Goal: Task Accomplishment & Management: Manage account settings

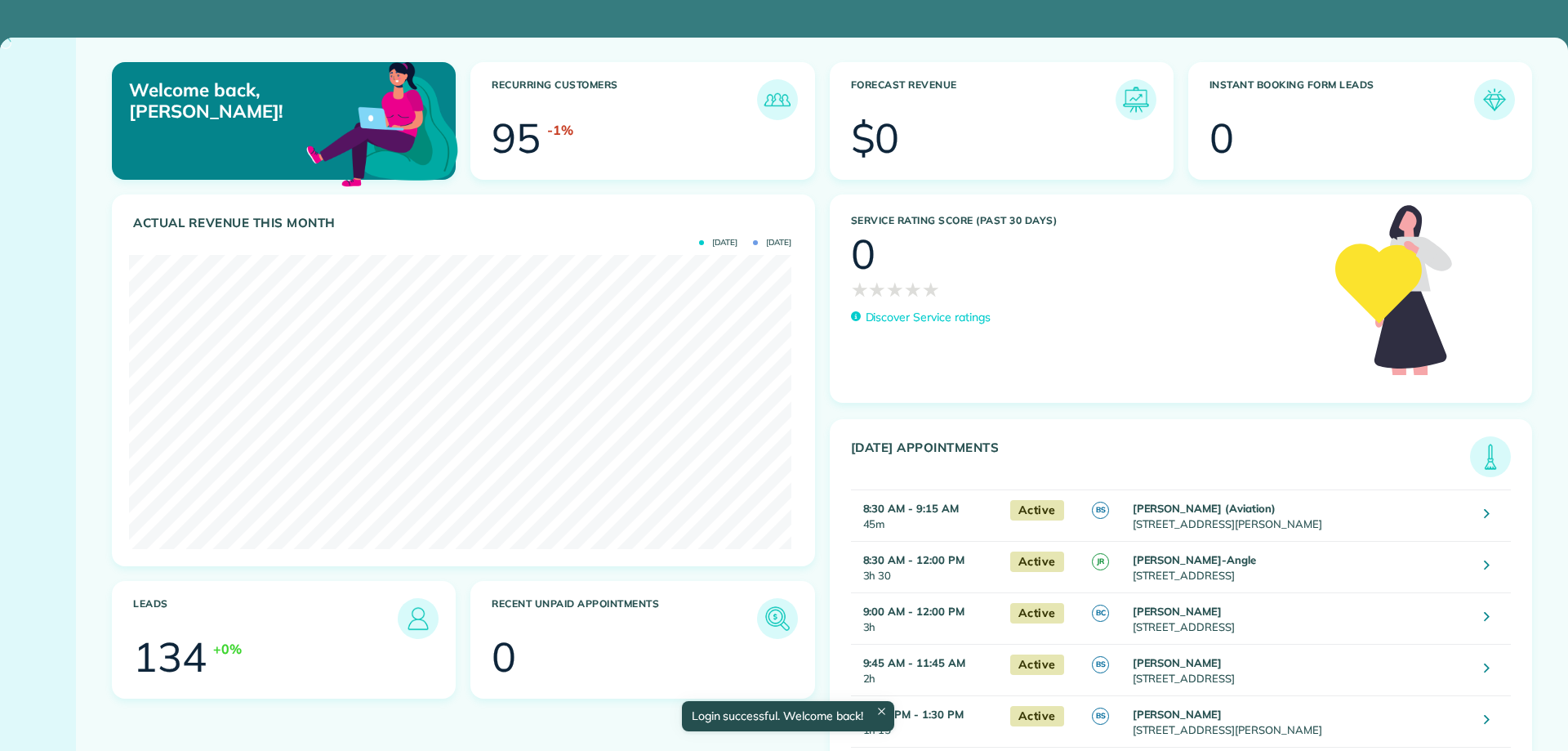
scroll to position [294, 662]
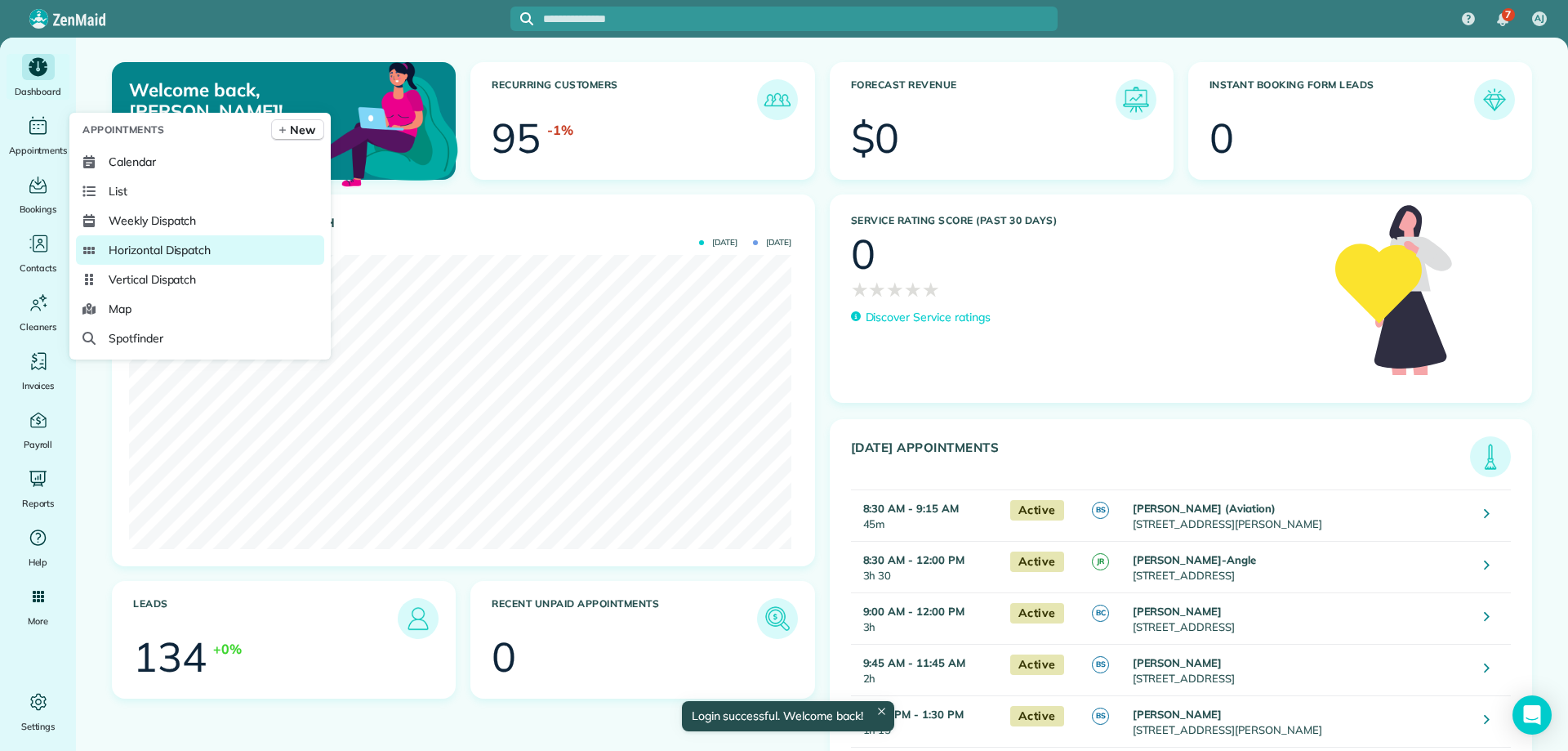
click at [209, 253] on span "Horizontal Dispatch" at bounding box center [159, 249] width 102 height 16
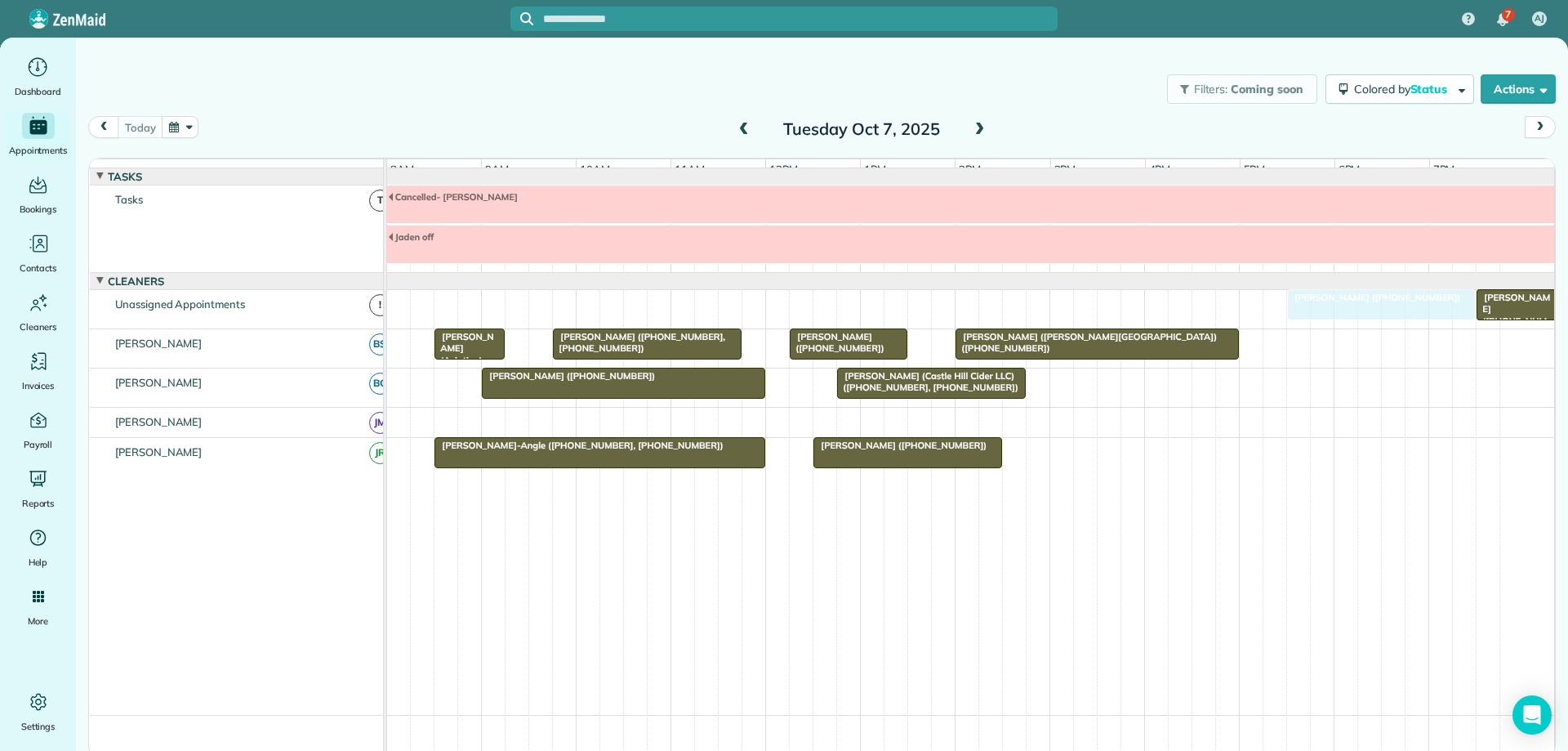
drag, startPoint x: 1069, startPoint y: 466, endPoint x: 1297, endPoint y: 338, distance: 261.5
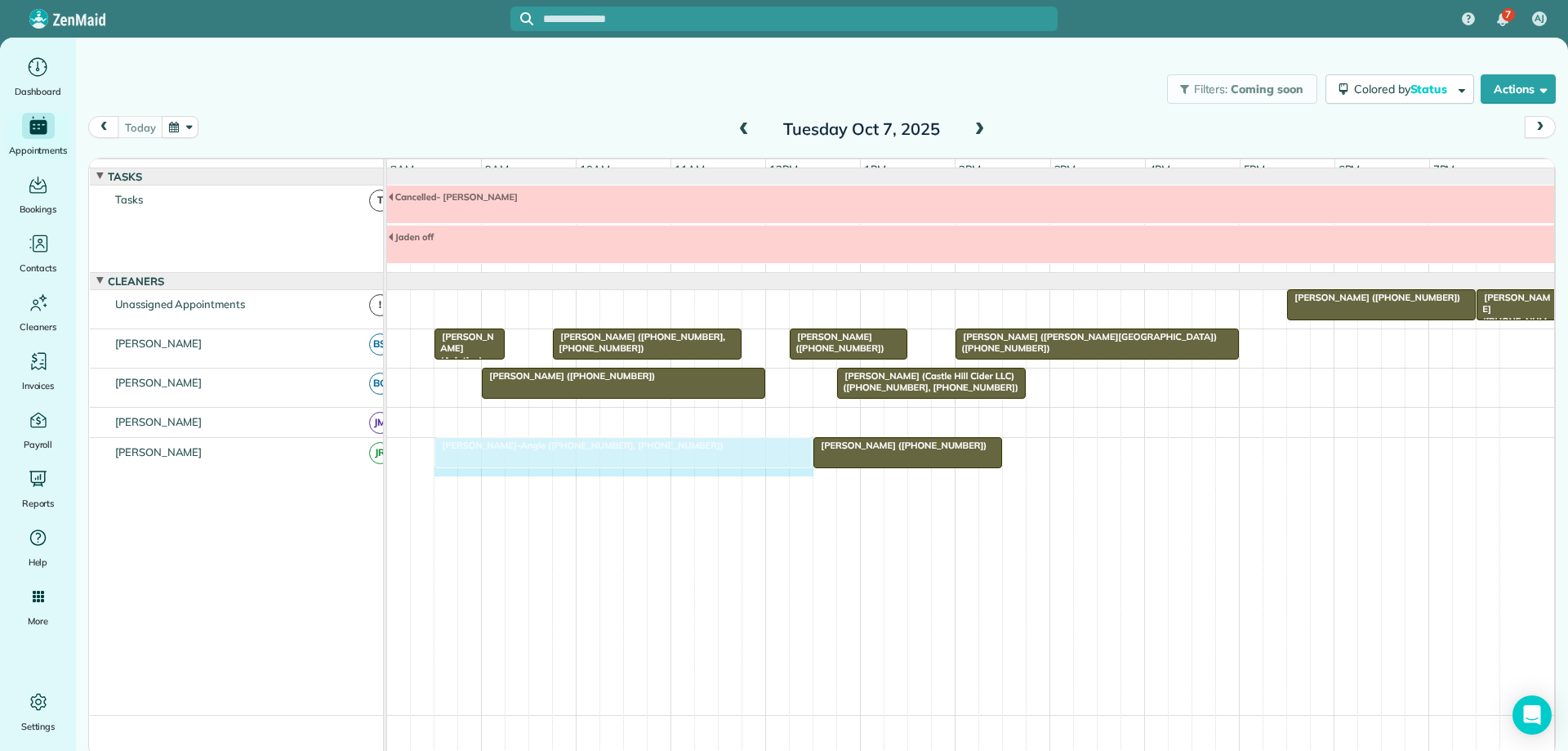
drag, startPoint x: 761, startPoint y: 468, endPoint x: 797, endPoint y: 474, distance: 36.5
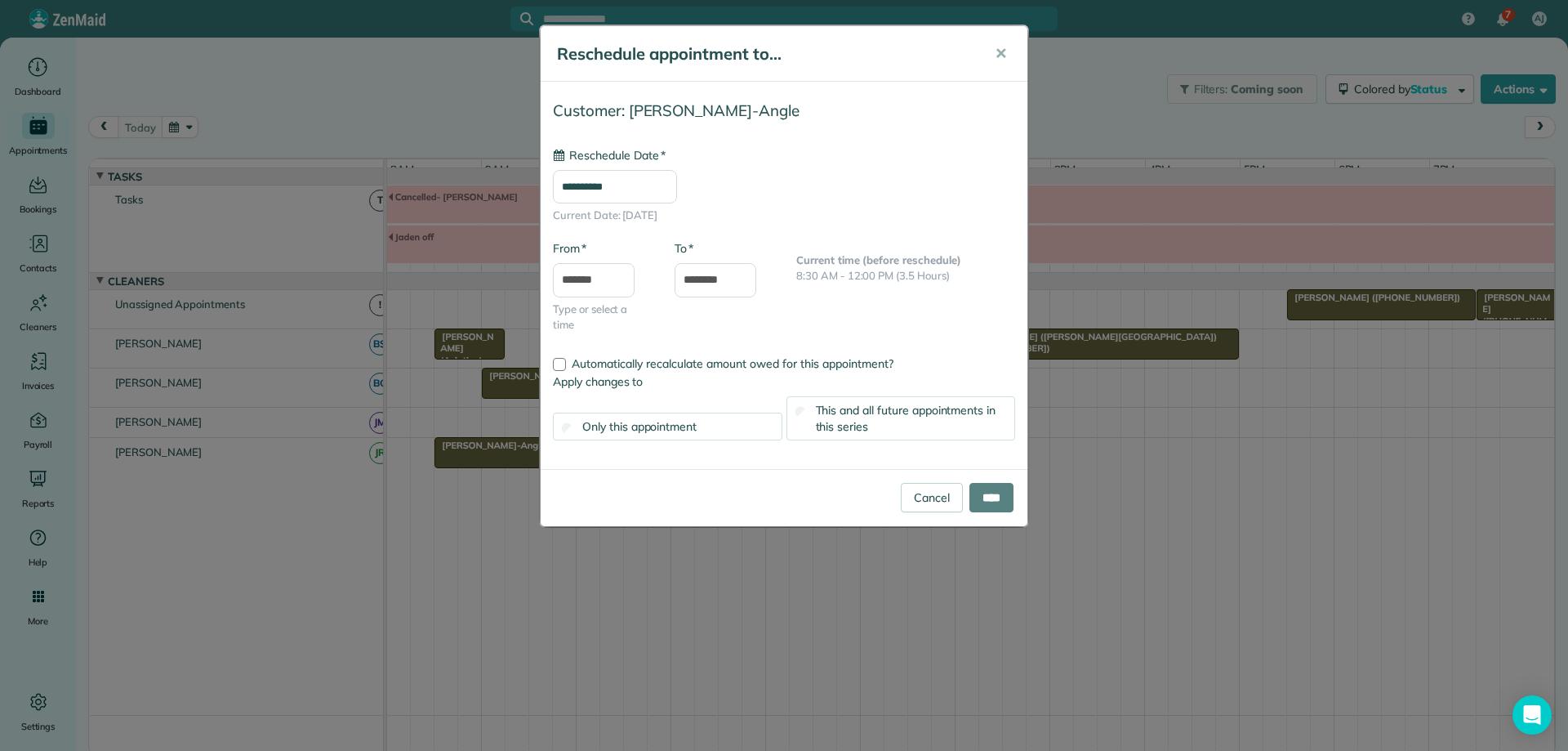
type input "**********"
click at [976, 493] on input "****" at bounding box center [991, 497] width 44 height 30
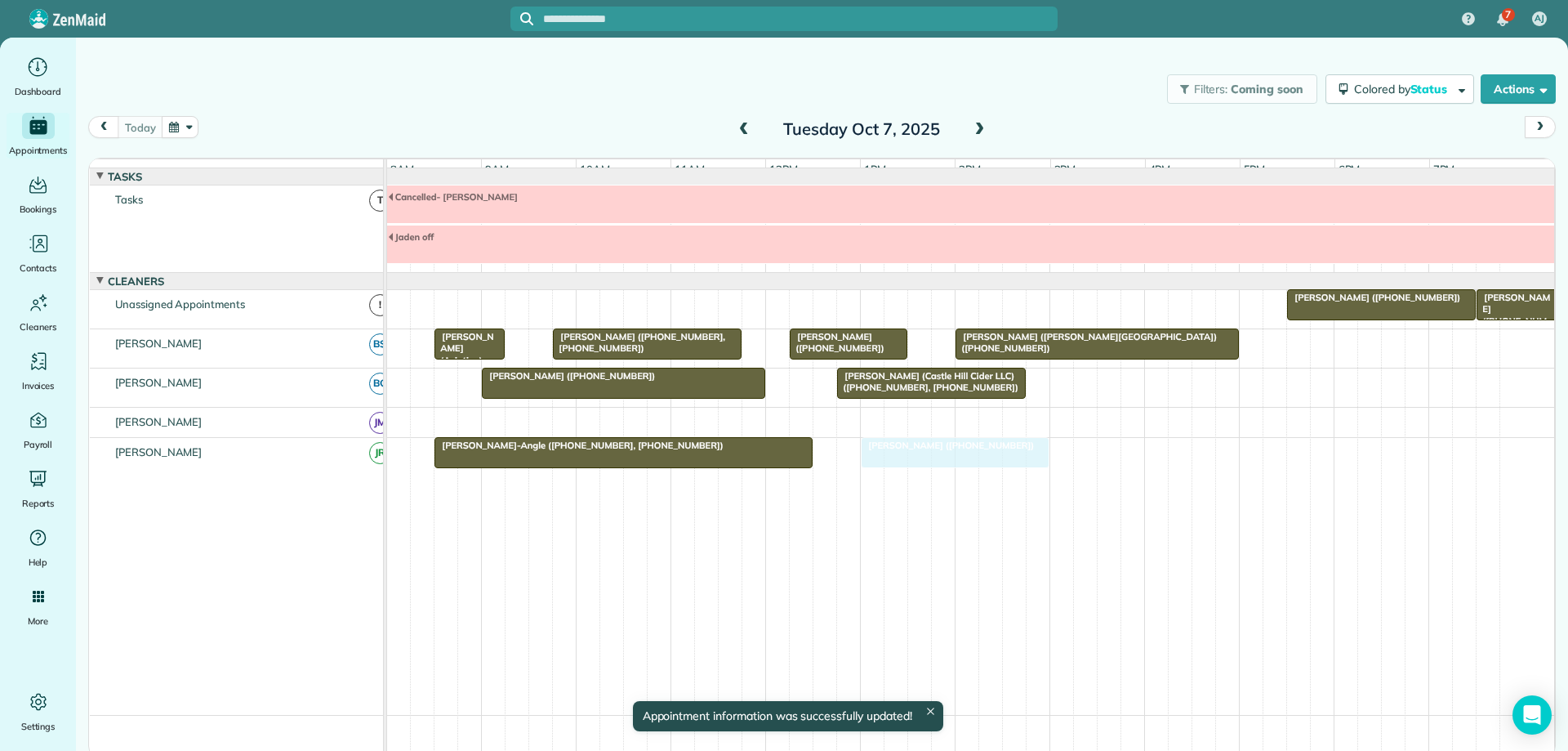
drag, startPoint x: 877, startPoint y: 469, endPoint x: 921, endPoint y: 454, distance: 46.5
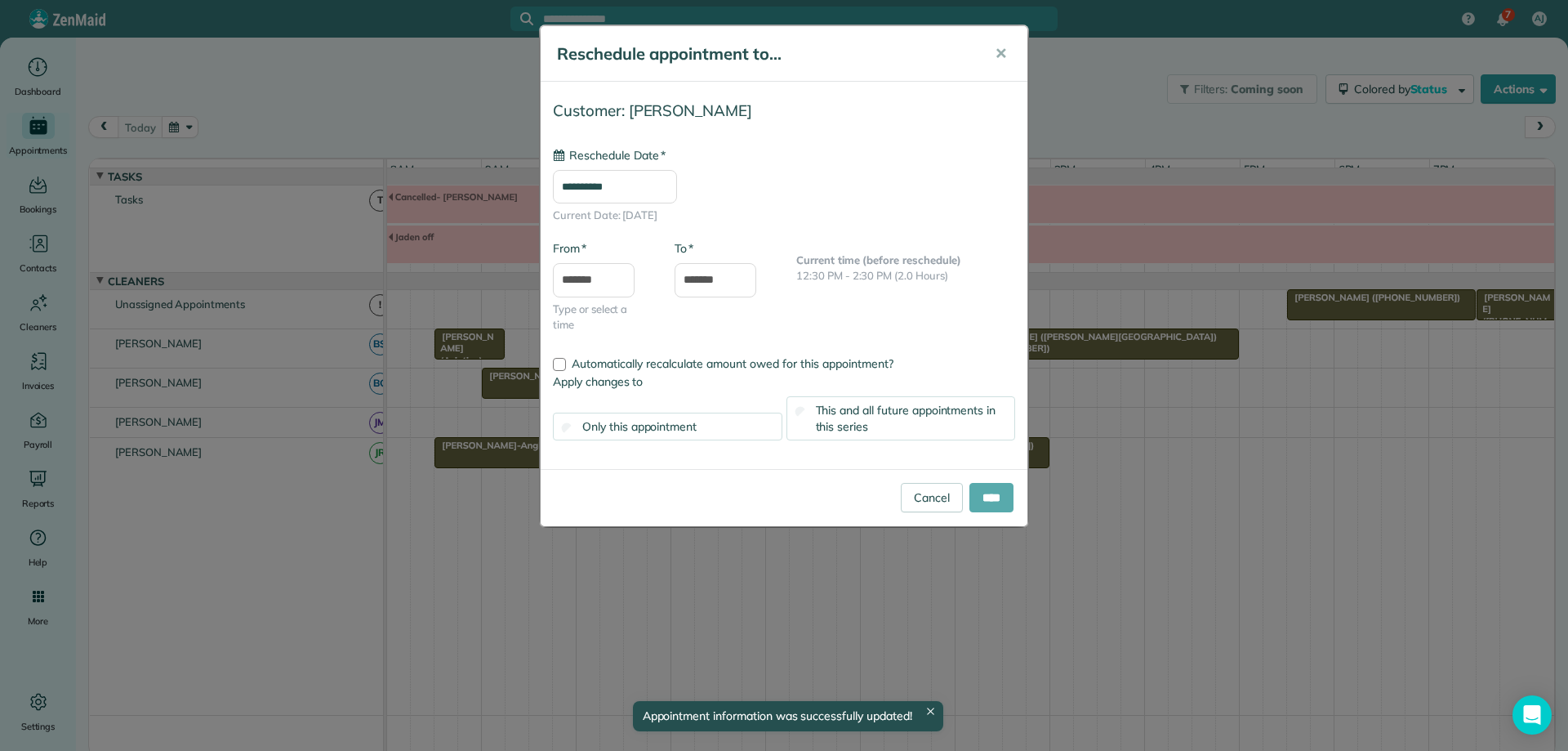
type input "**********"
click at [986, 496] on input "****" at bounding box center [991, 497] width 44 height 30
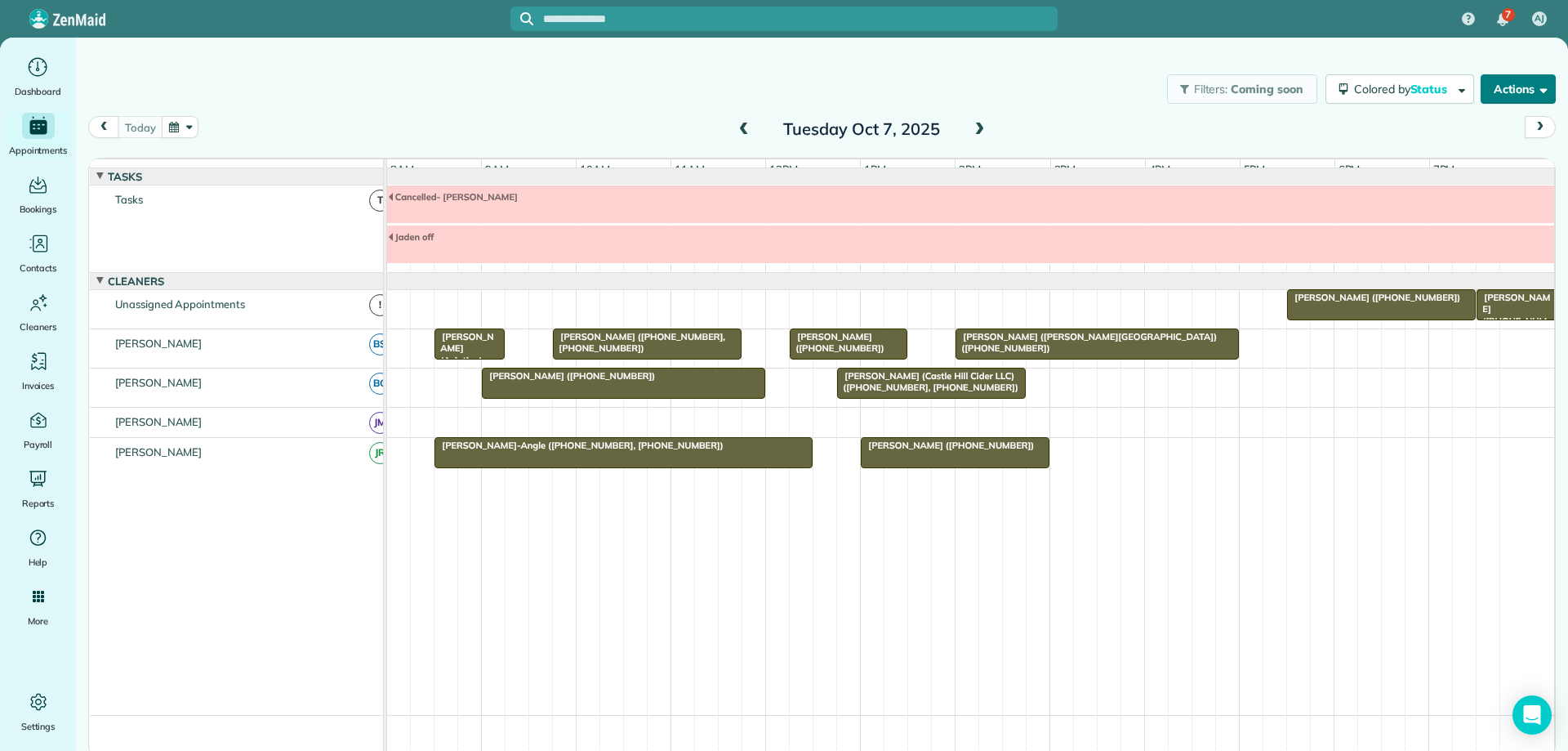
click at [1537, 90] on span "button" at bounding box center [1540, 88] width 12 height 12
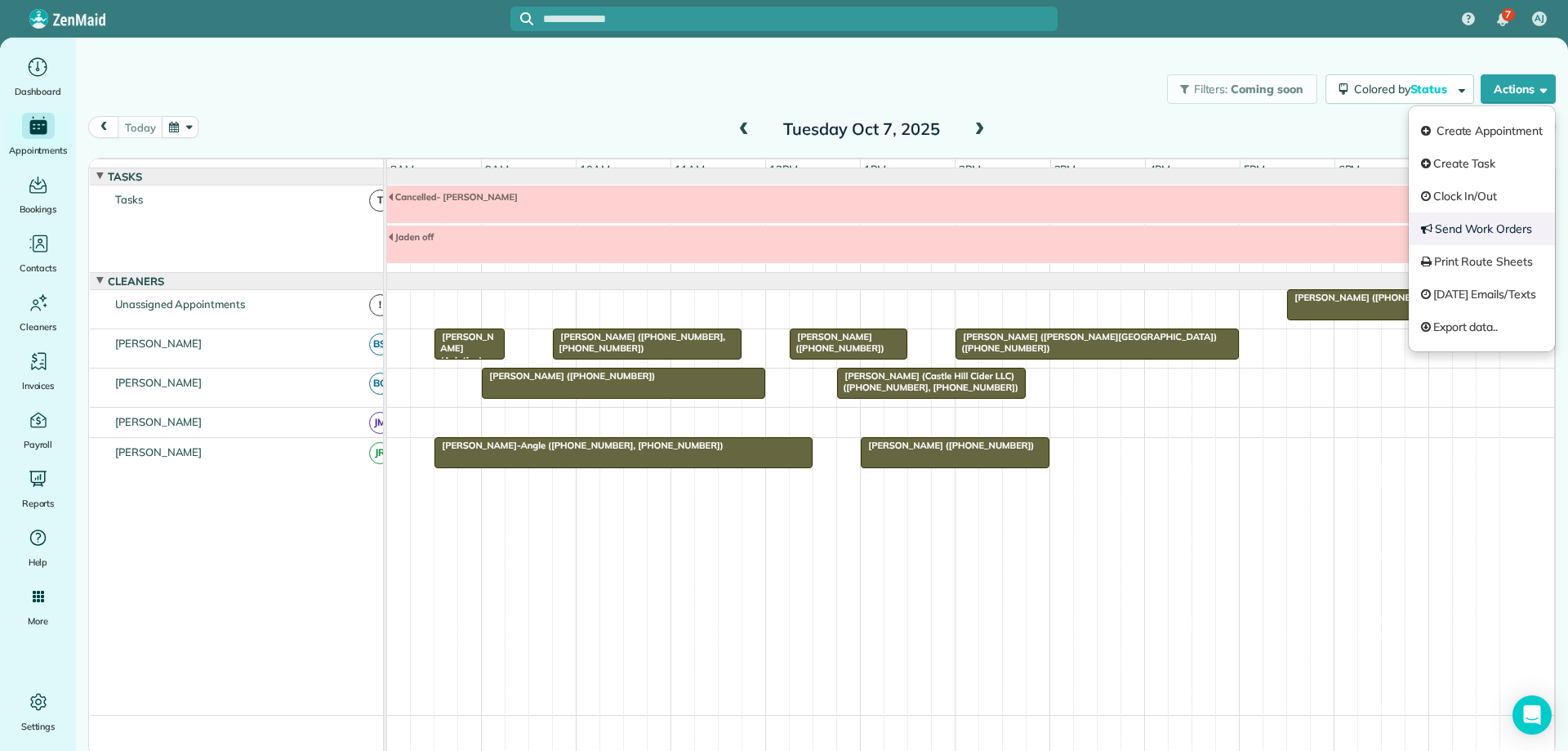
click at [1493, 222] on link "Send Work Orders" at bounding box center [1482, 228] width 146 height 33
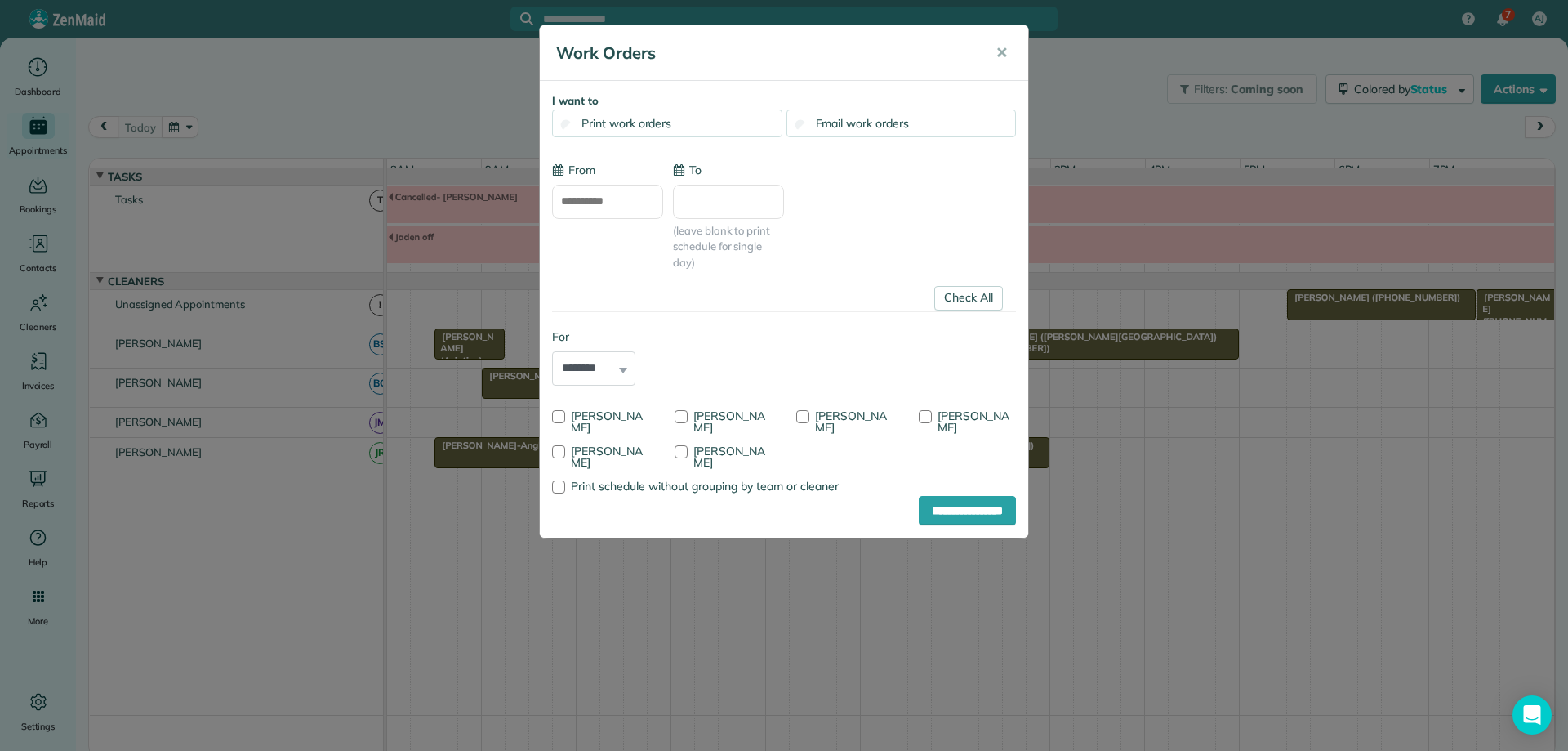
type input "**********"
click at [970, 301] on link "Check All" at bounding box center [968, 298] width 69 height 25
click at [678, 415] on div at bounding box center [680, 416] width 13 height 13
click at [926, 509] on input "**********" at bounding box center [967, 510] width 98 height 30
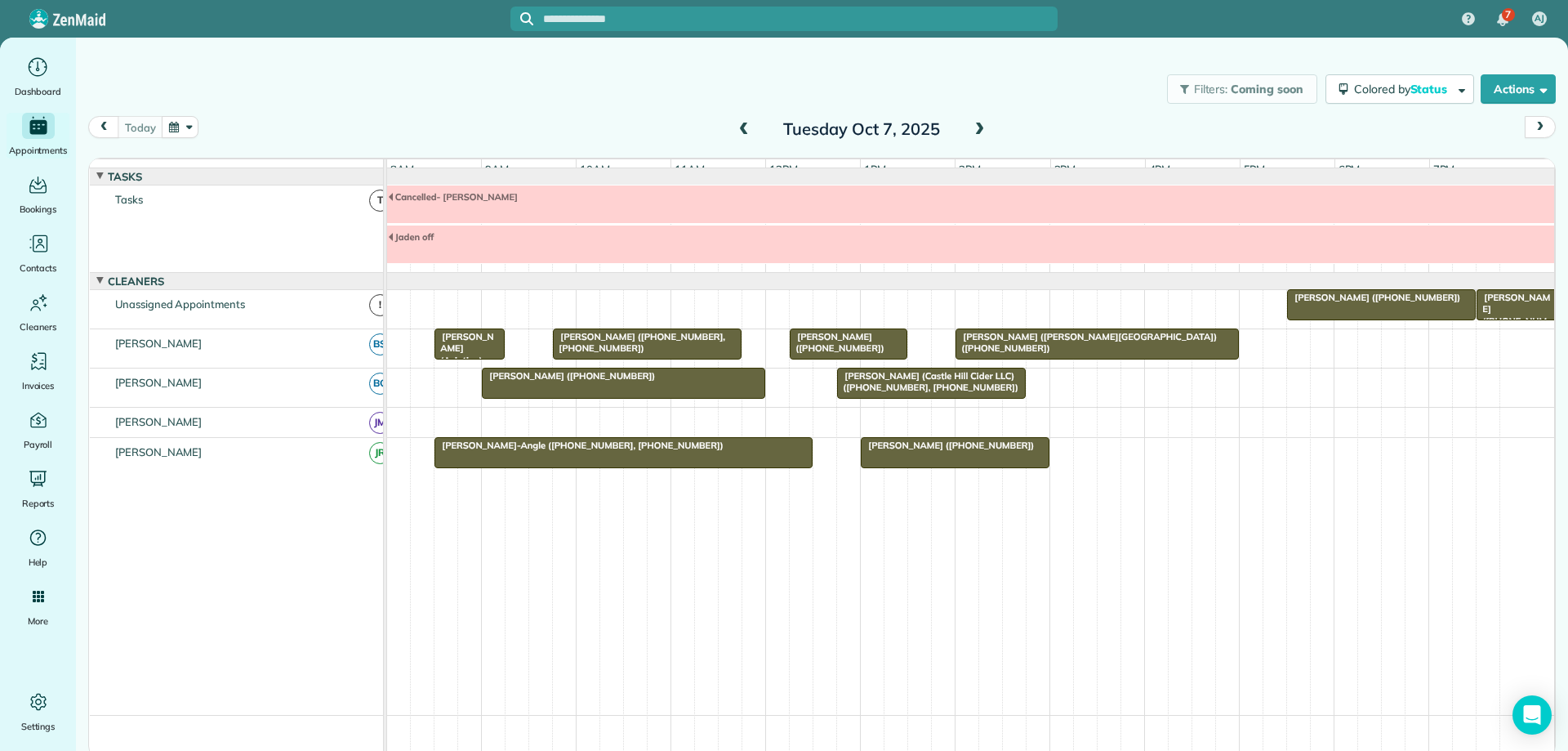
click at [740, 126] on span at bounding box center [744, 129] width 18 height 14
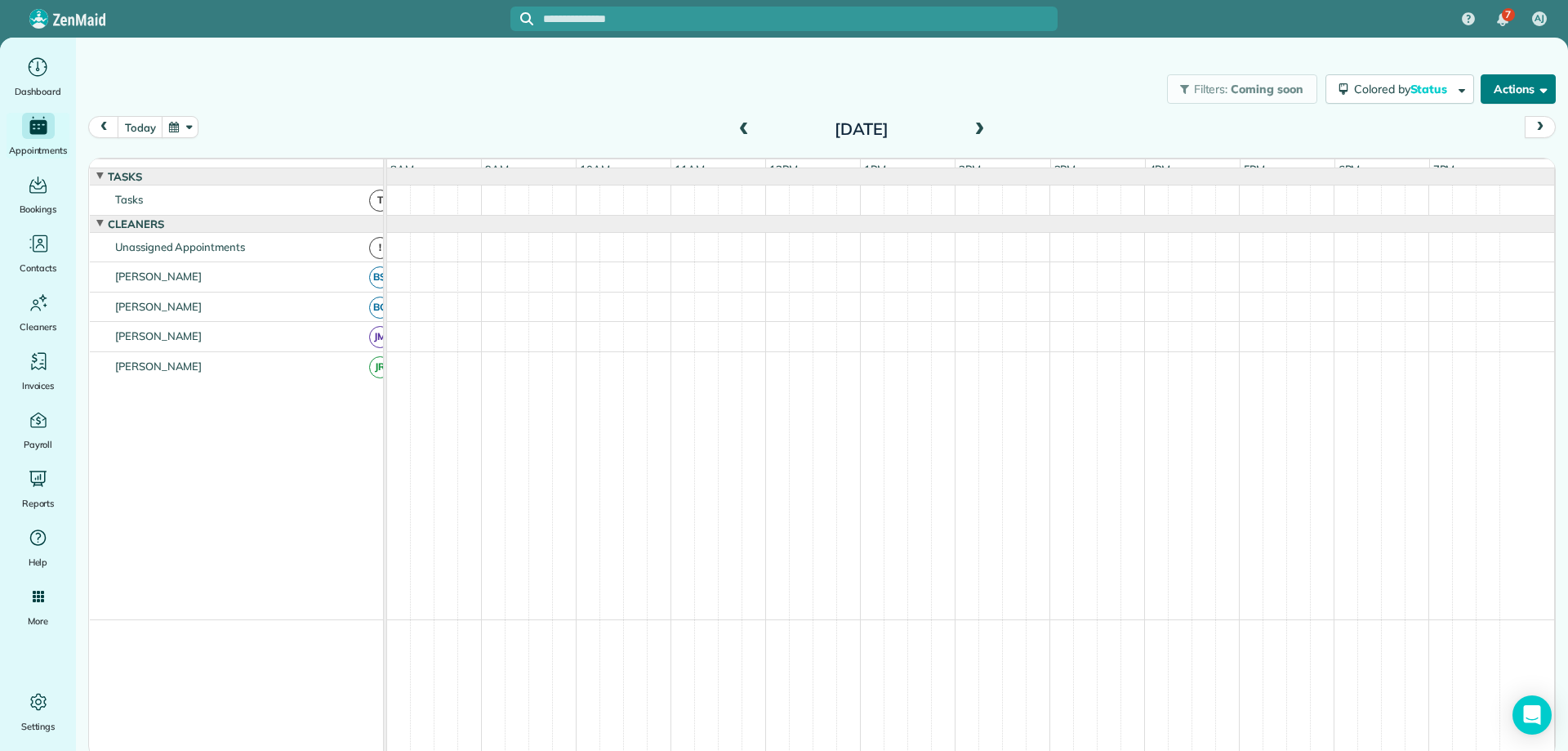
click at [1521, 98] on button "Actions" at bounding box center [1518, 89] width 75 height 30
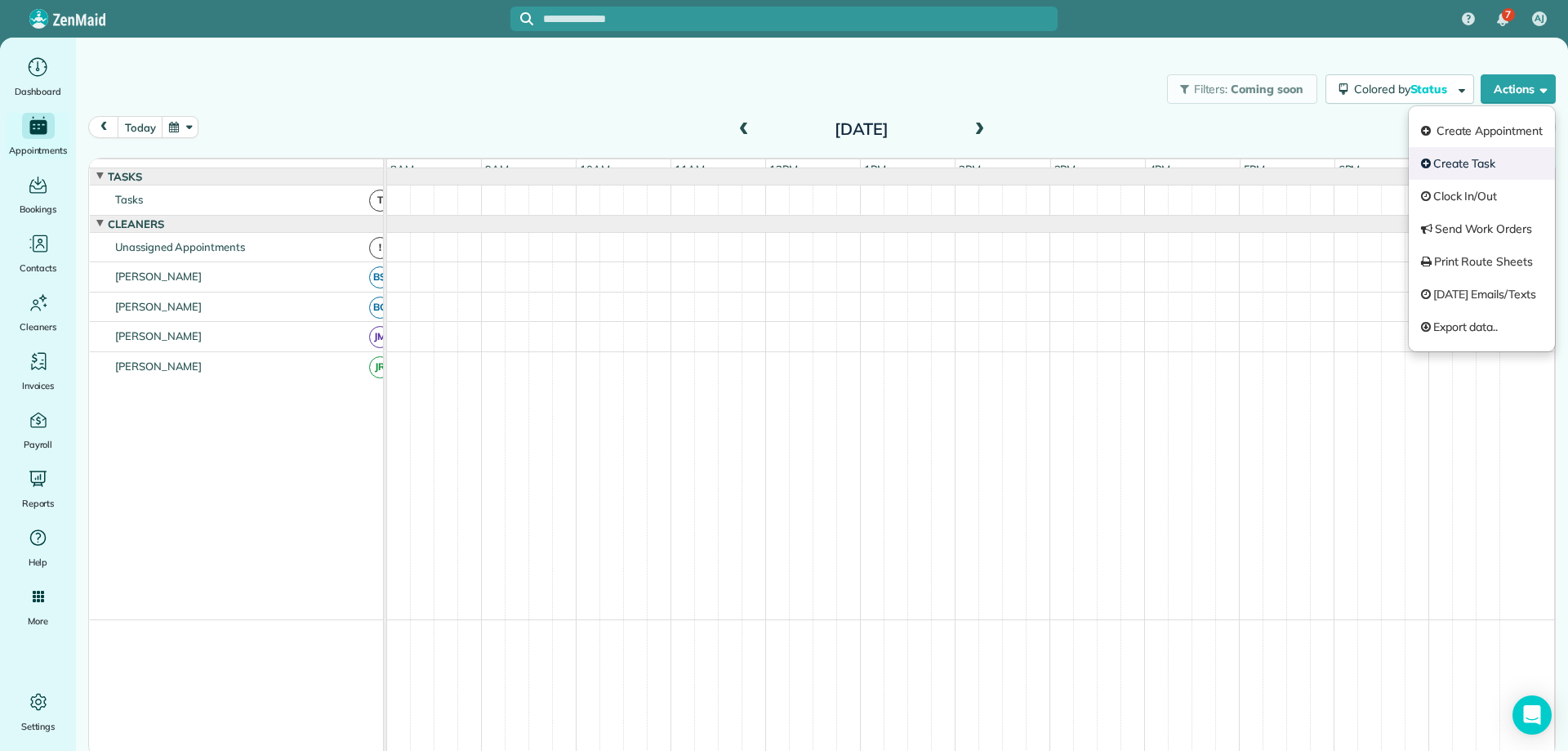
click at [1474, 160] on link "Create Task" at bounding box center [1482, 163] width 146 height 33
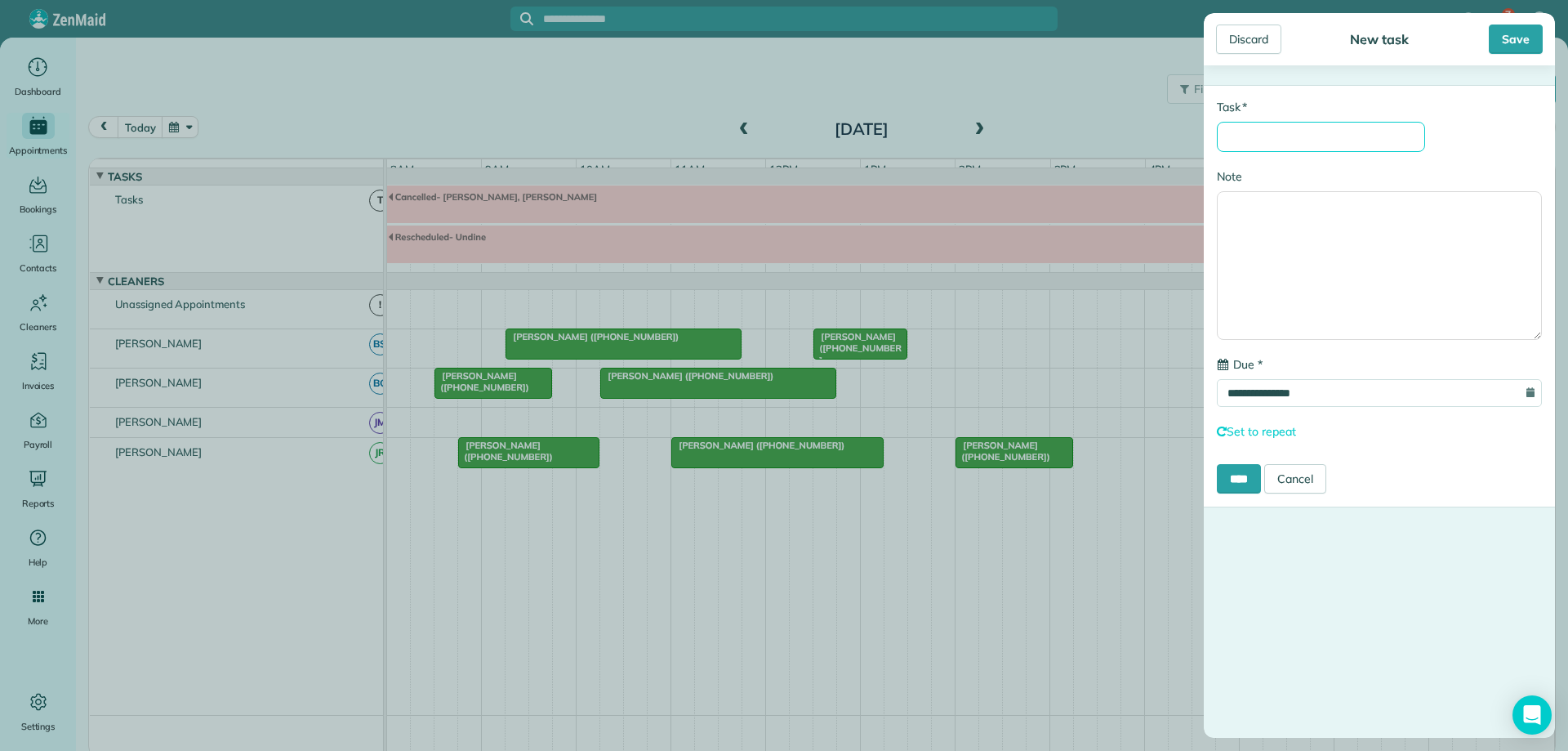
click at [1314, 140] on input "* Task" at bounding box center [1321, 137] width 209 height 31
type input "**********"
click at [1325, 395] on input "**********" at bounding box center [1379, 393] width 325 height 28
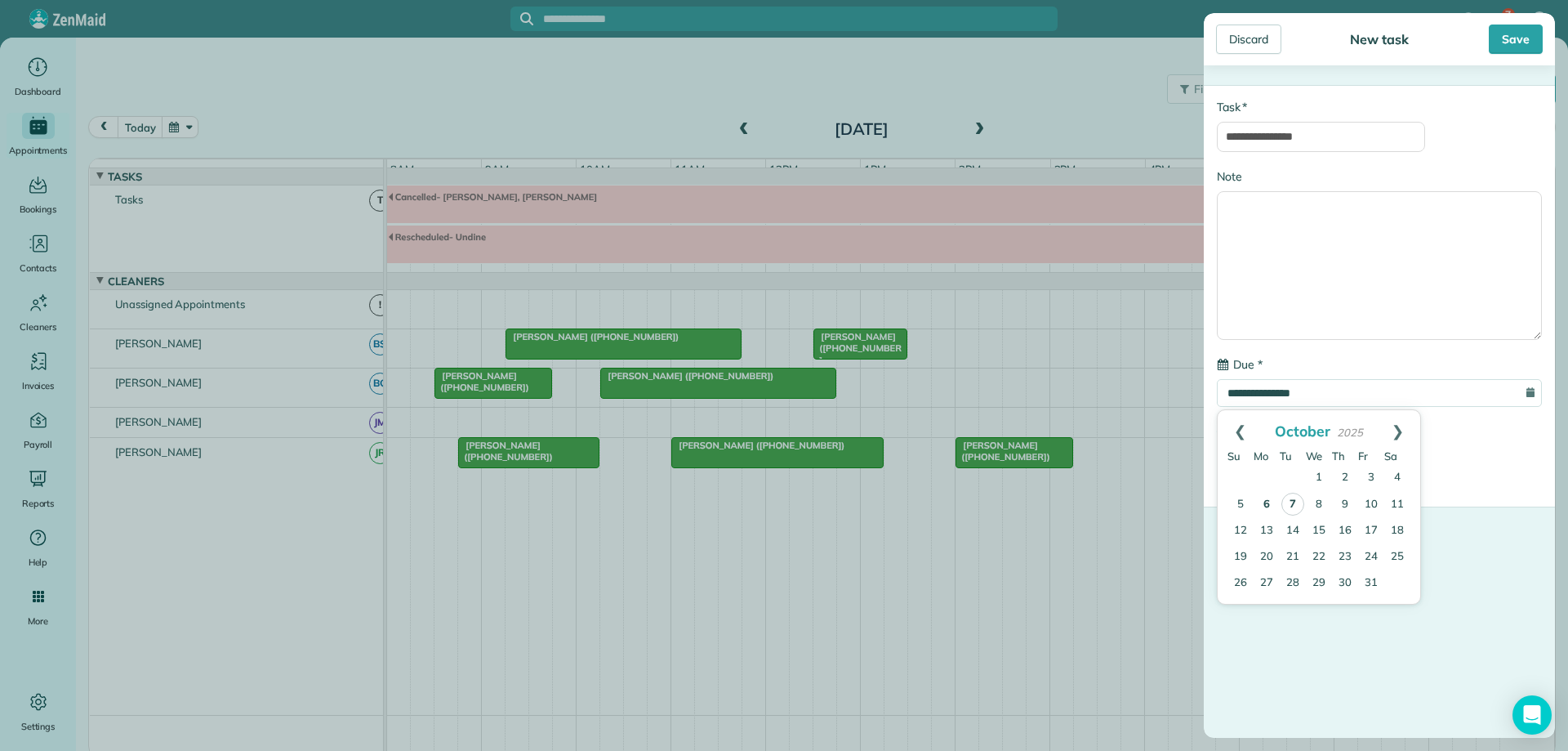
click at [1265, 508] on link "6" at bounding box center [1266, 505] width 26 height 26
type input "**********"
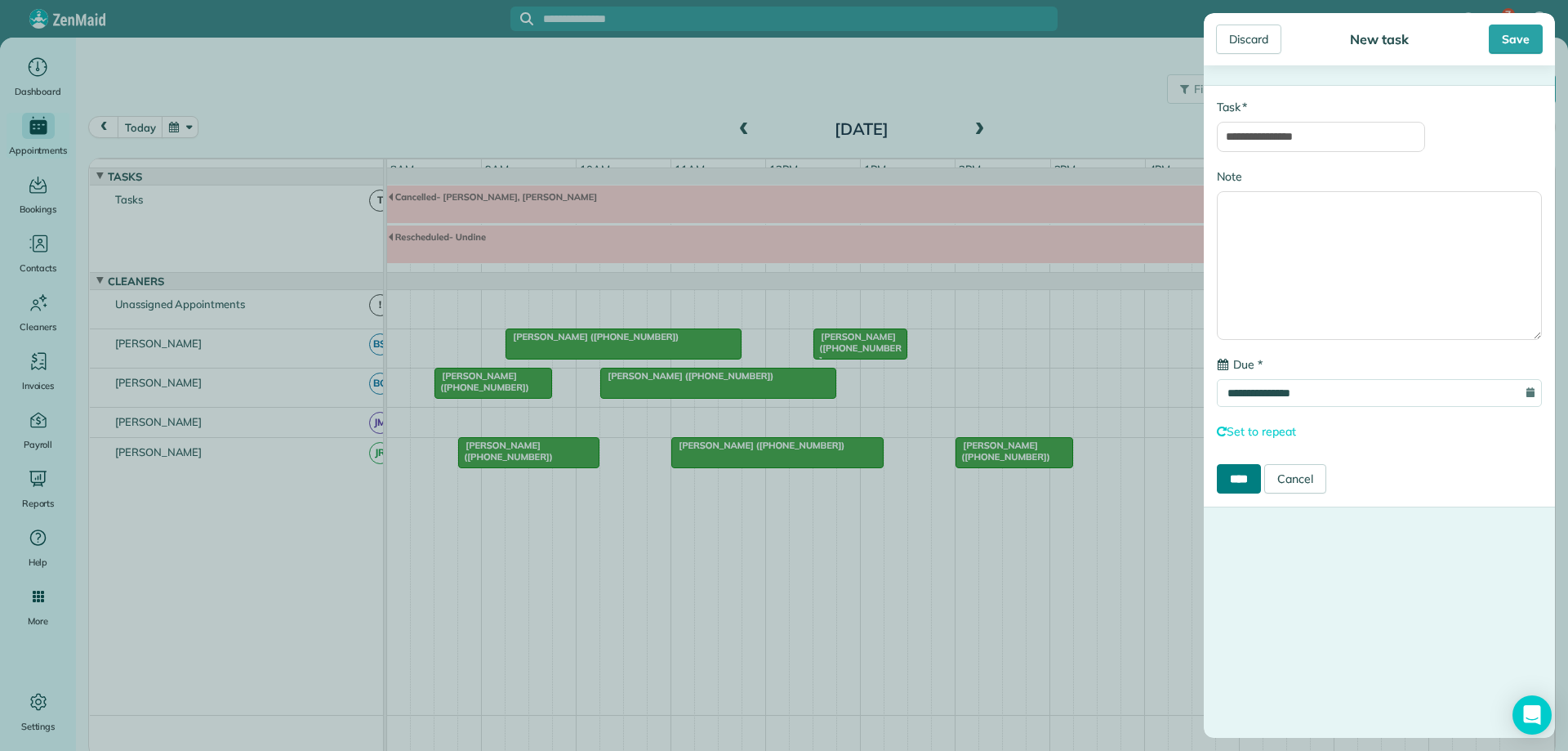
click at [1253, 475] on input "****" at bounding box center [1239, 479] width 44 height 30
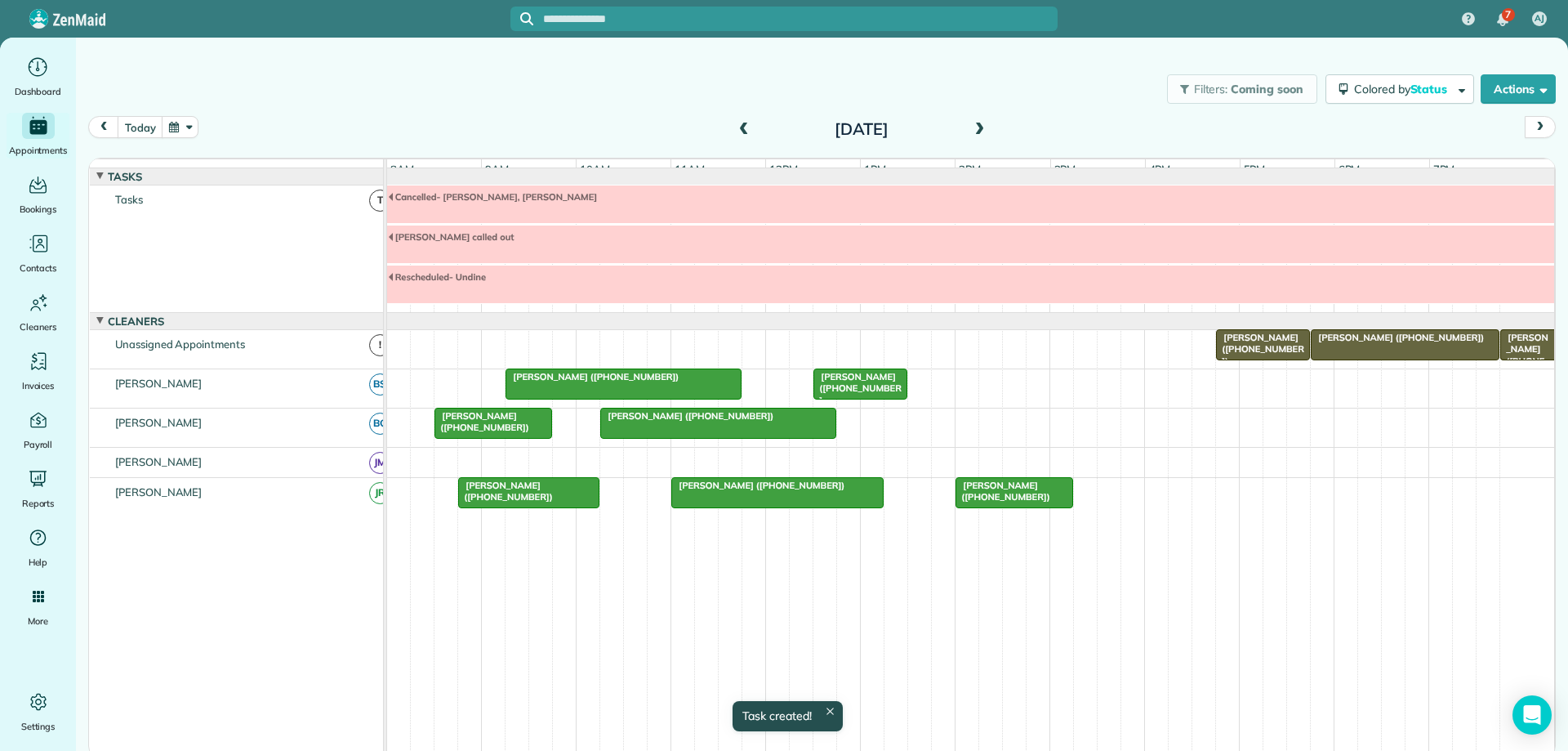
click at [979, 129] on span at bounding box center [979, 129] width 18 height 14
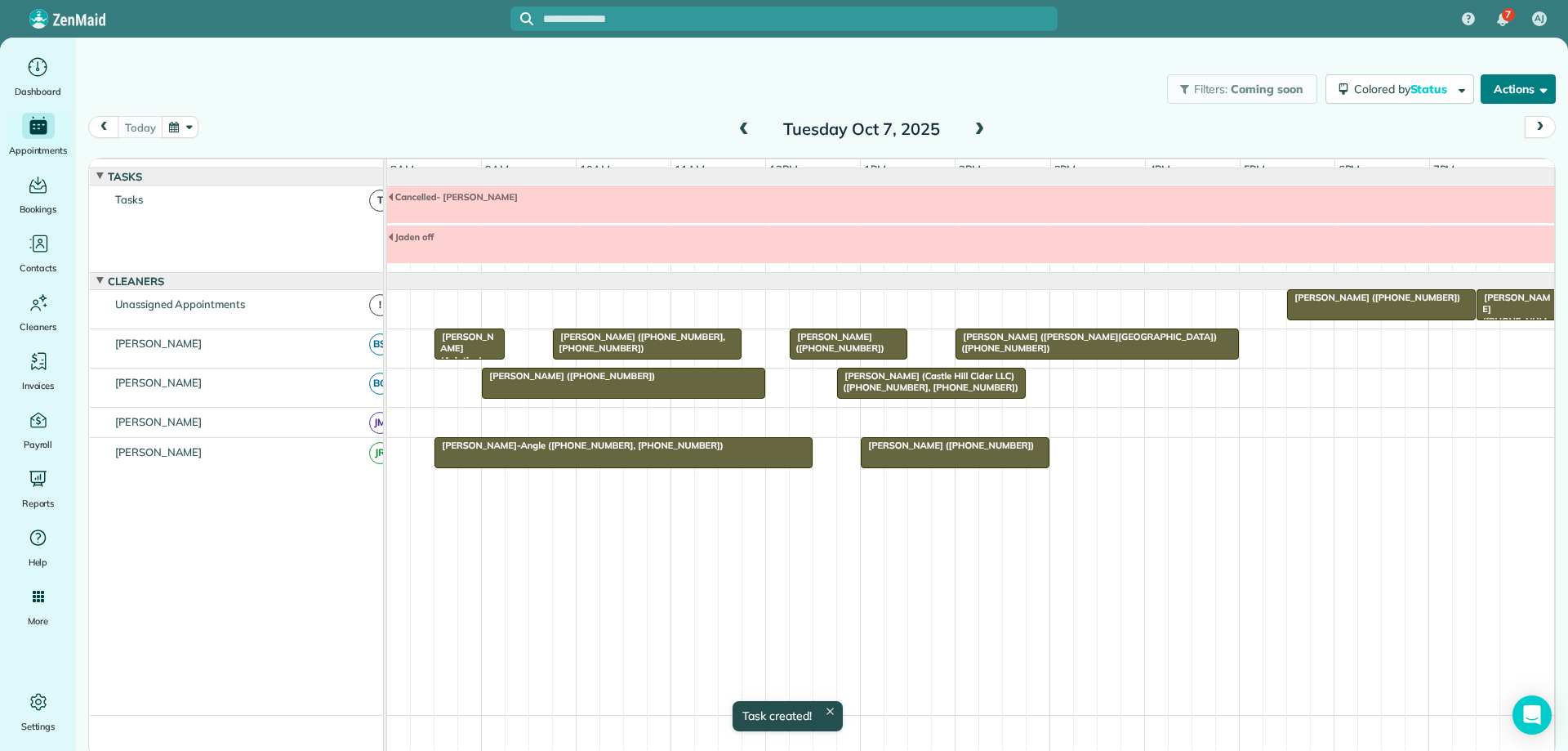
click at [1509, 99] on button "Actions" at bounding box center [1518, 89] width 75 height 30
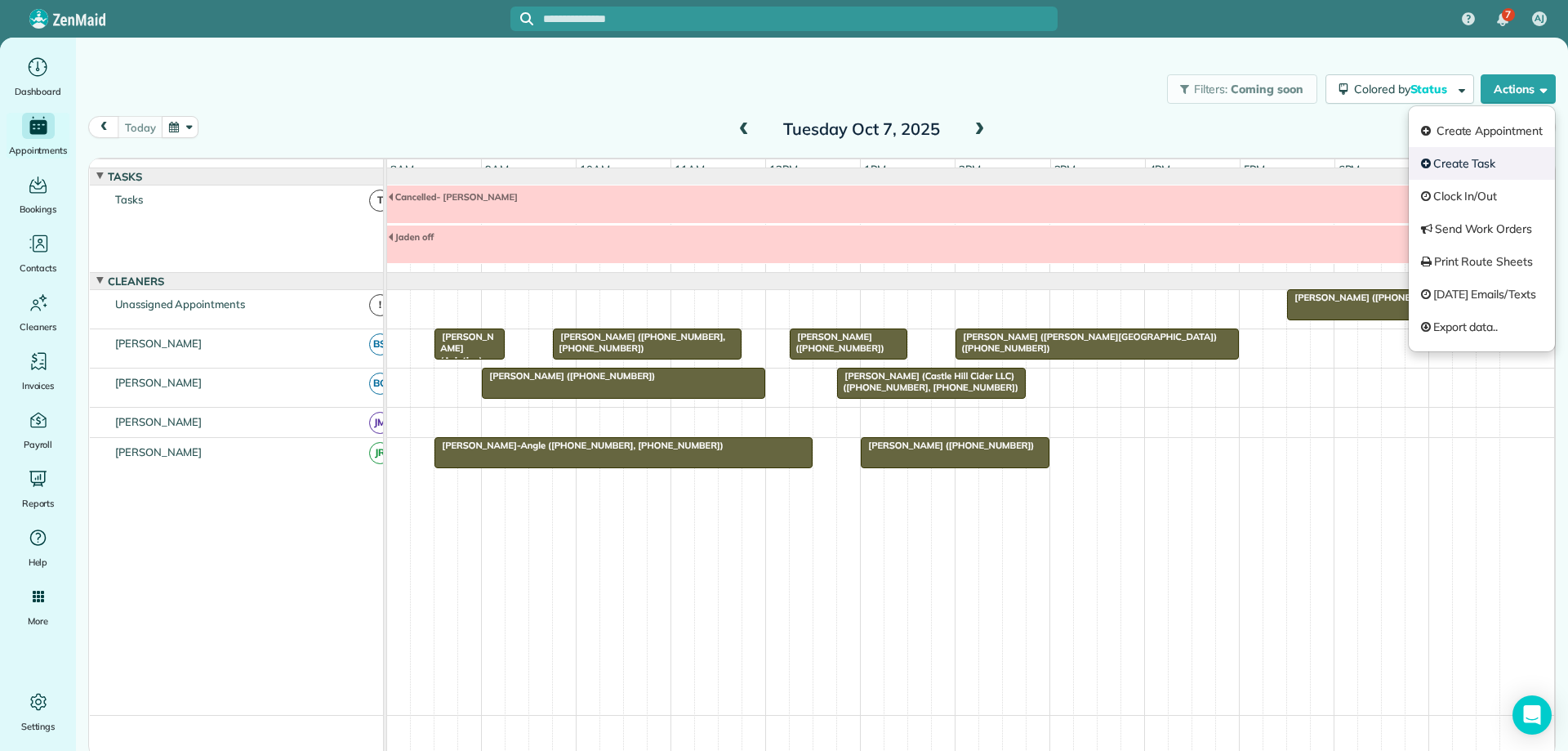
click at [1491, 175] on link "Create Task" at bounding box center [1482, 163] width 146 height 33
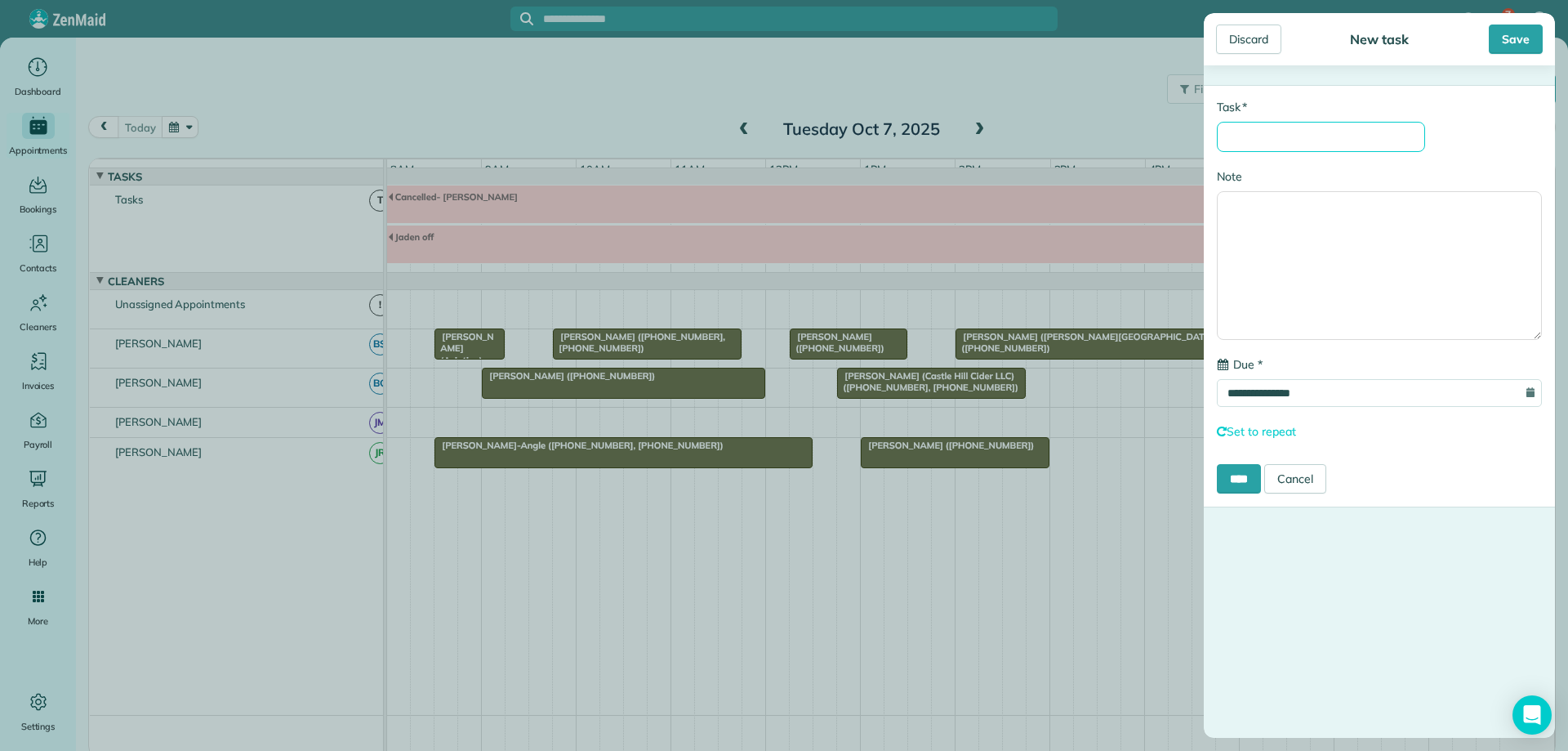
click at [1367, 149] on input "* Task" at bounding box center [1321, 137] width 209 height 31
type input "**********"
click at [1241, 474] on input "****" at bounding box center [1239, 479] width 44 height 30
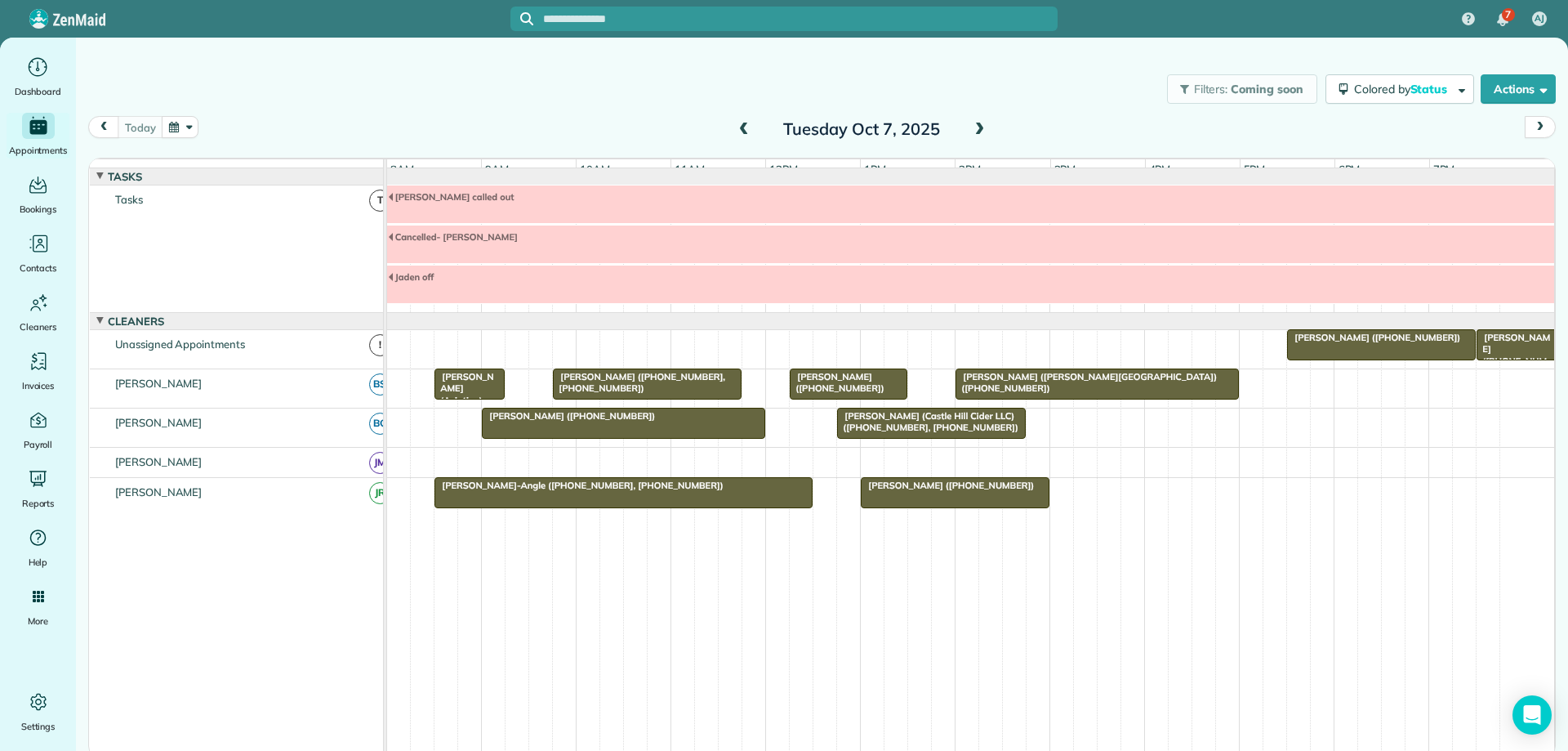
click at [528, 257] on div at bounding box center [970, 244] width 1167 height 37
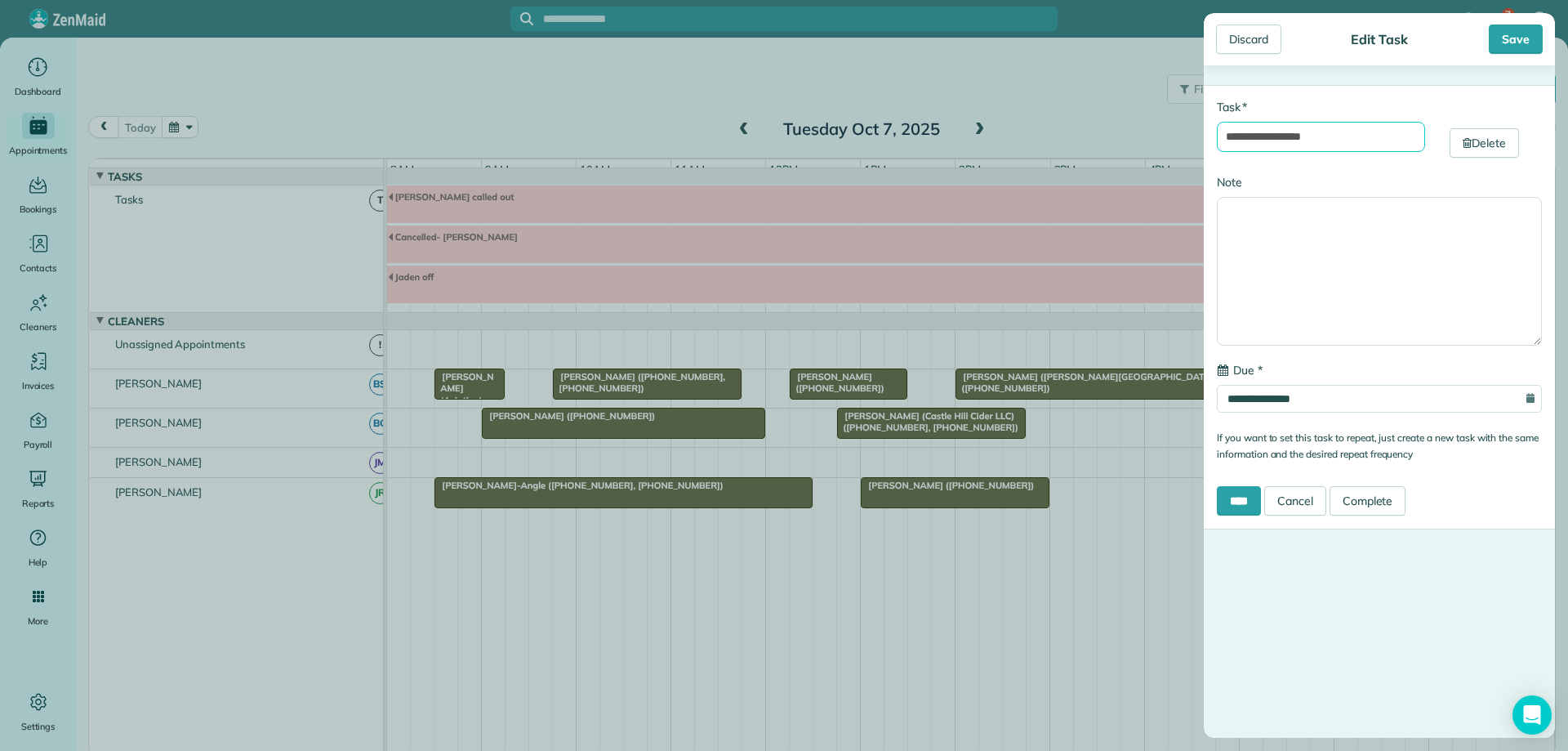
click at [1322, 136] on input "**********" at bounding box center [1321, 137] width 209 height 31
type input "**********"
click at [1236, 498] on input "****" at bounding box center [1239, 501] width 44 height 30
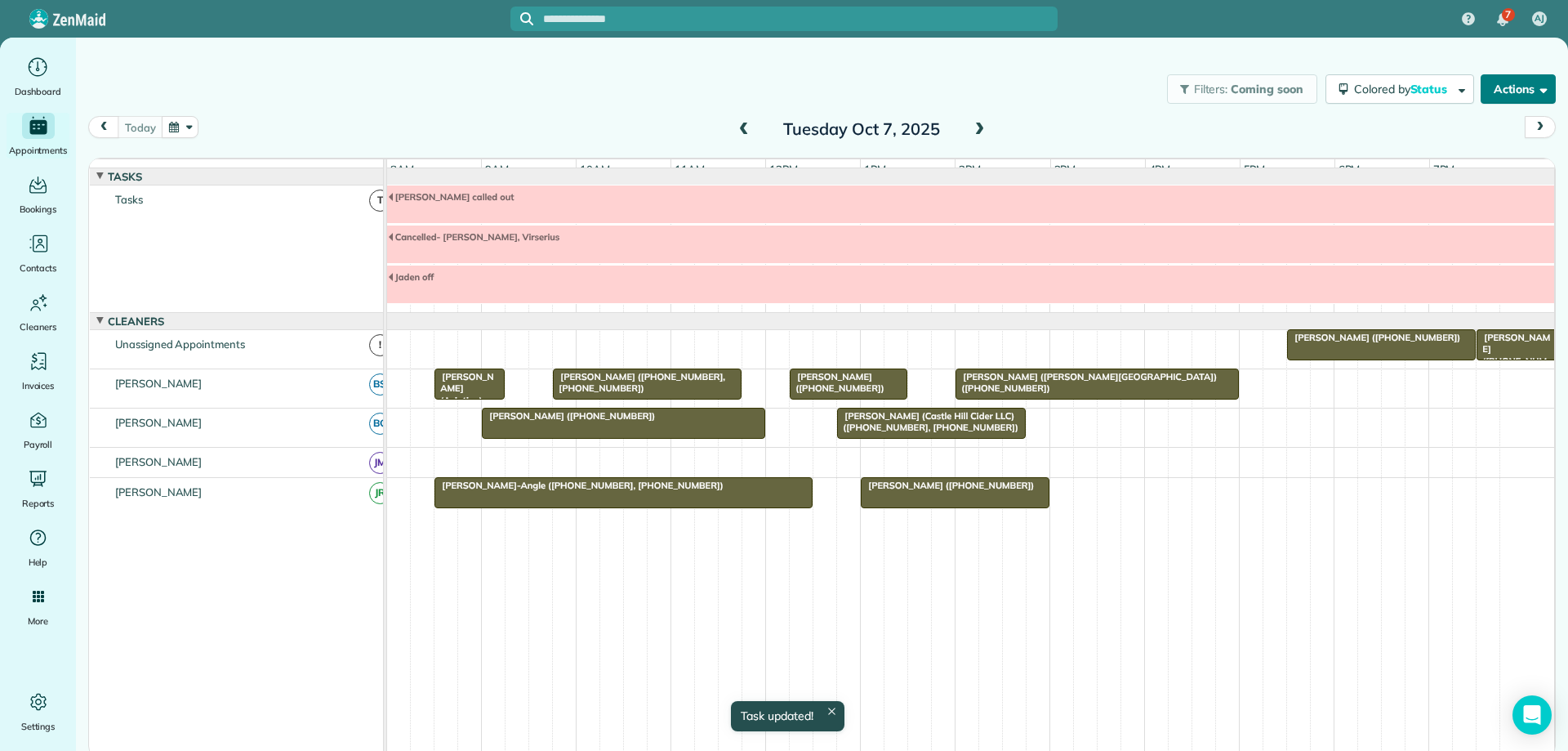
click at [1541, 92] on span "button" at bounding box center [1540, 88] width 12 height 12
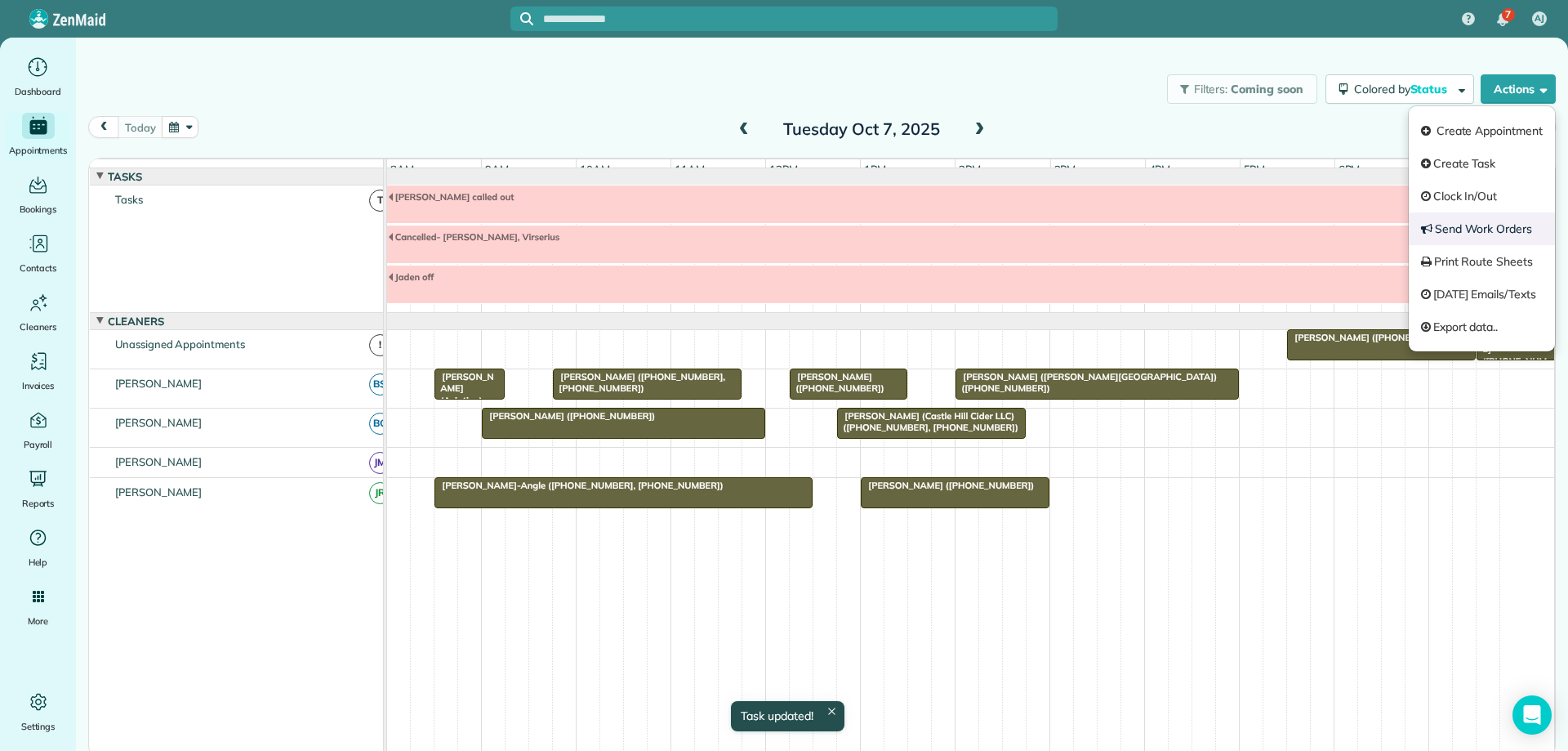
click at [1479, 230] on link "Send Work Orders" at bounding box center [1482, 228] width 146 height 33
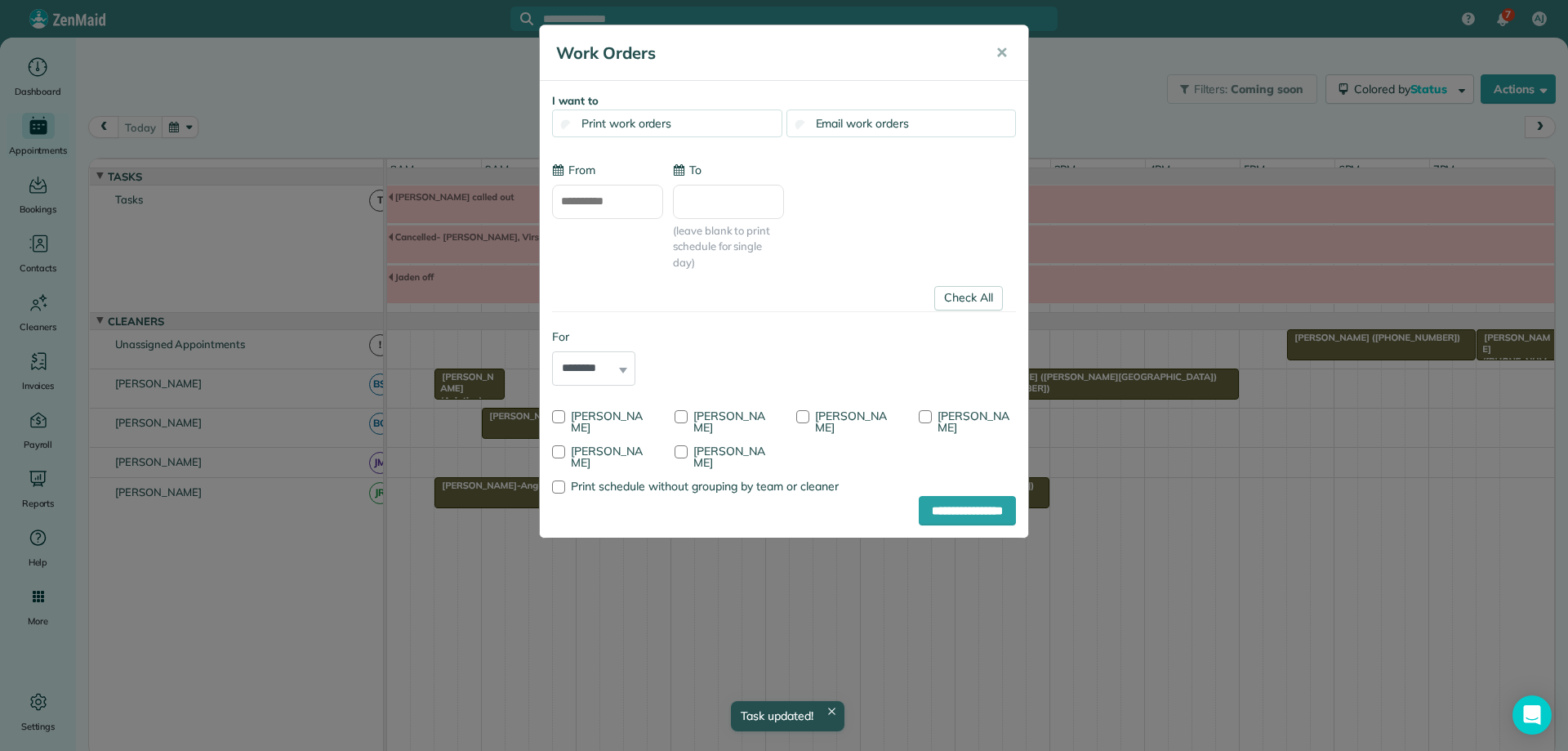
type input "**********"
click at [960, 293] on link "Check All" at bounding box center [968, 298] width 69 height 25
click at [805, 417] on div at bounding box center [802, 416] width 13 height 13
click at [927, 502] on input "**********" at bounding box center [967, 510] width 98 height 30
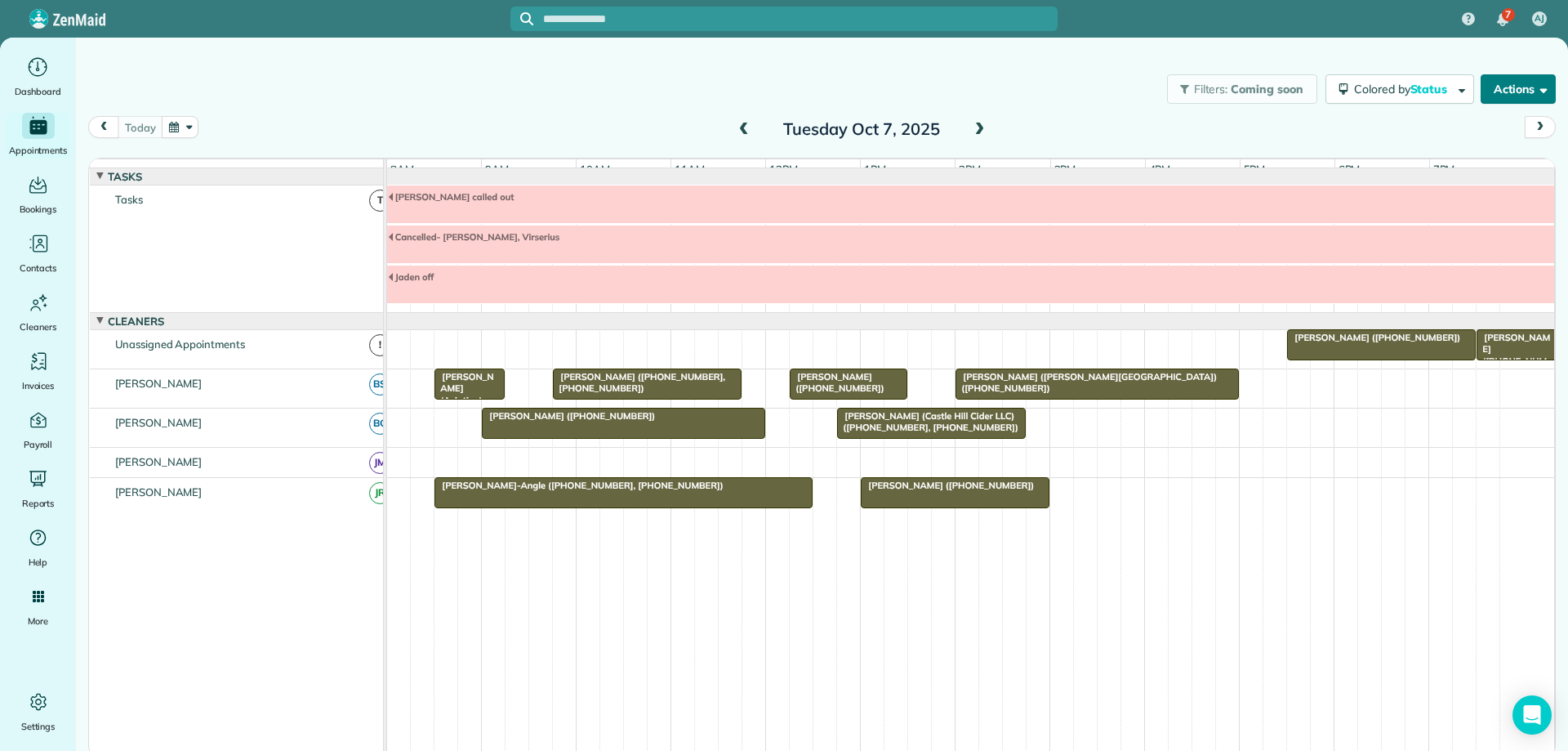
click at [1529, 93] on button "Actions" at bounding box center [1518, 89] width 75 height 30
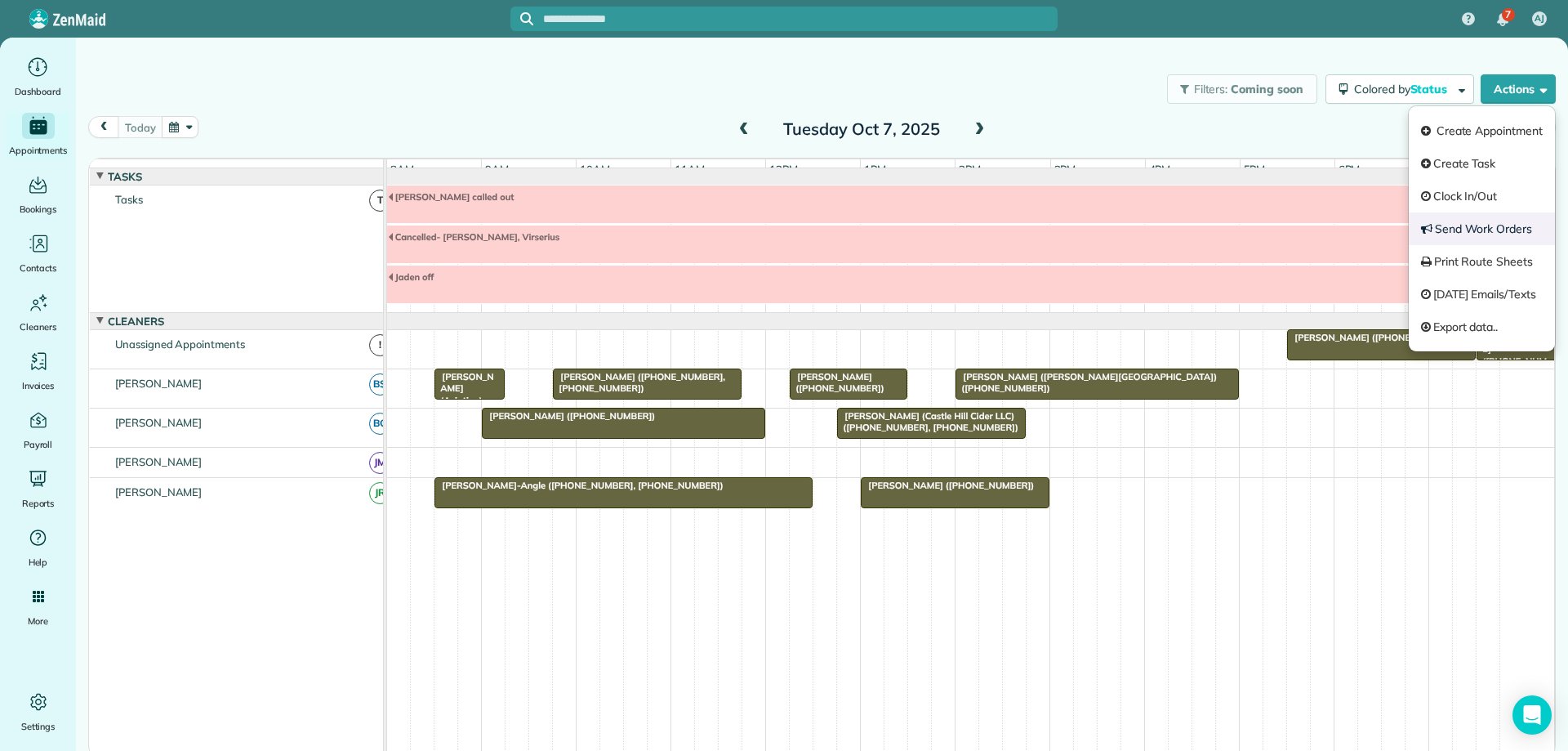
click at [1460, 227] on link "Send Work Orders" at bounding box center [1482, 228] width 146 height 33
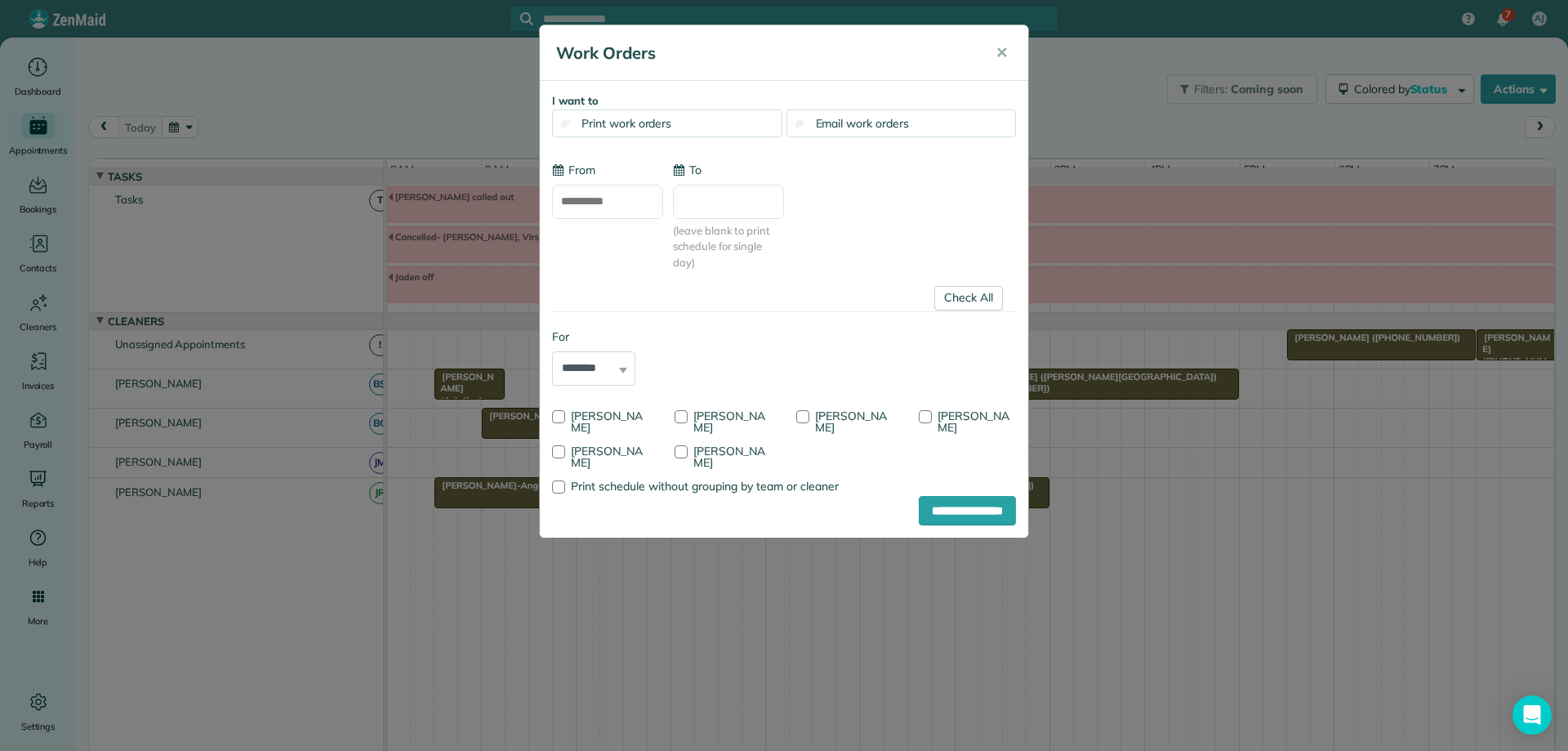
type input "**********"
click at [948, 298] on link "Check All" at bounding box center [968, 298] width 69 height 25
click at [555, 451] on div at bounding box center [558, 451] width 13 height 13
click at [923, 507] on input "**********" at bounding box center [967, 510] width 98 height 30
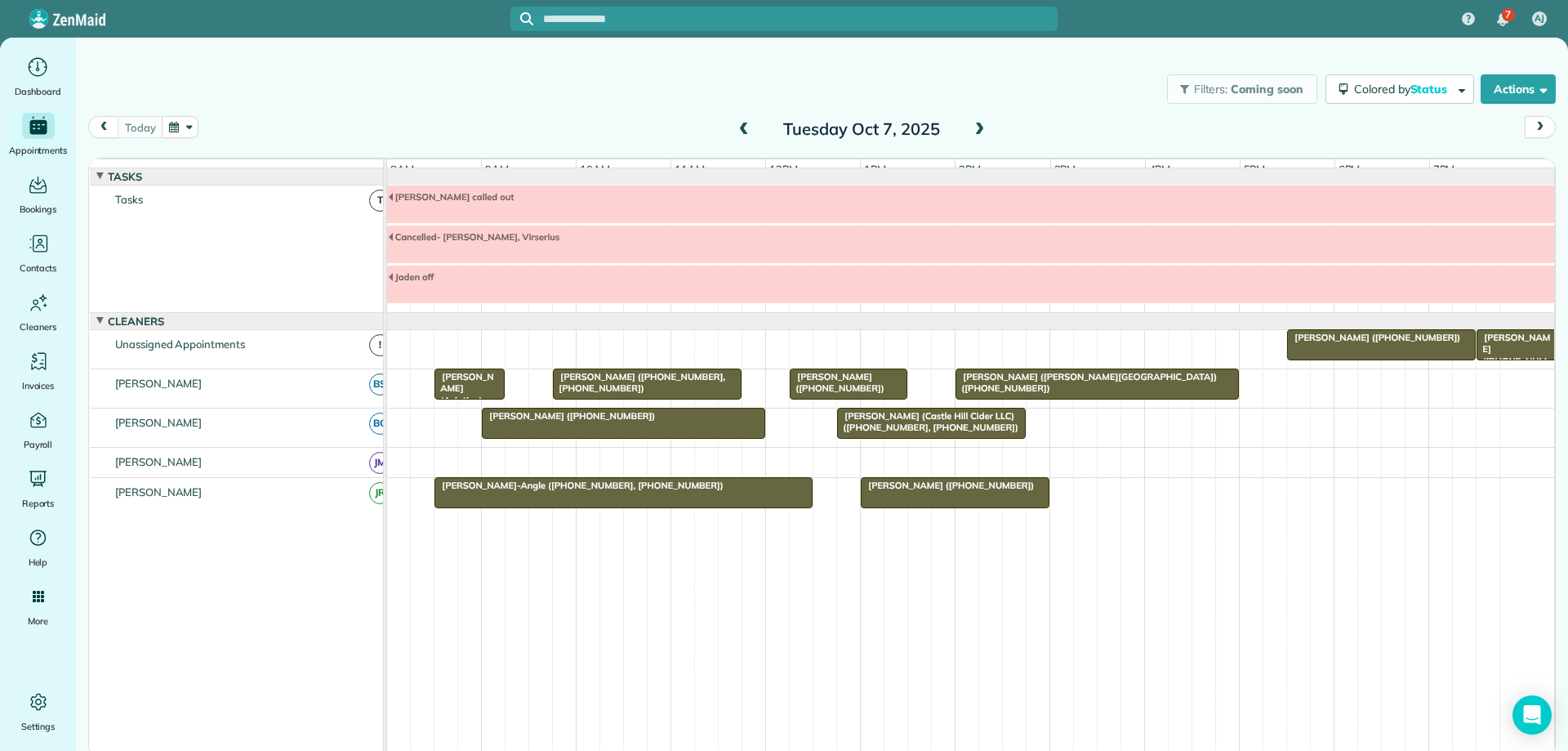
drag, startPoint x: 1364, startPoint y: 554, endPoint x: 366, endPoint y: 96, distance: 1098.1
click at [366, 96] on div "Filters: Coming soon Colored by Status Color by Cleaner Color by Team Color by …" at bounding box center [822, 89] width 1492 height 54
click at [179, 126] on button "button" at bounding box center [181, 127] width 37 height 22
click at [246, 205] on link "6" at bounding box center [246, 211] width 26 height 26
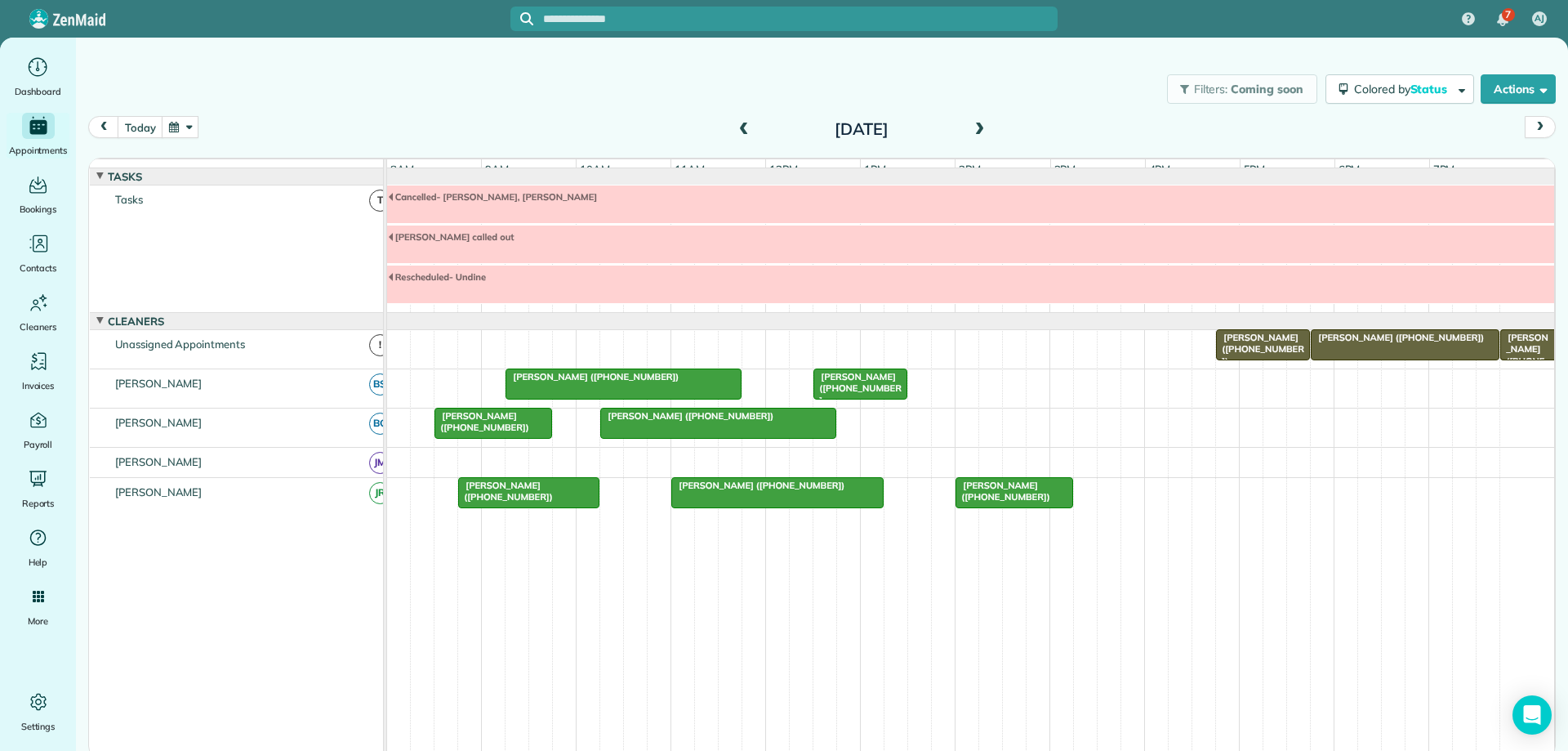
click at [183, 123] on button "button" at bounding box center [181, 127] width 37 height 22
click at [354, 181] on link "3" at bounding box center [351, 184] width 26 height 26
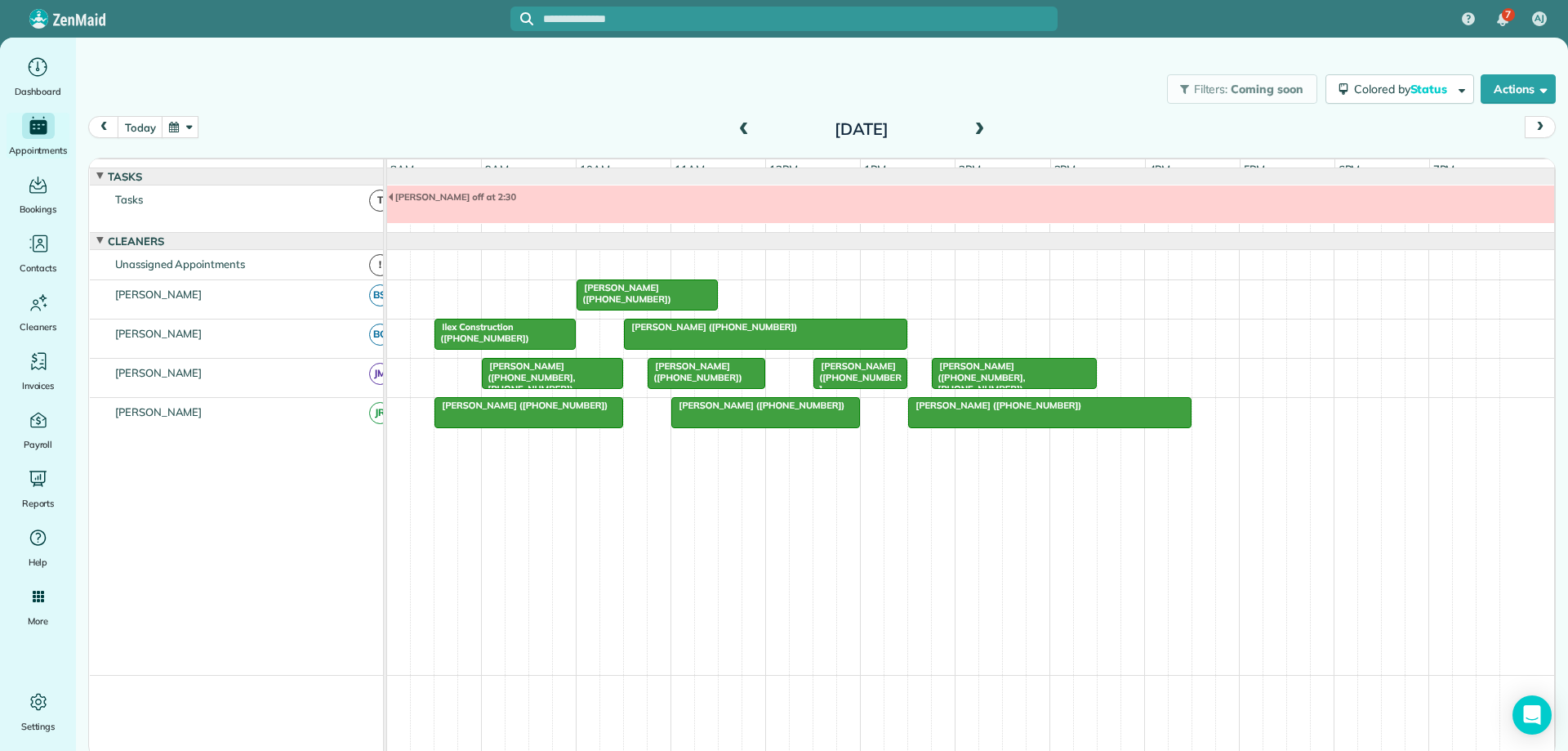
click at [744, 133] on span at bounding box center [744, 129] width 18 height 14
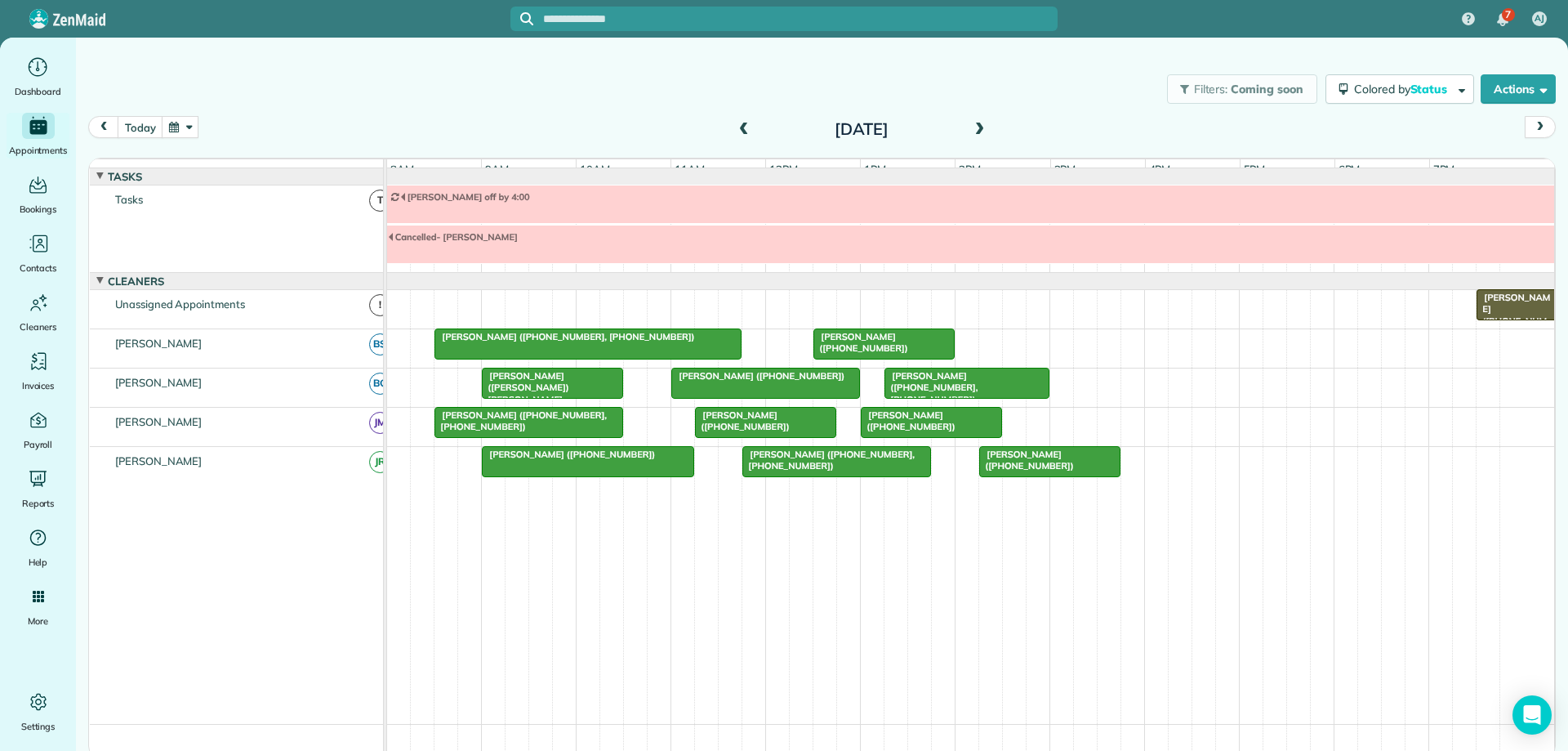
click at [744, 133] on span at bounding box center [744, 129] width 18 height 14
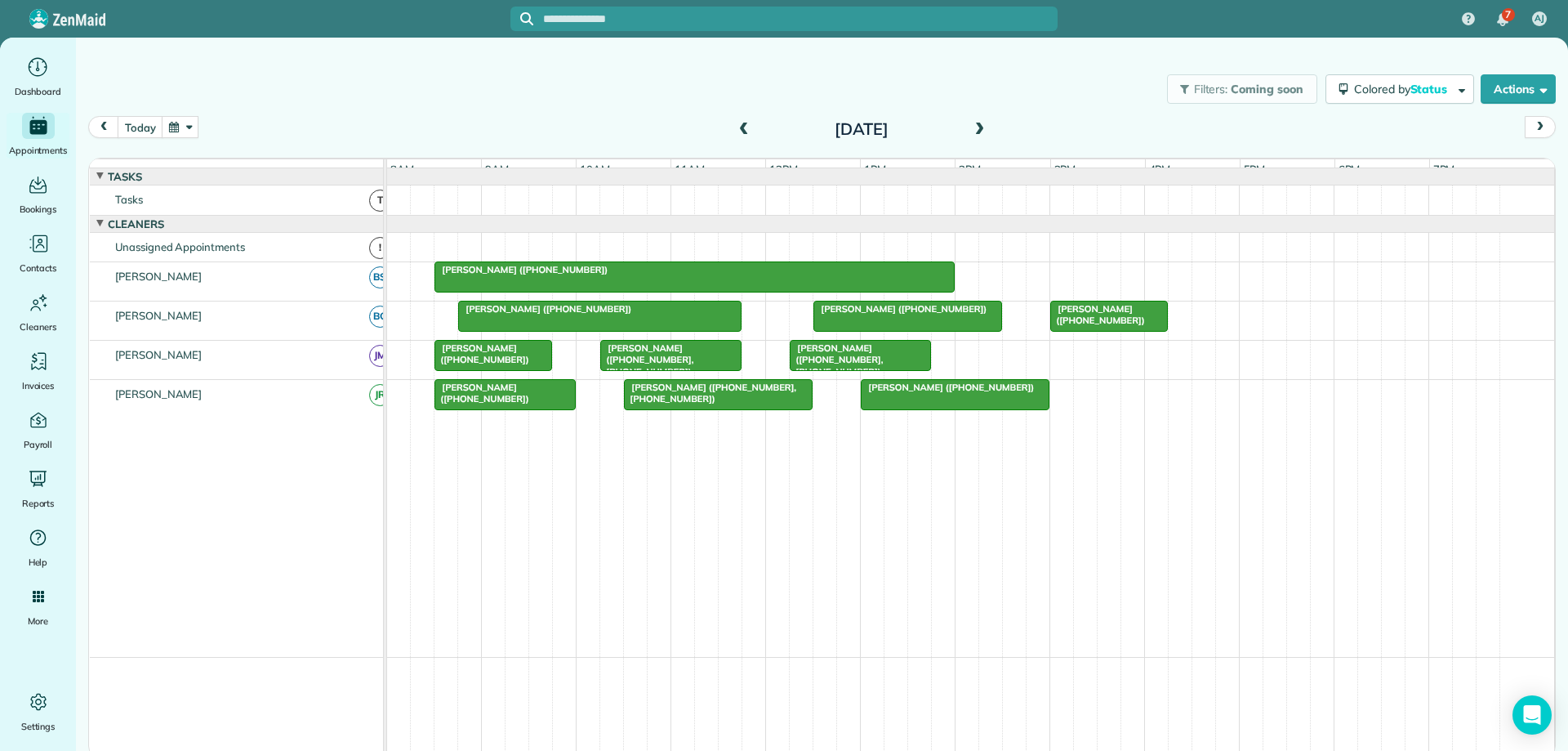
click at [744, 133] on span at bounding box center [744, 129] width 18 height 14
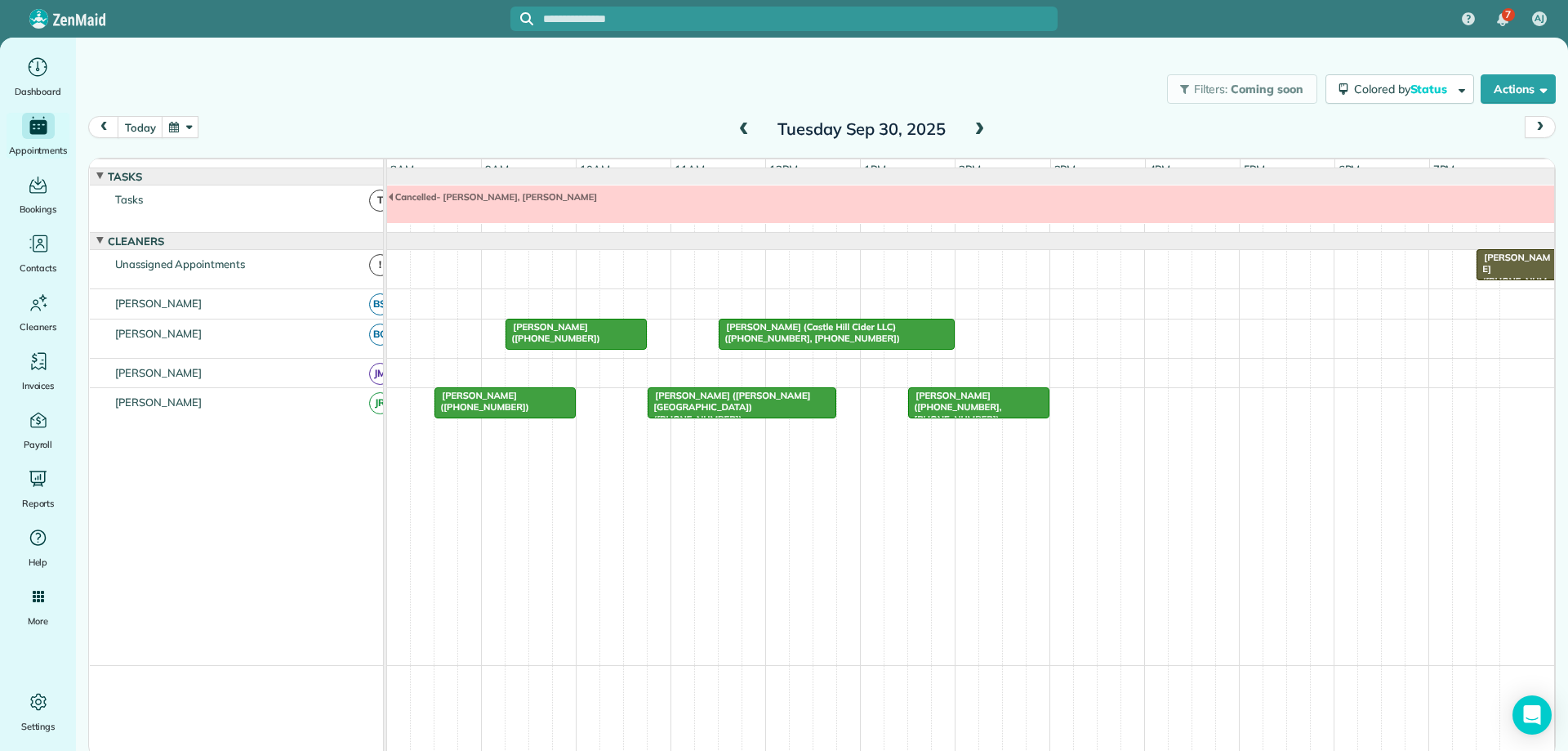
click at [744, 133] on span at bounding box center [744, 129] width 18 height 14
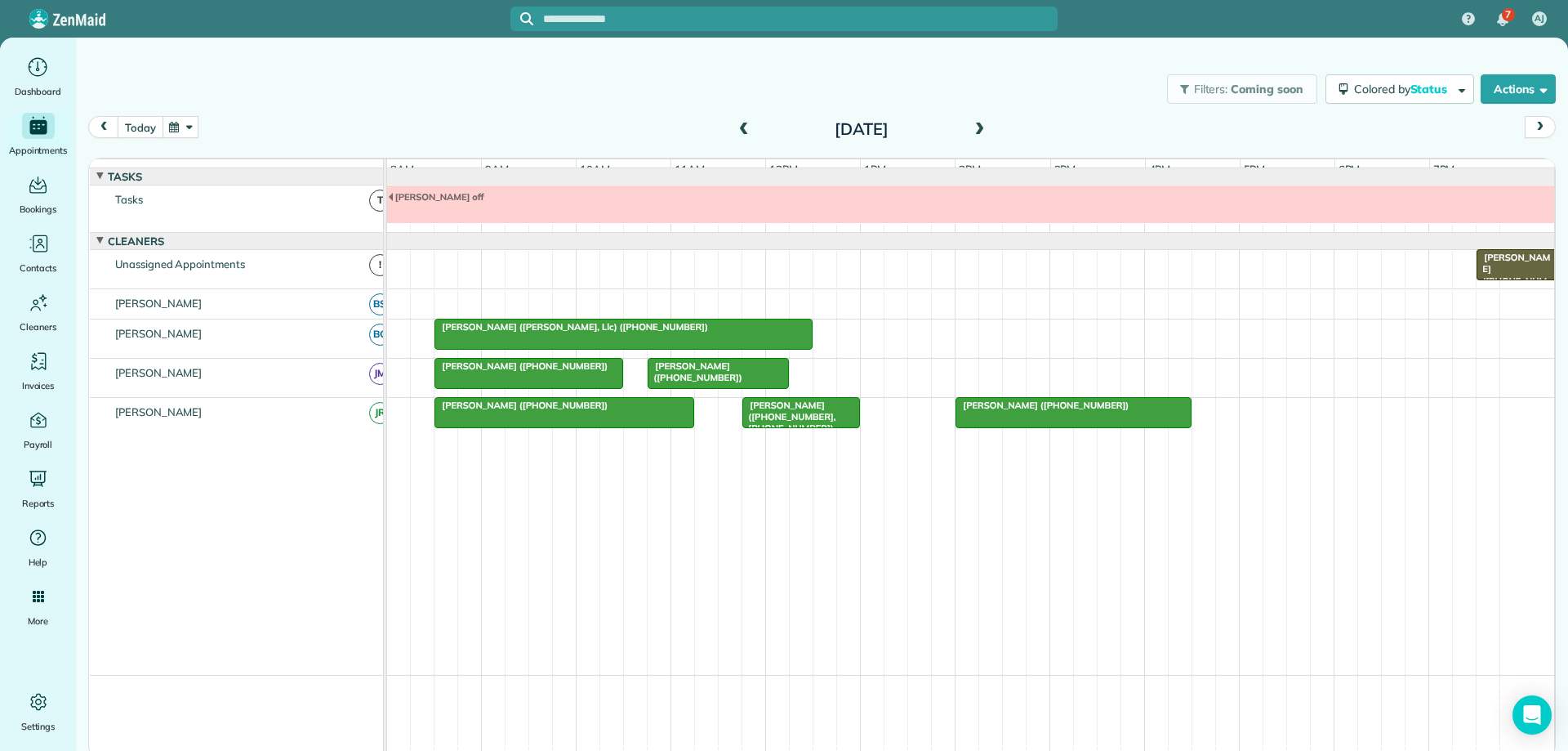
click at [128, 122] on button "today" at bounding box center [140, 127] width 45 height 22
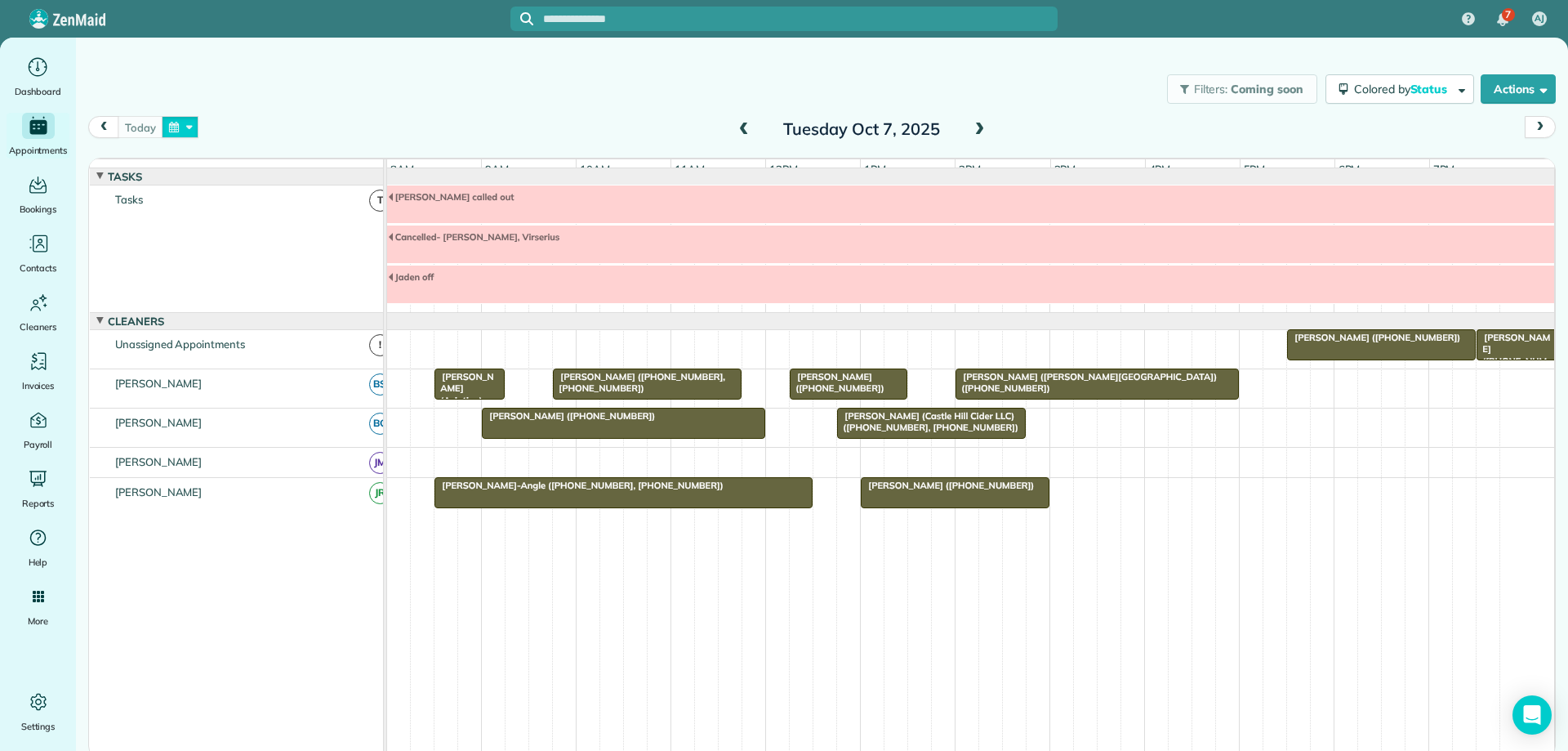
click at [170, 126] on button "button" at bounding box center [181, 127] width 37 height 22
click at [354, 212] on link "10" at bounding box center [351, 211] width 26 height 26
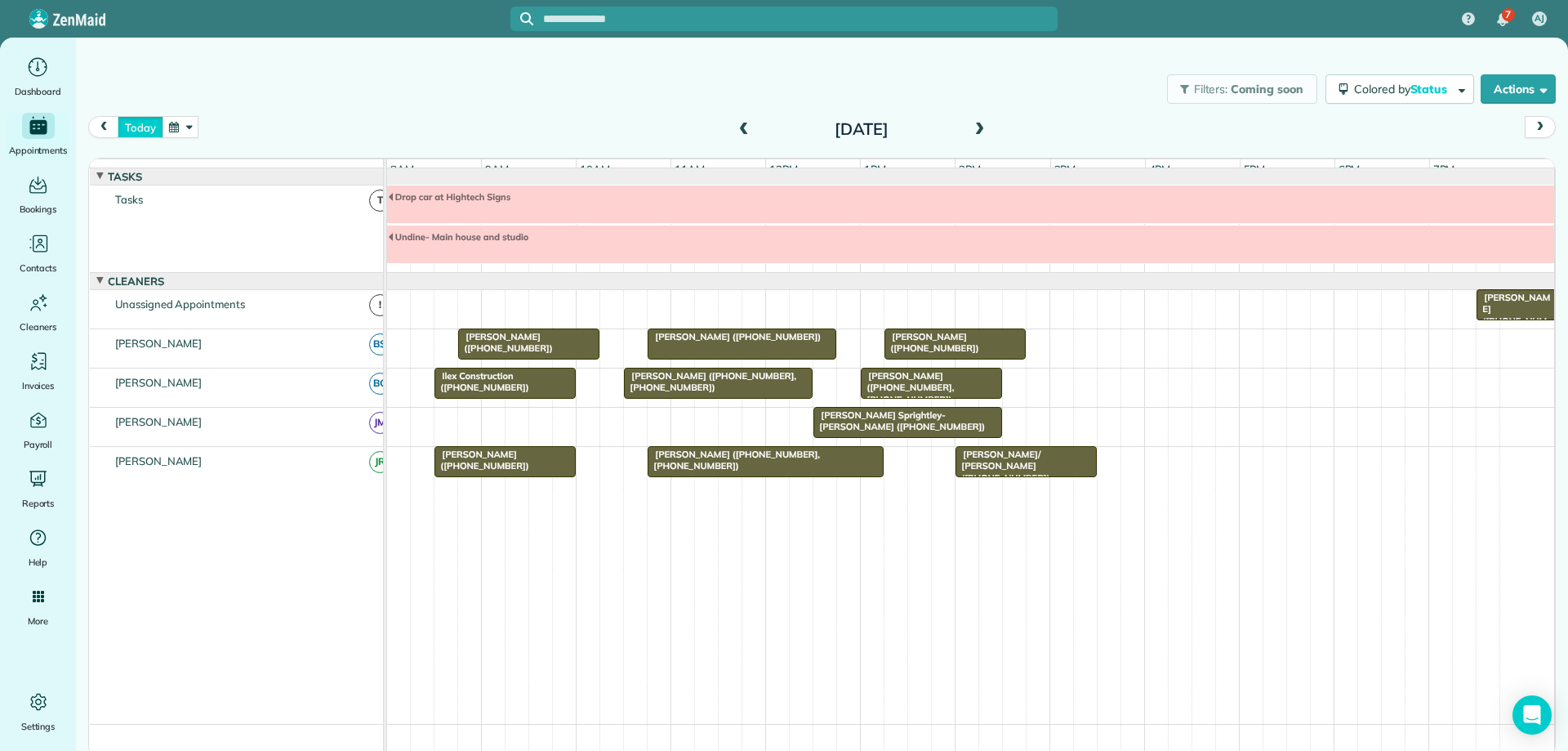
click at [146, 129] on button "today" at bounding box center [140, 127] width 45 height 22
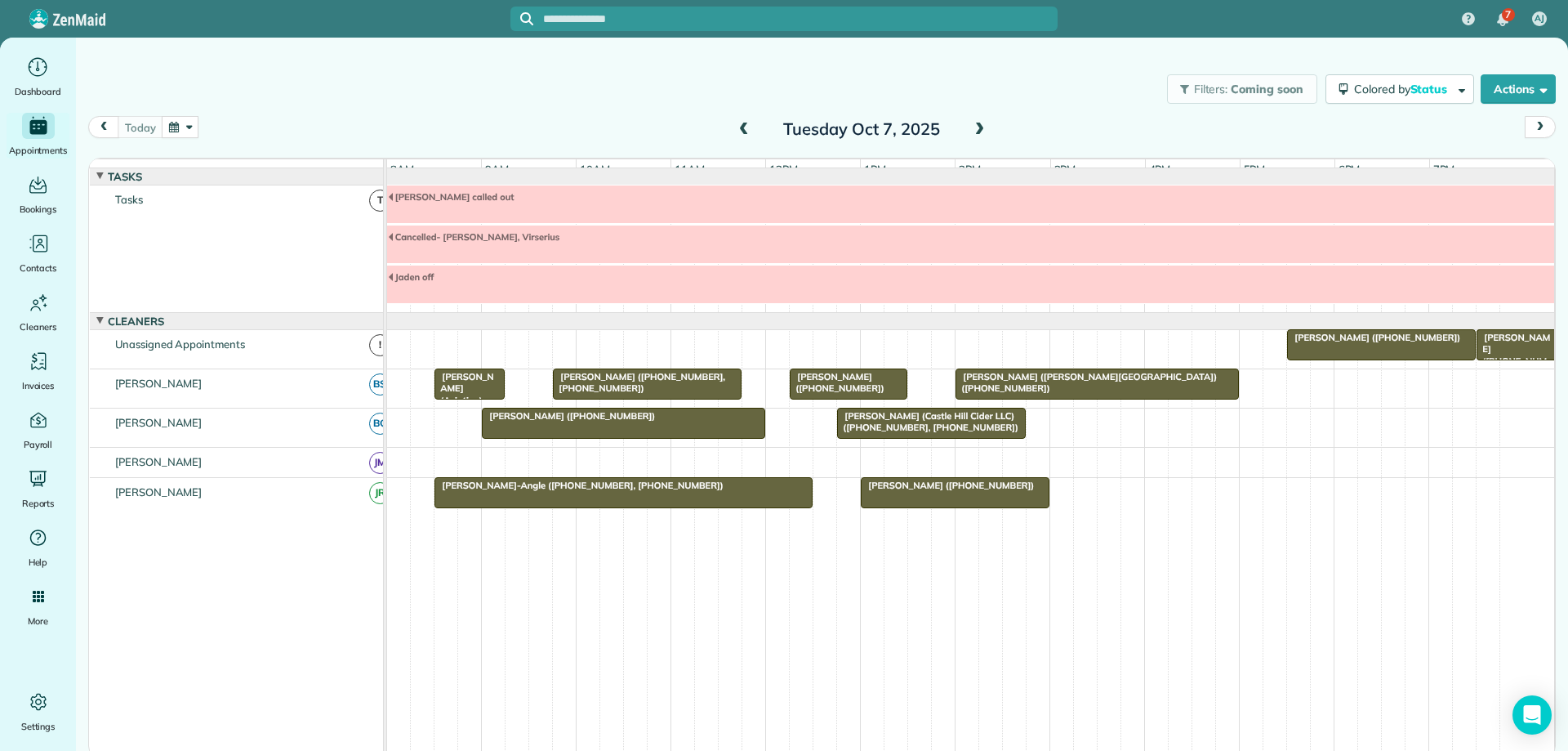
click at [189, 119] on button "button" at bounding box center [181, 127] width 37 height 22
click at [216, 136] on link "Prev" at bounding box center [220, 137] width 45 height 41
click at [356, 264] on link "26" at bounding box center [351, 263] width 26 height 26
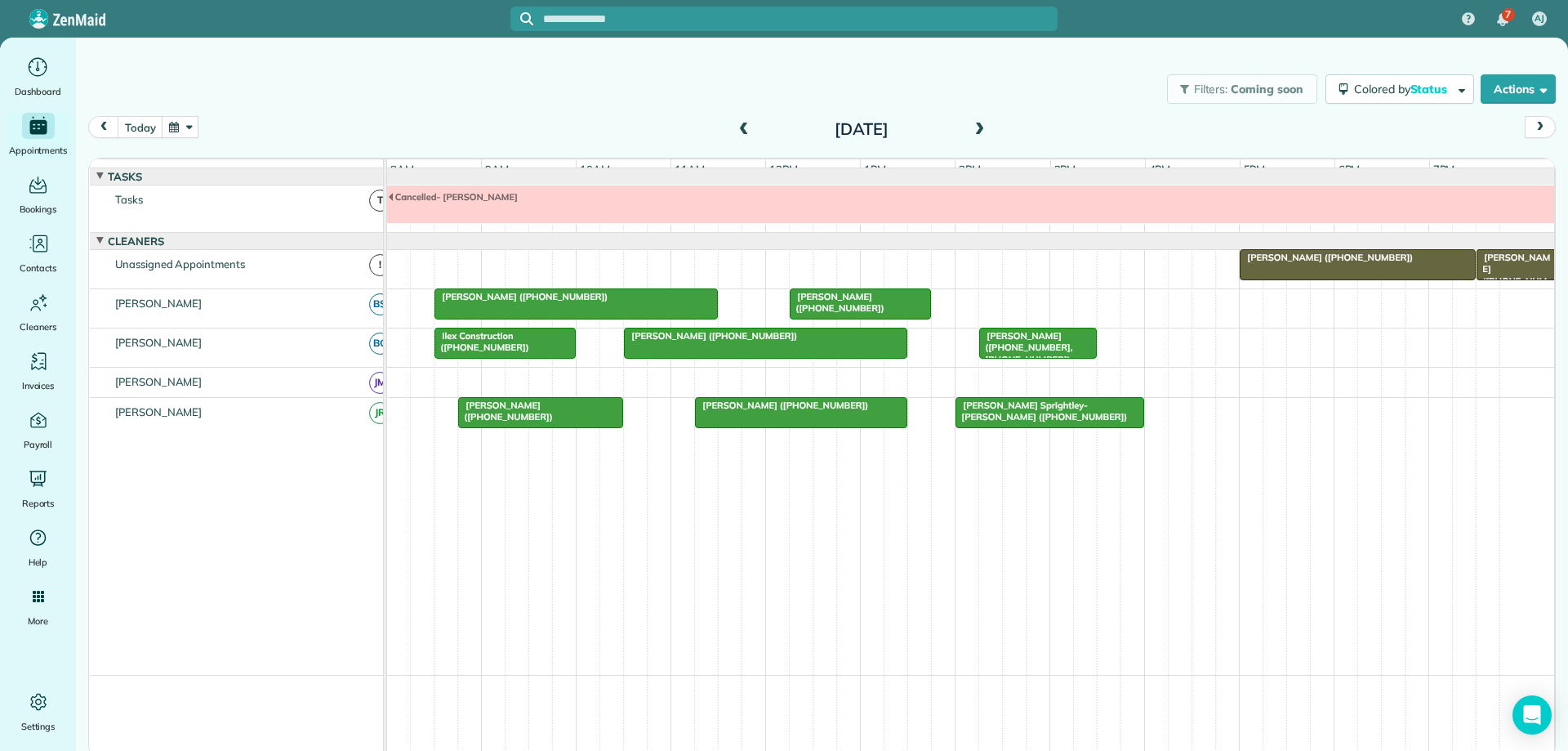
click at [1398, 277] on div at bounding box center [1358, 265] width 234 height 30
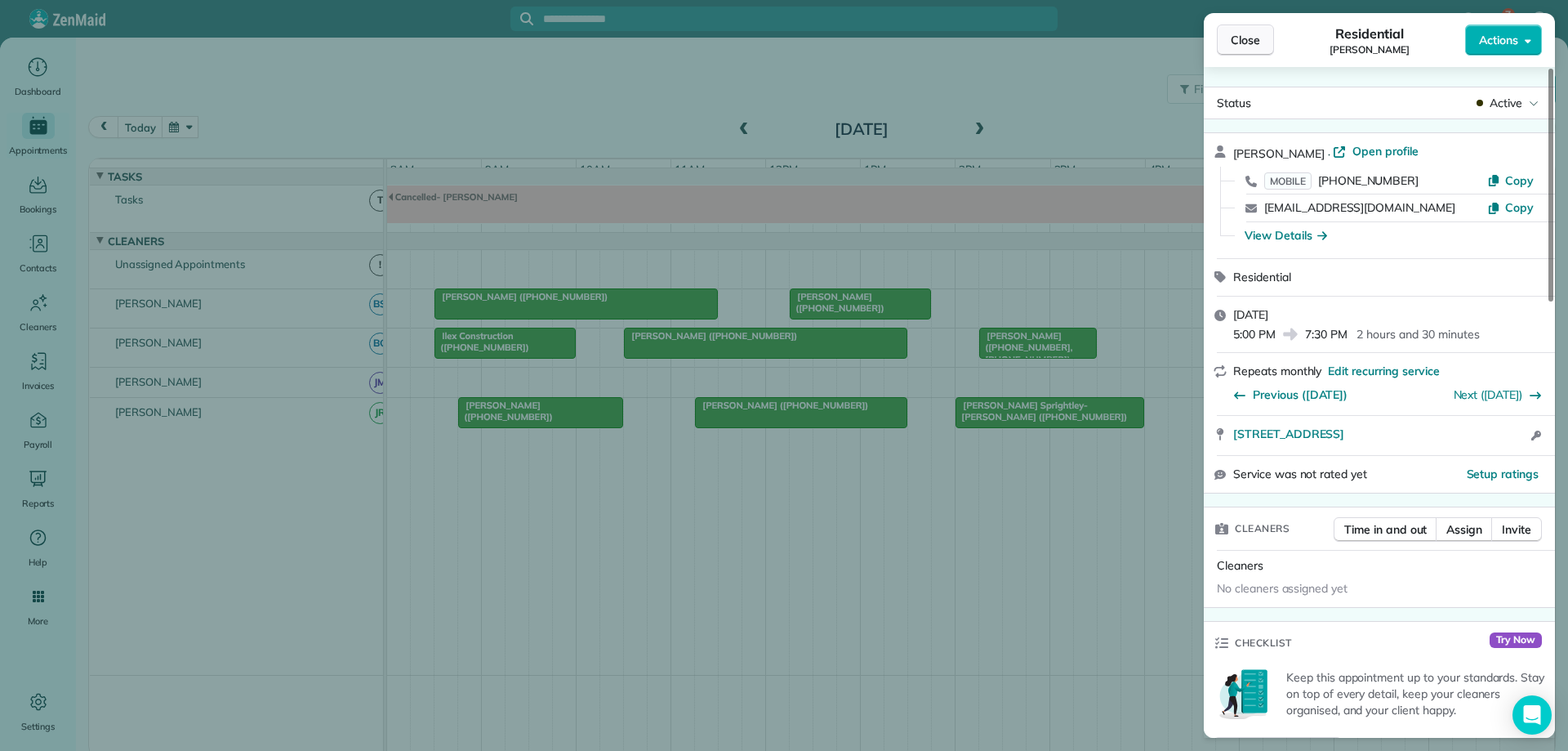
click at [1267, 45] on button "Close" at bounding box center [1245, 40] width 57 height 31
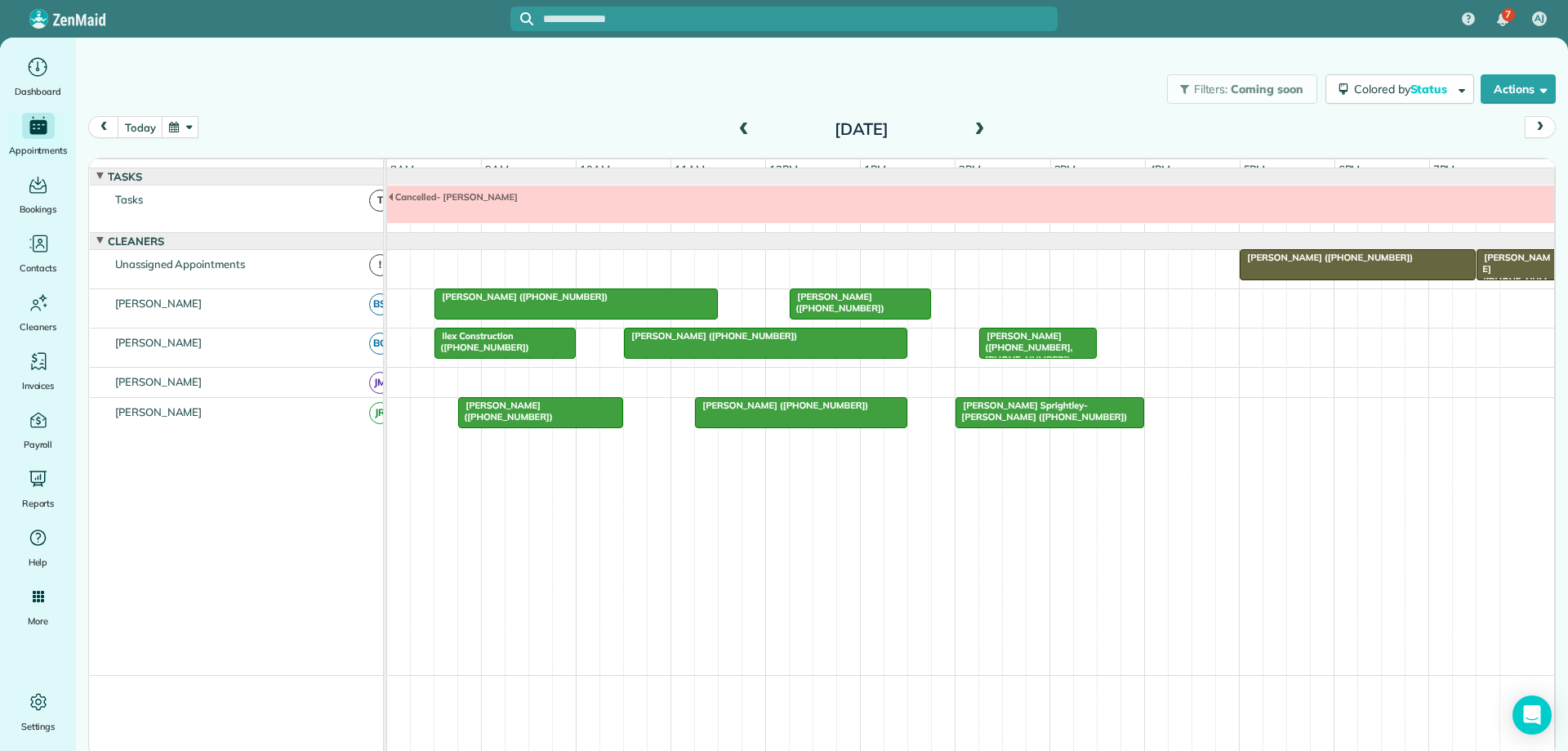
click at [1303, 279] on div at bounding box center [1358, 265] width 234 height 30
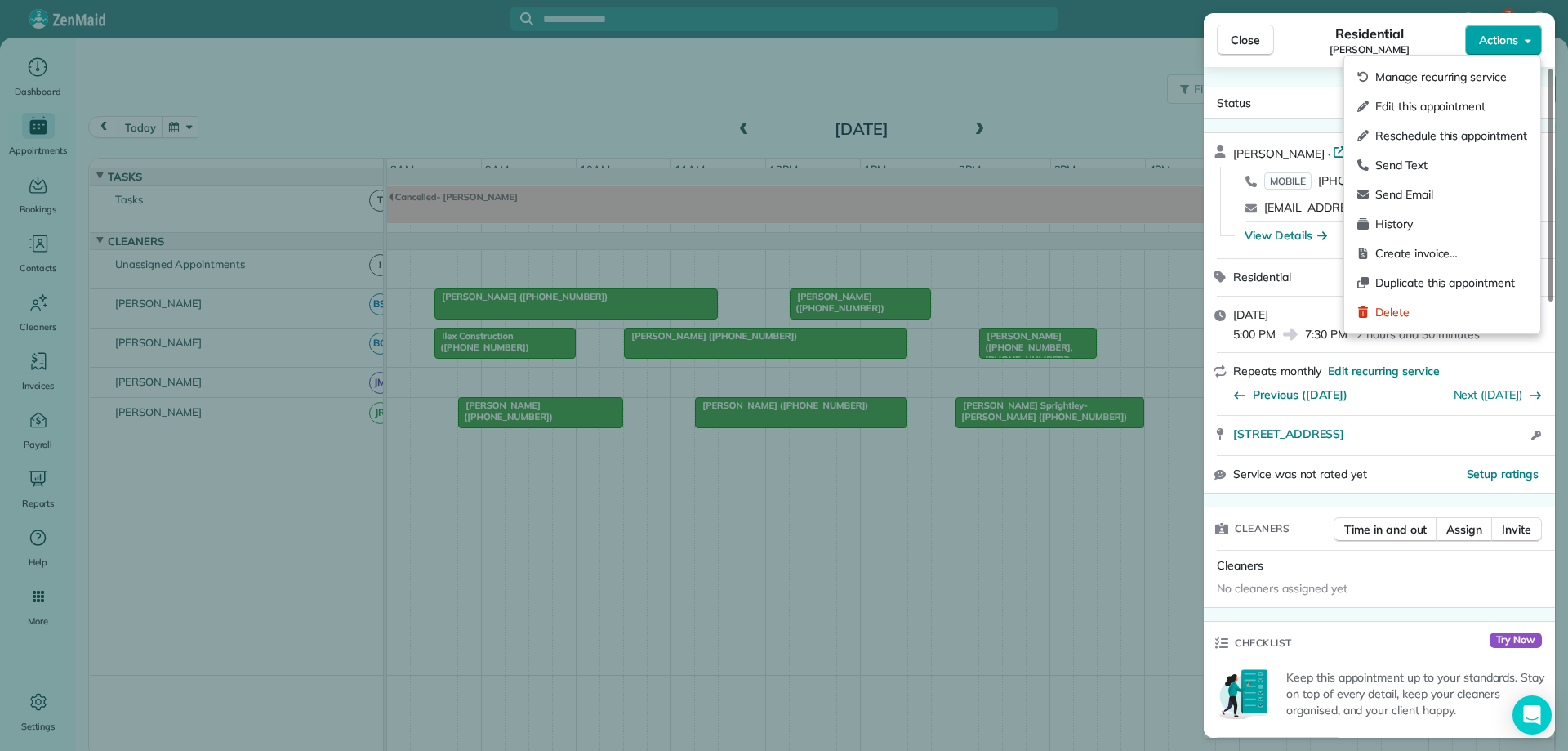
click at [1509, 43] on span "Actions" at bounding box center [1498, 40] width 39 height 16
click at [1470, 102] on span "Edit this appointment" at bounding box center [1451, 106] width 152 height 16
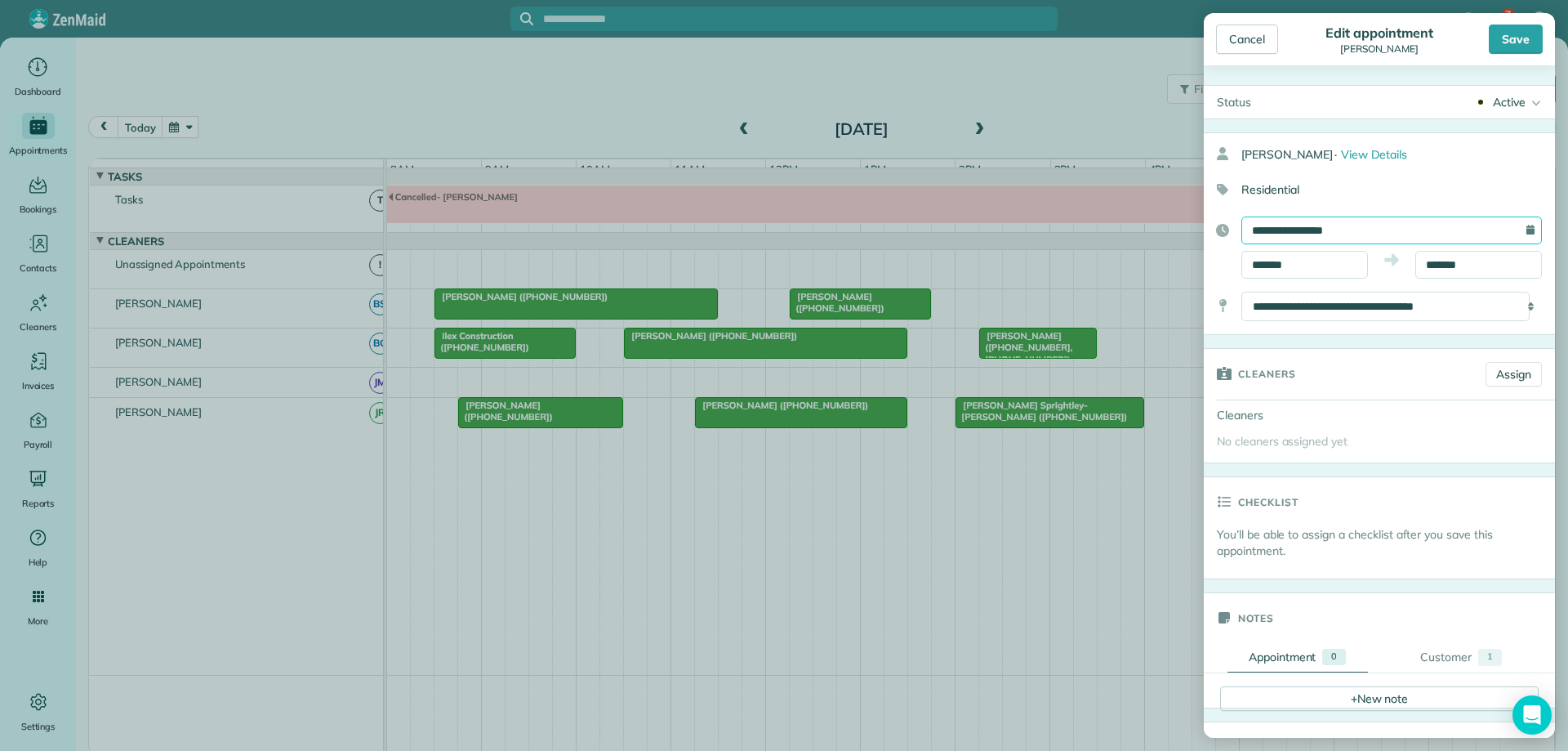
click at [1369, 229] on input "**********" at bounding box center [1392, 230] width 300 height 28
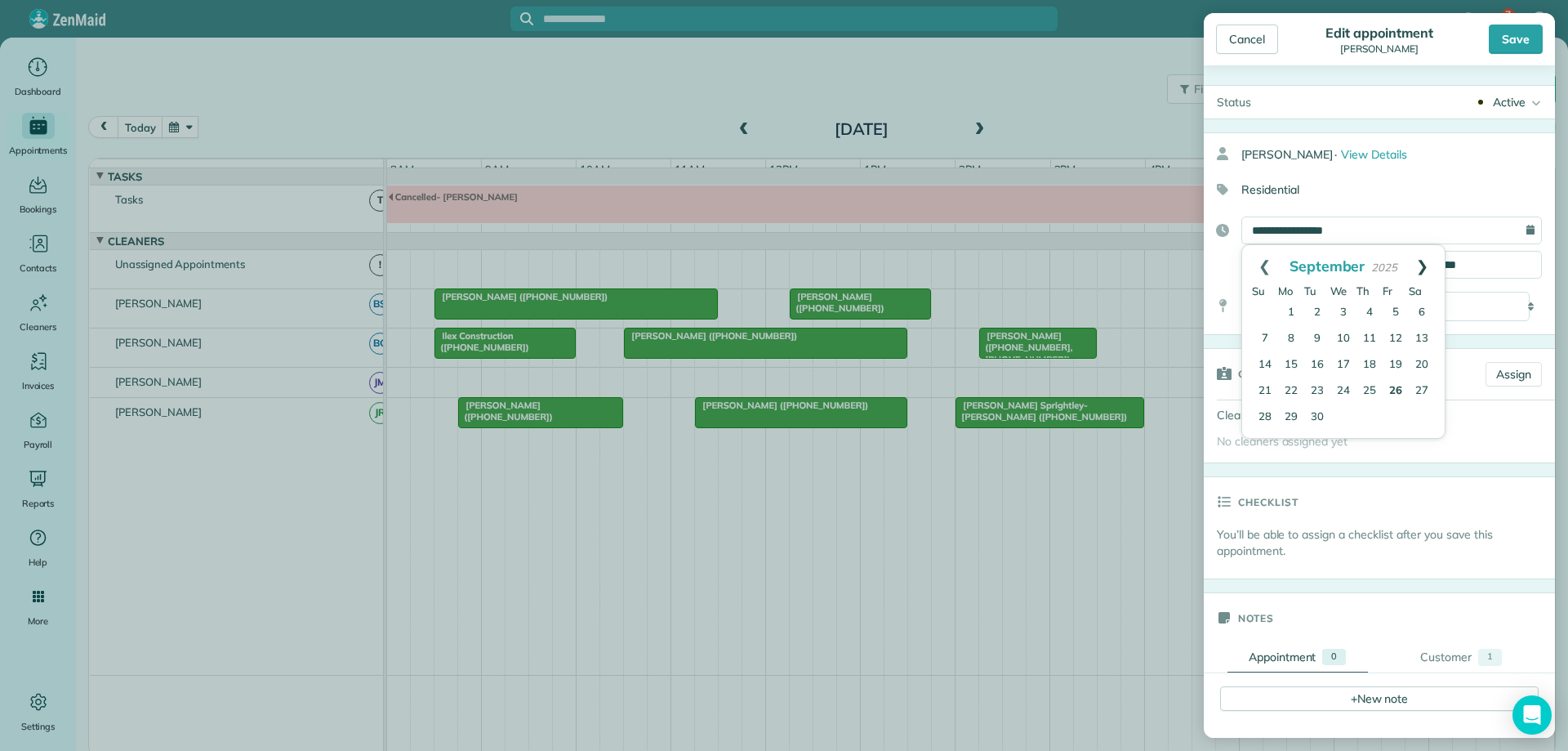
click at [1427, 260] on link "Next" at bounding box center [1421, 266] width 45 height 41
click at [1394, 337] on link "10" at bounding box center [1395, 339] width 26 height 26
type input "**********"
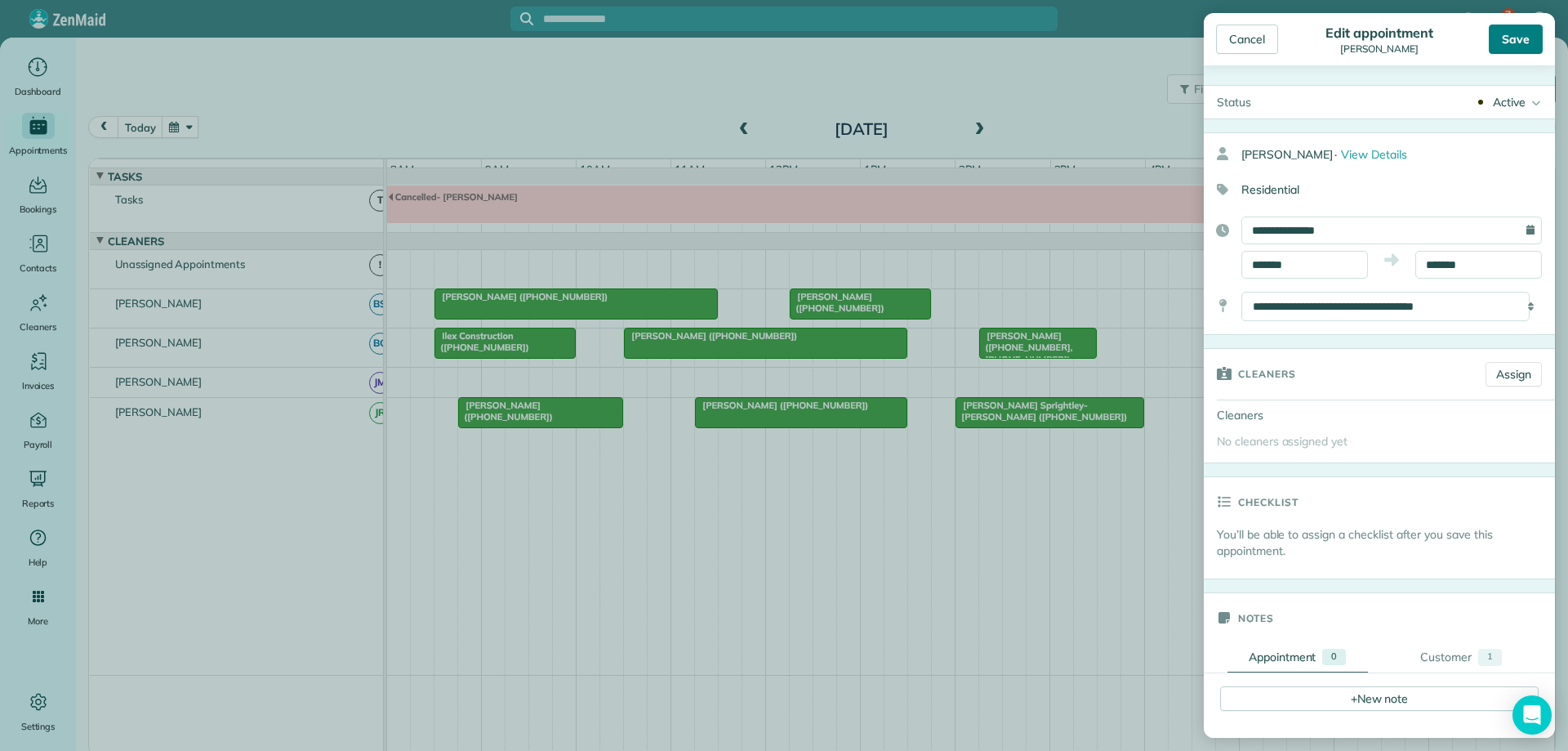
click at [1523, 45] on div "Save" at bounding box center [1515, 39] width 54 height 30
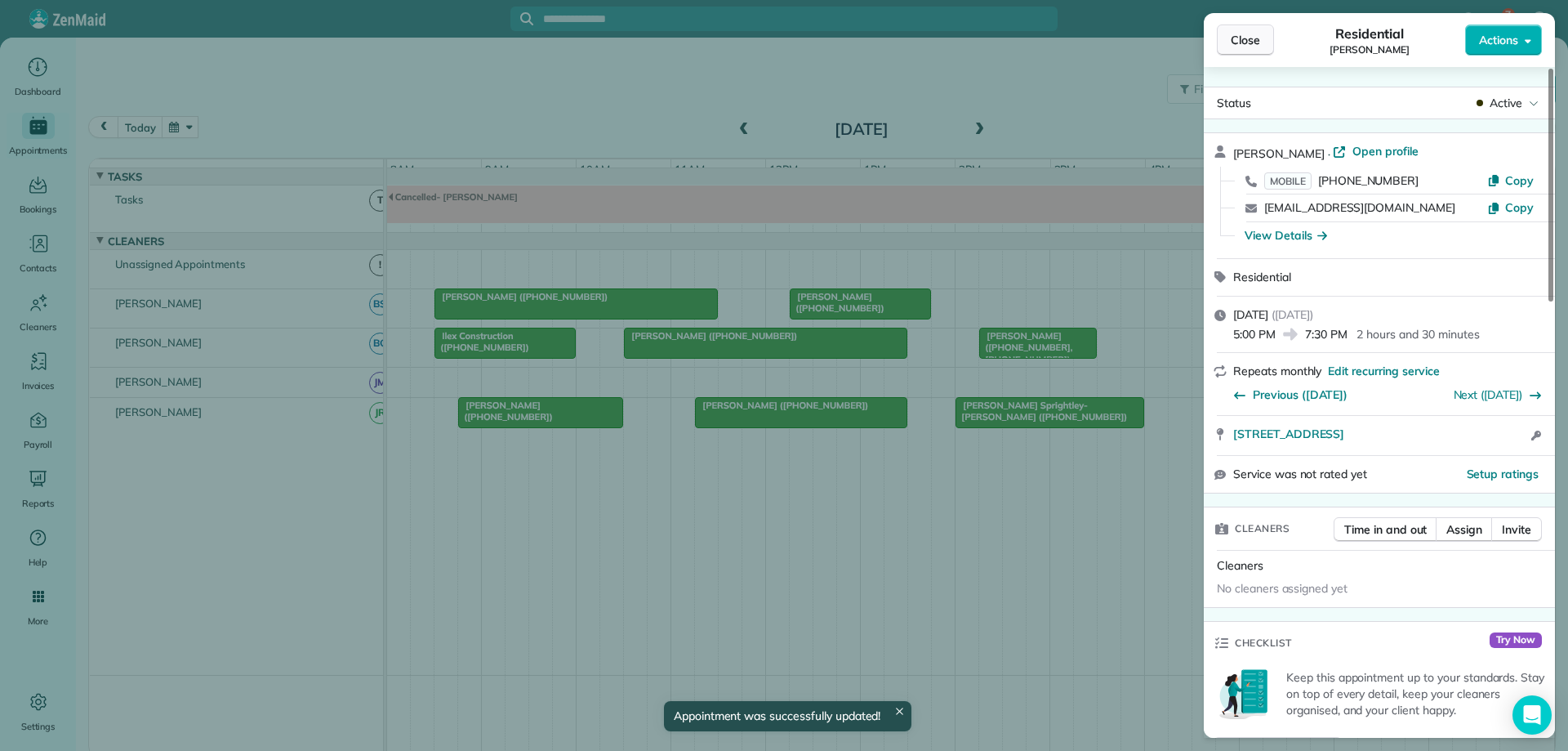
click at [1266, 38] on button "Close" at bounding box center [1245, 40] width 57 height 31
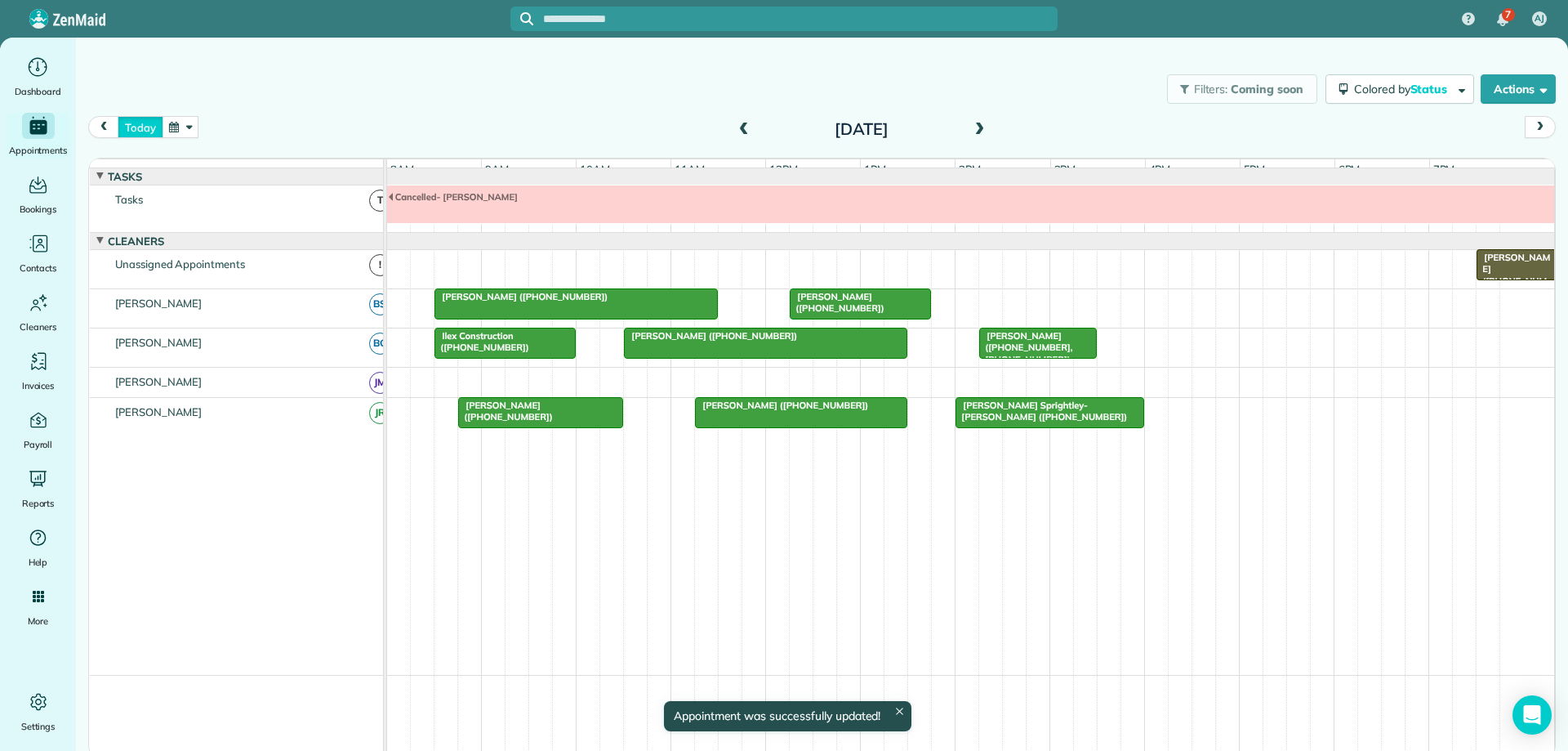
click at [139, 127] on button "today" at bounding box center [140, 127] width 45 height 22
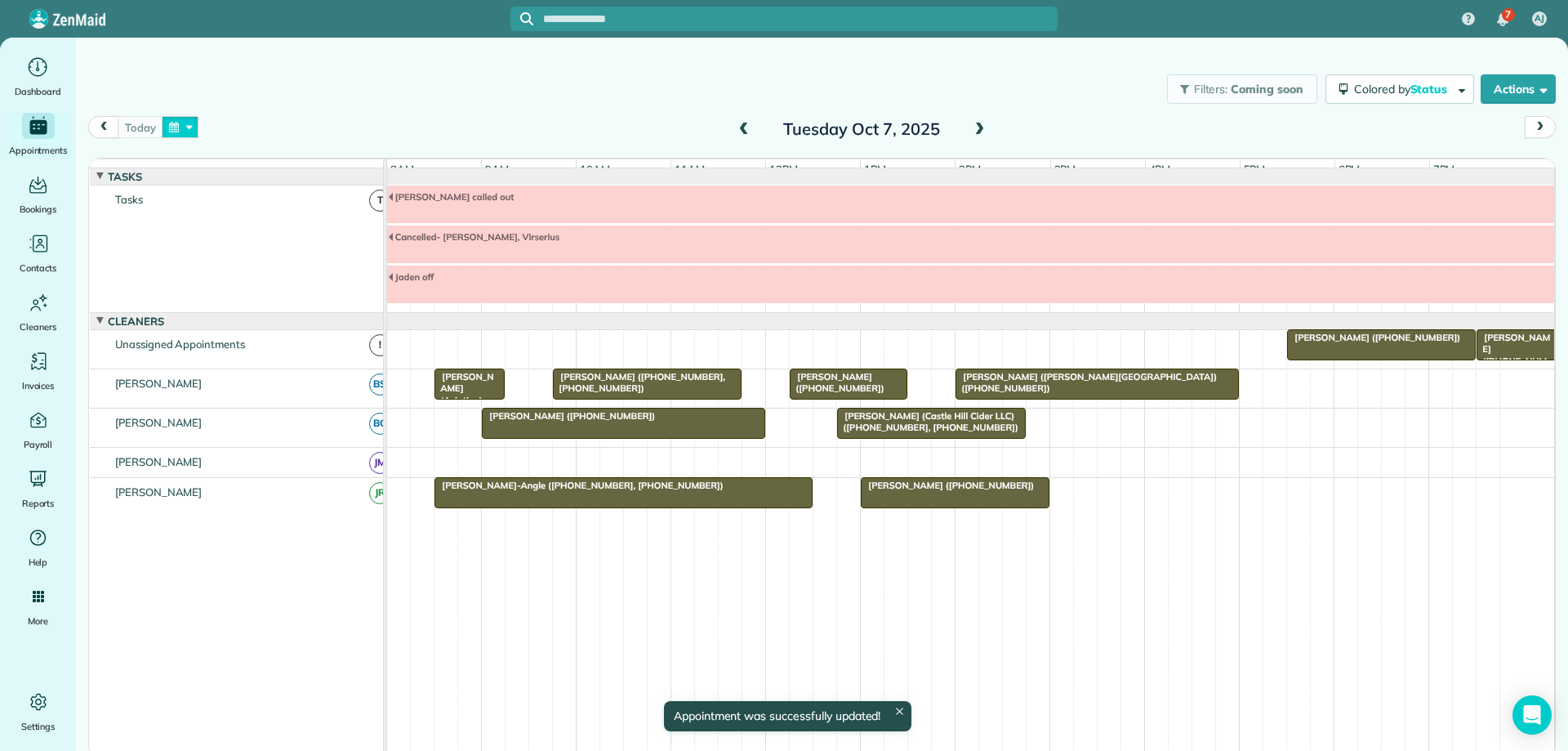
click at [169, 121] on button "button" at bounding box center [181, 127] width 37 height 22
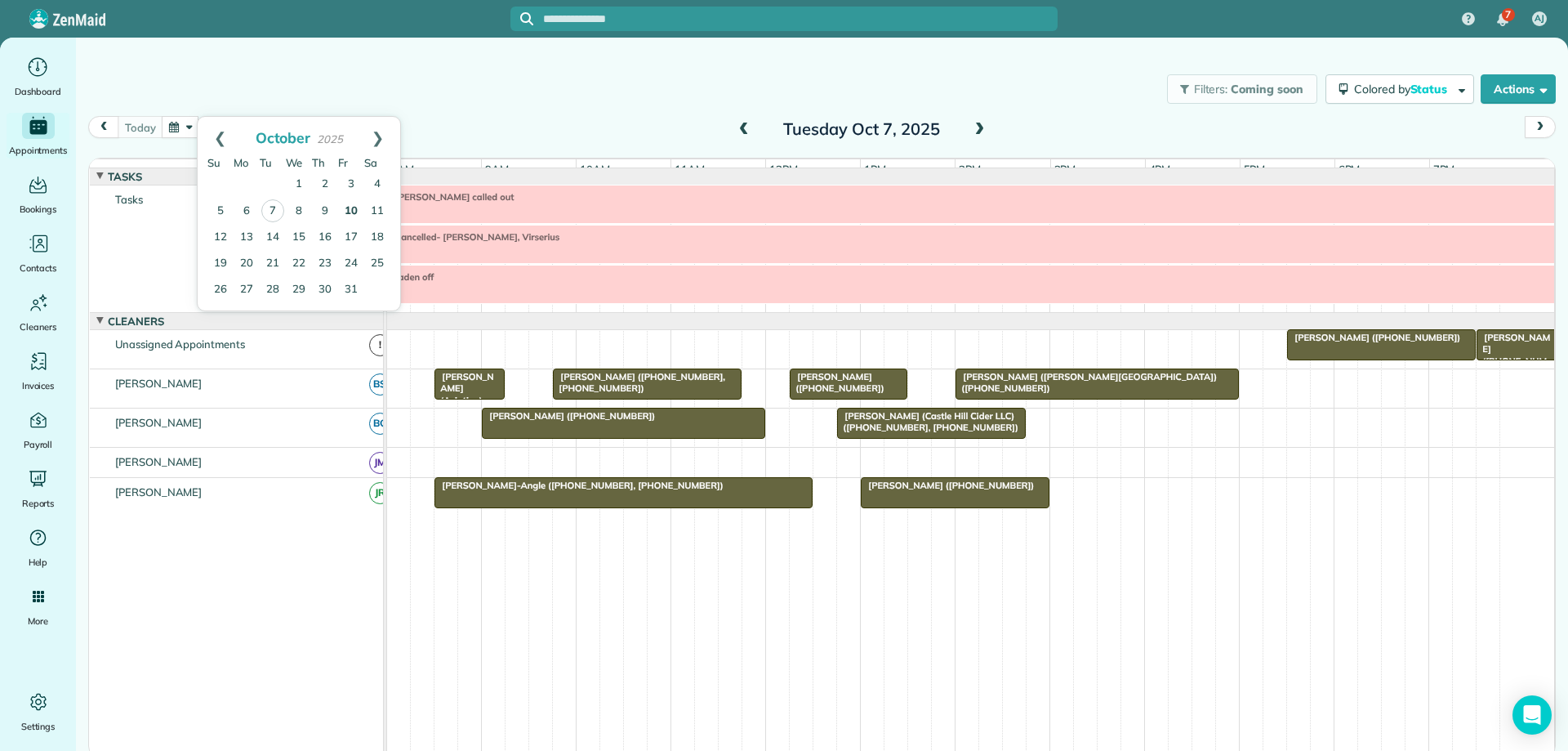
click at [347, 210] on link "10" at bounding box center [351, 211] width 26 height 26
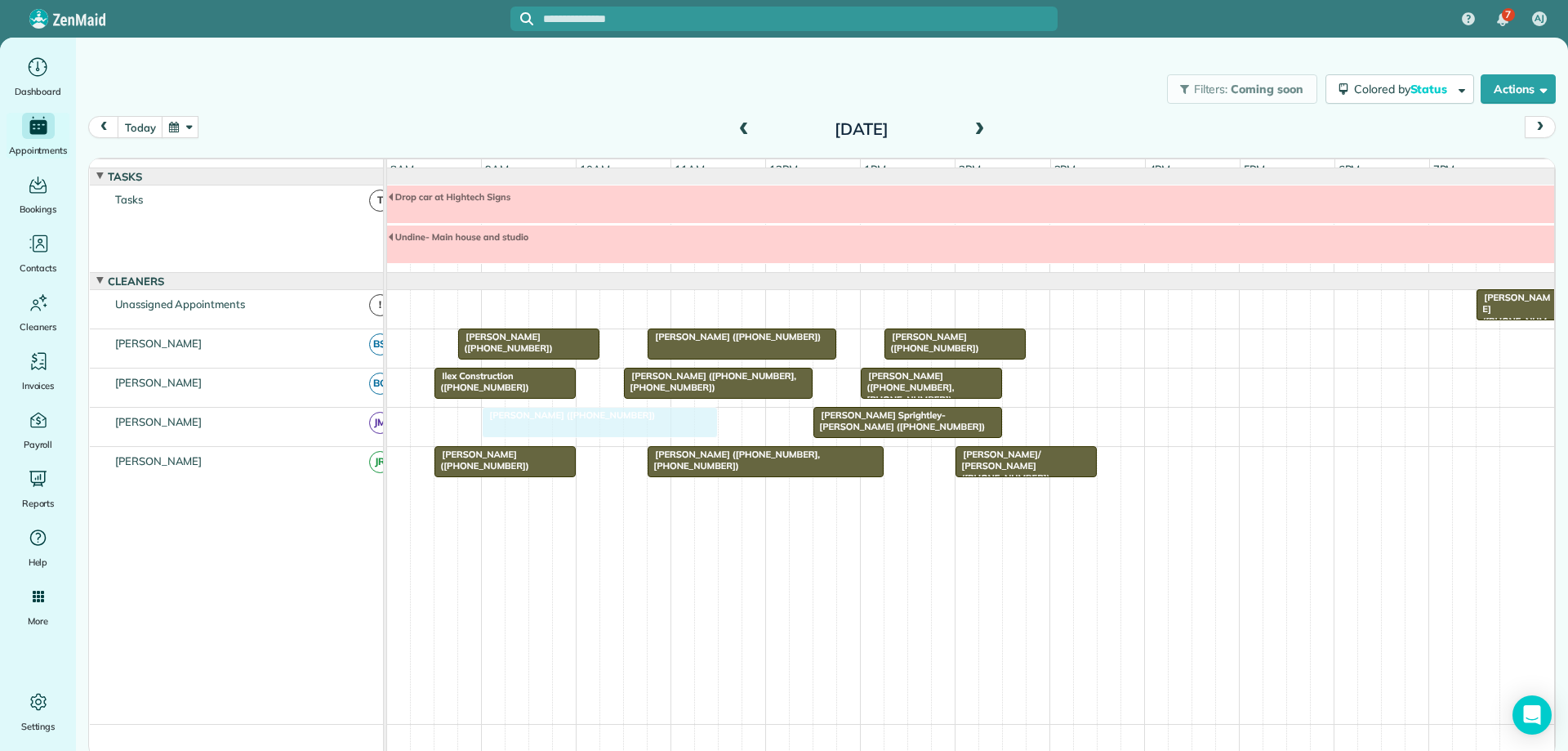
drag, startPoint x: 1309, startPoint y: 310, endPoint x: 559, endPoint y: 438, distance: 760.8
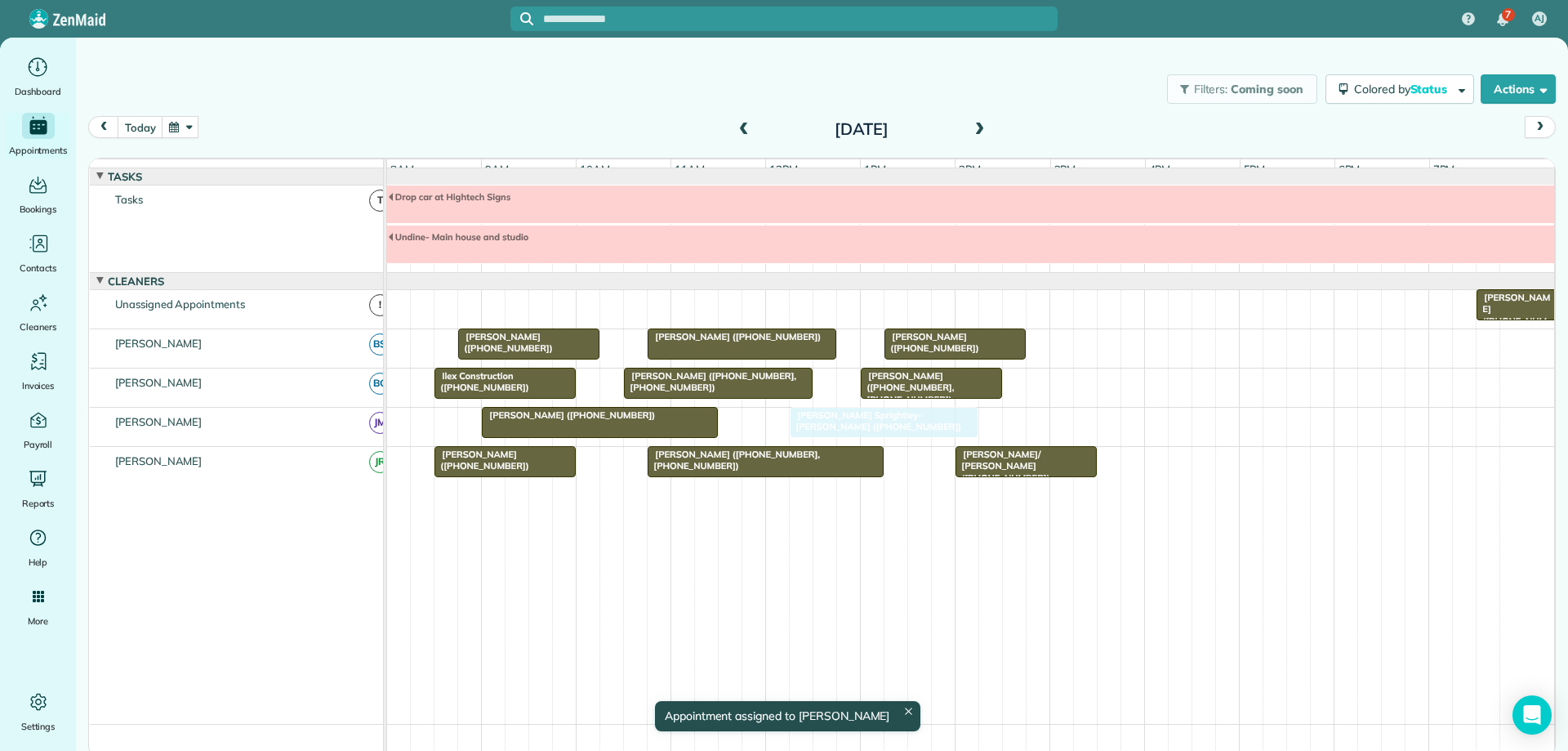
drag, startPoint x: 855, startPoint y: 432, endPoint x: 832, endPoint y: 436, distance: 23.3
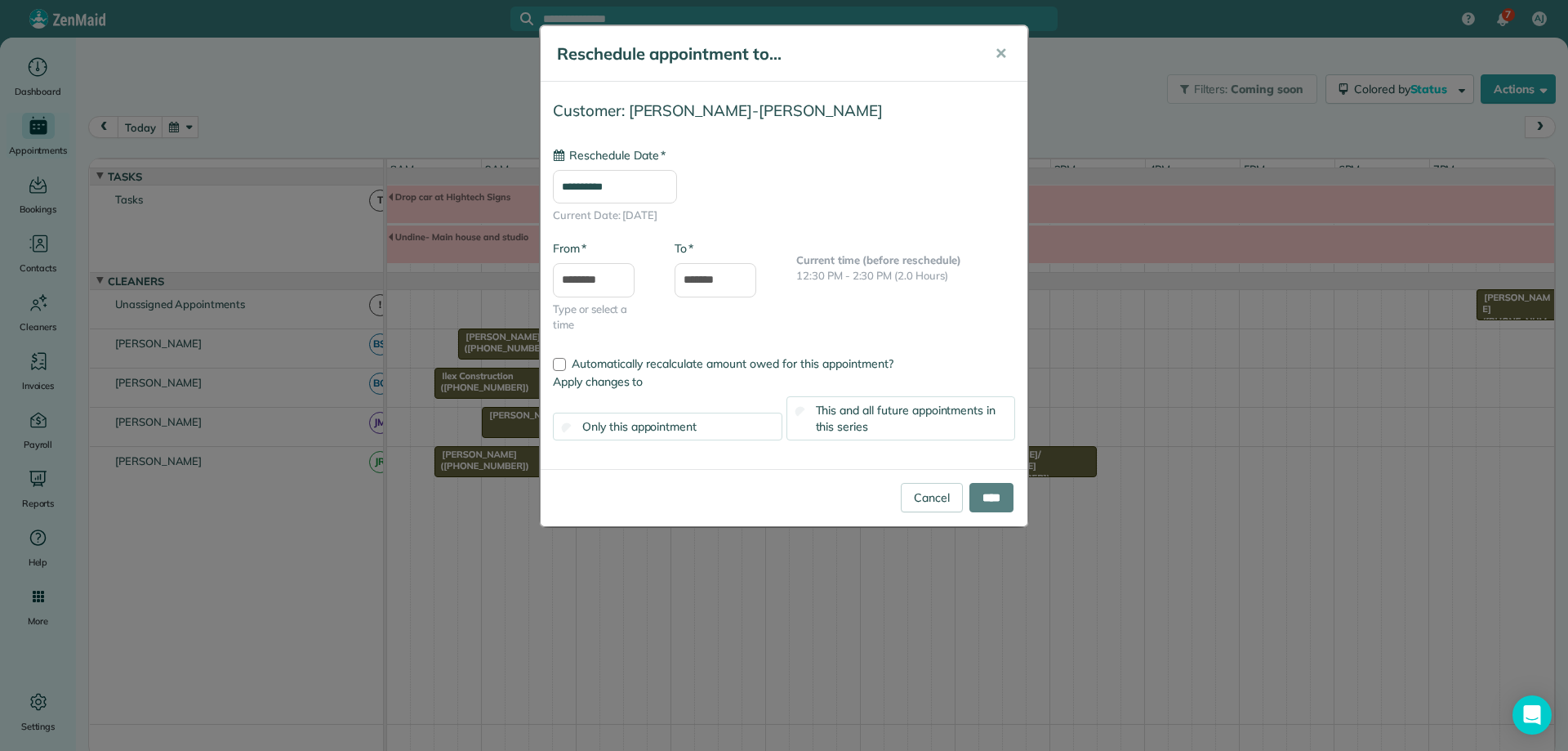
type input "**********"
click at [992, 495] on input "****" at bounding box center [991, 497] width 44 height 30
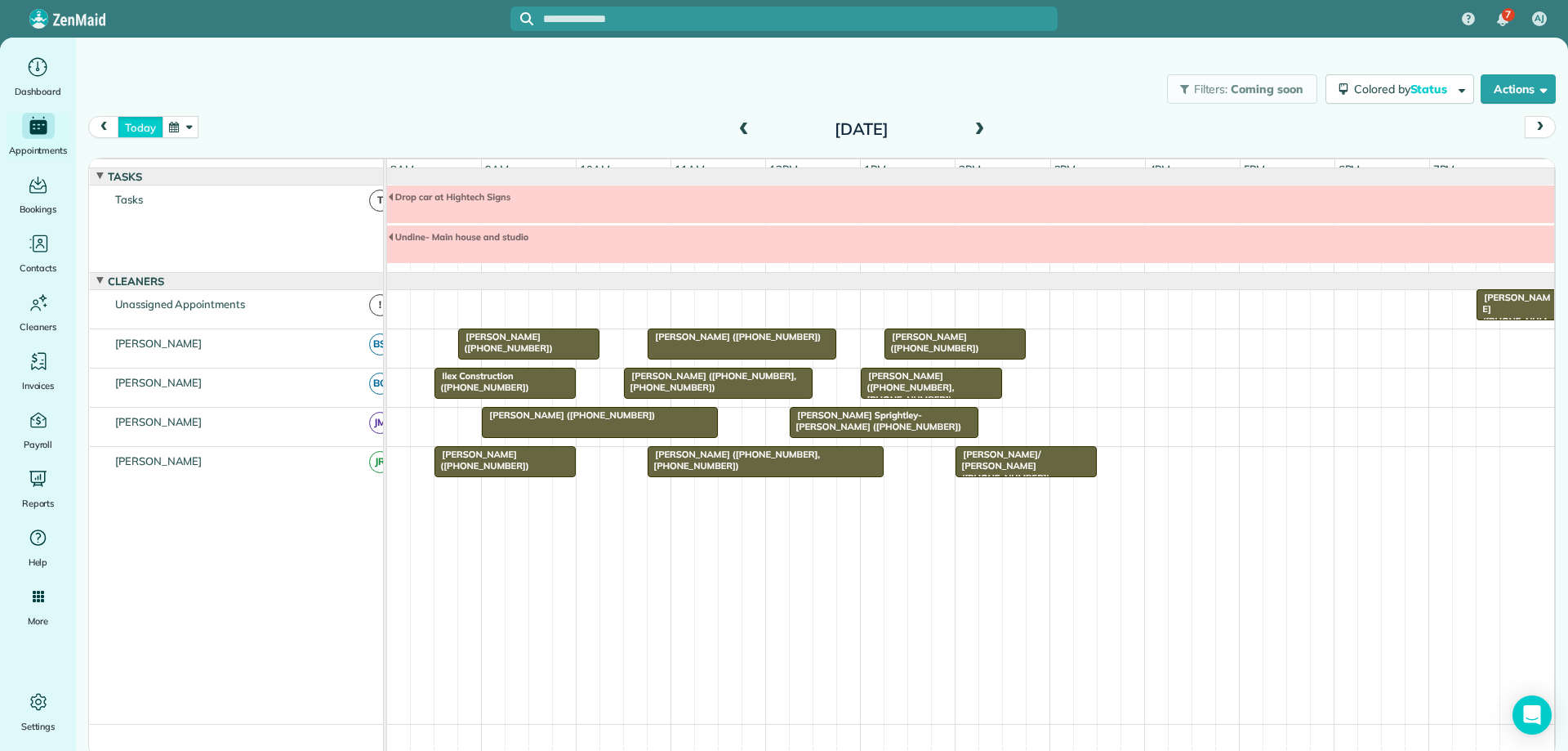
click at [136, 129] on button "today" at bounding box center [140, 127] width 45 height 22
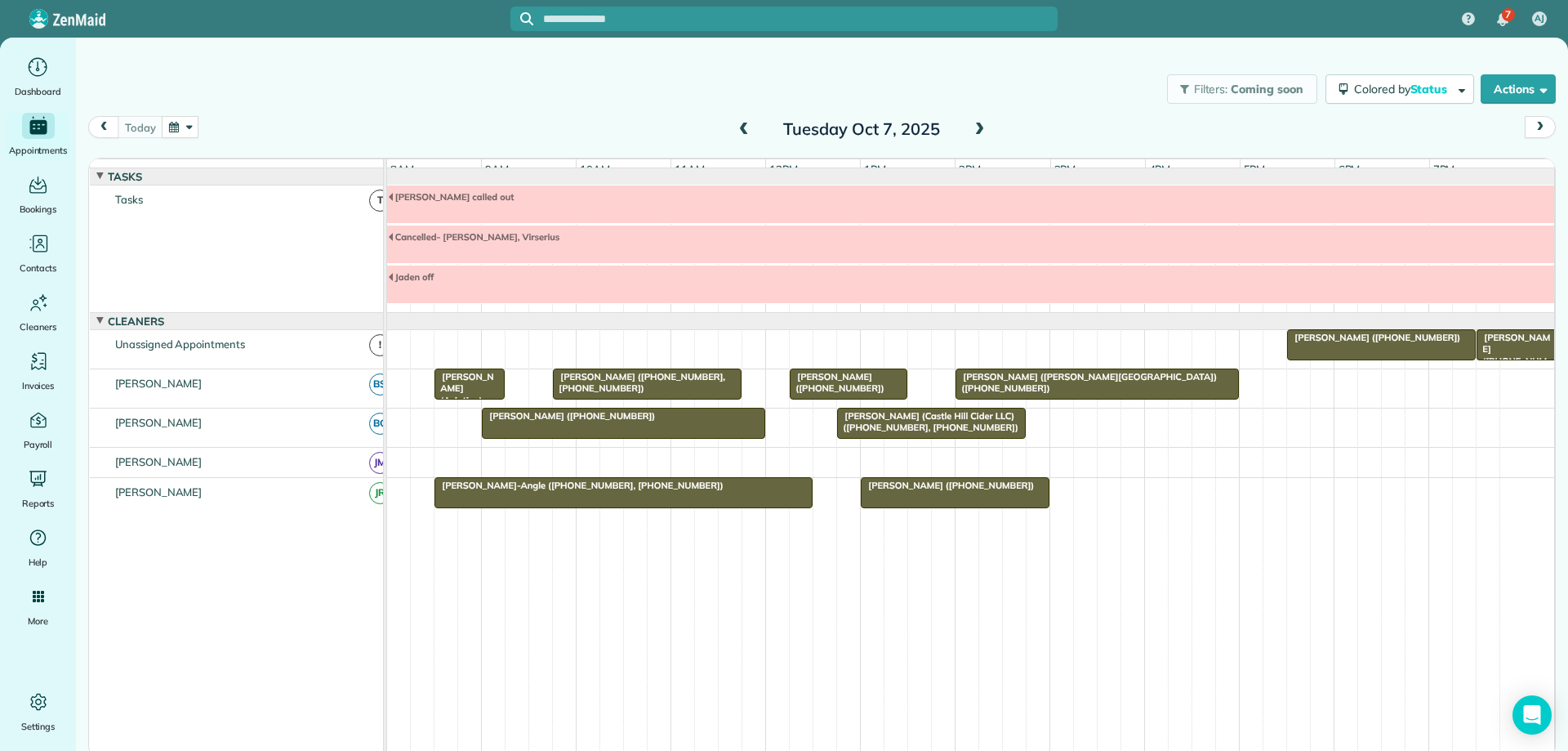
click at [978, 133] on span at bounding box center [979, 129] width 18 height 14
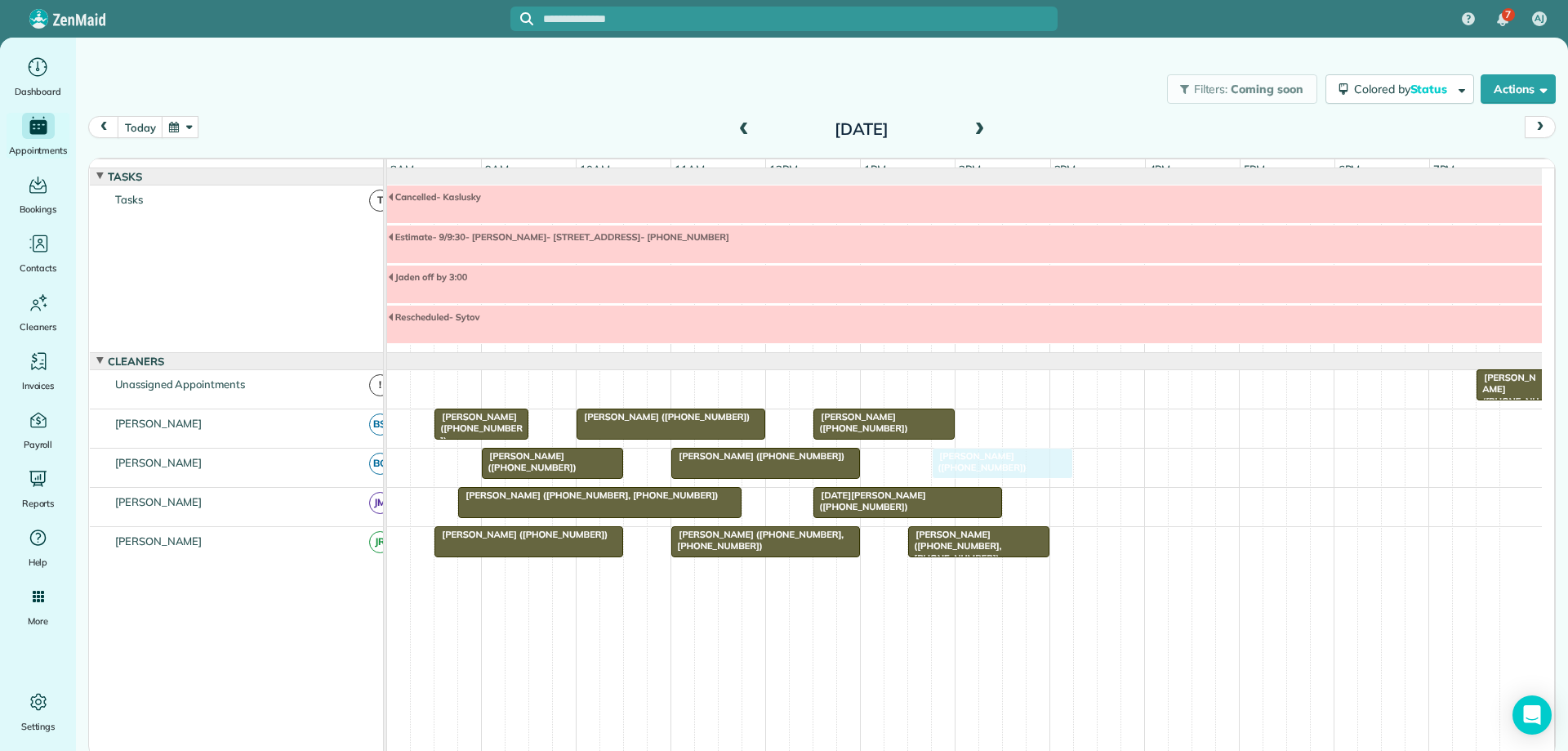
drag, startPoint x: 967, startPoint y: 477, endPoint x: 979, endPoint y: 480, distance: 12.4
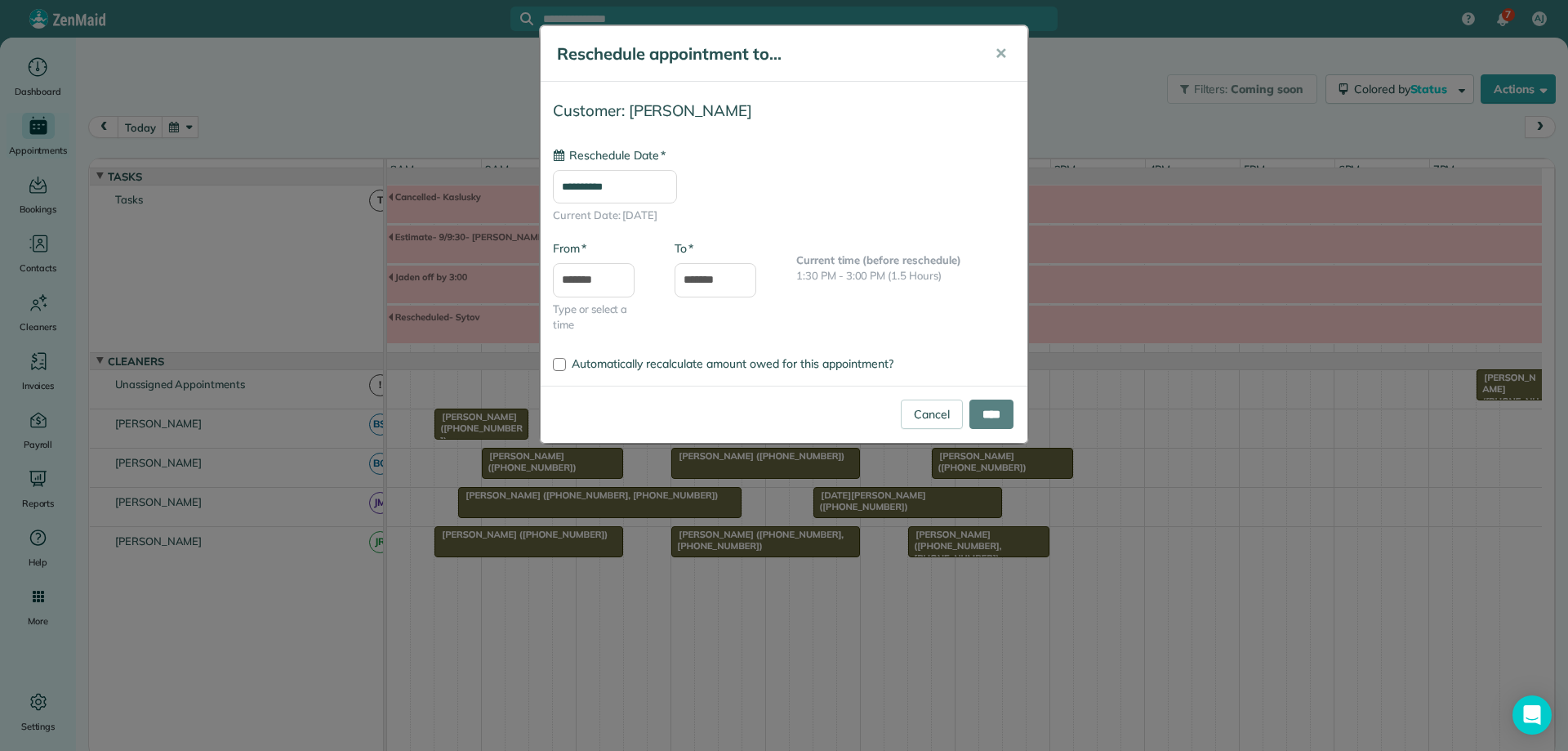
type input "**********"
click at [995, 406] on input "****" at bounding box center [991, 414] width 44 height 30
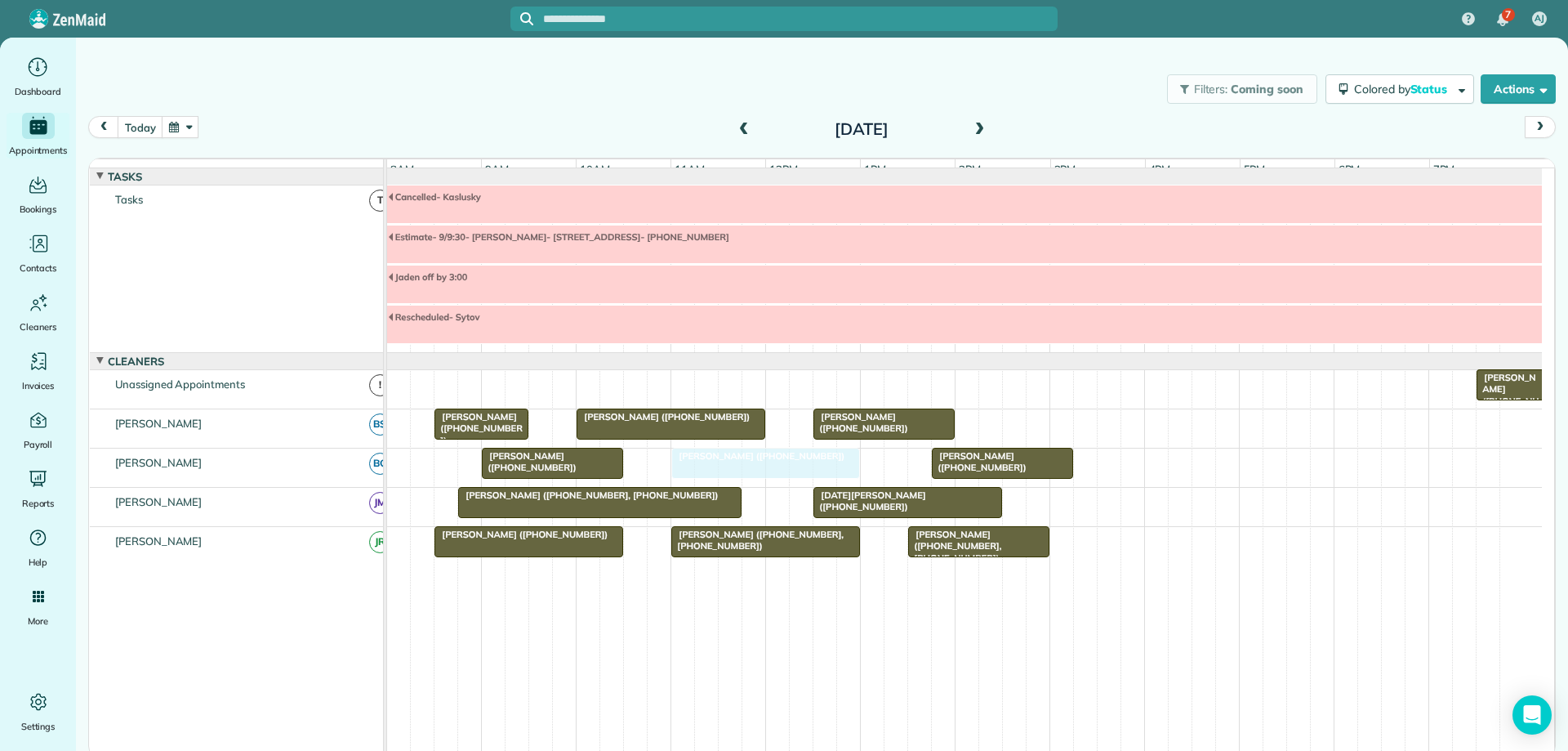
drag, startPoint x: 780, startPoint y: 474, endPoint x: 789, endPoint y: 472, distance: 9.2
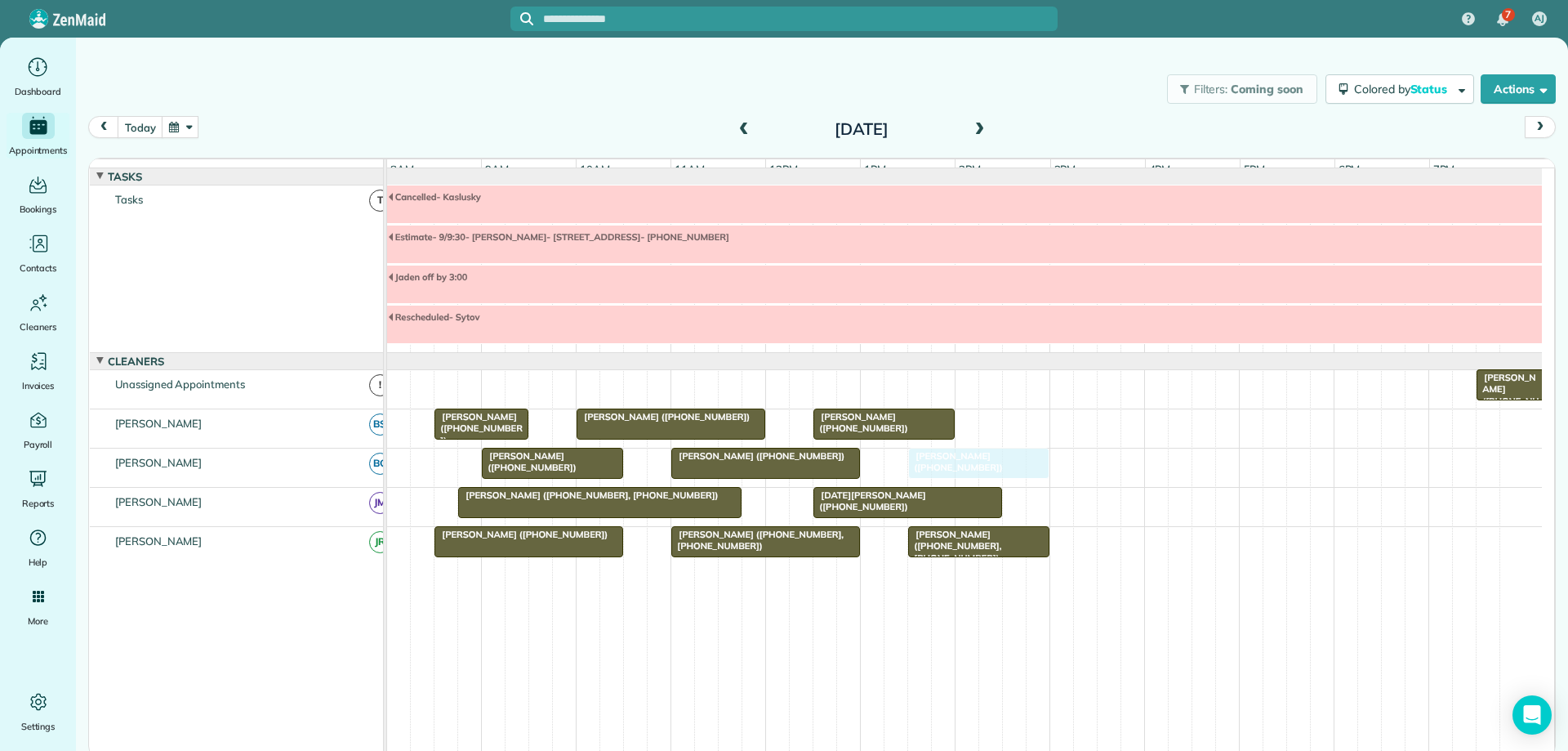
drag, startPoint x: 980, startPoint y: 475, endPoint x: 949, endPoint y: 479, distance: 31.3
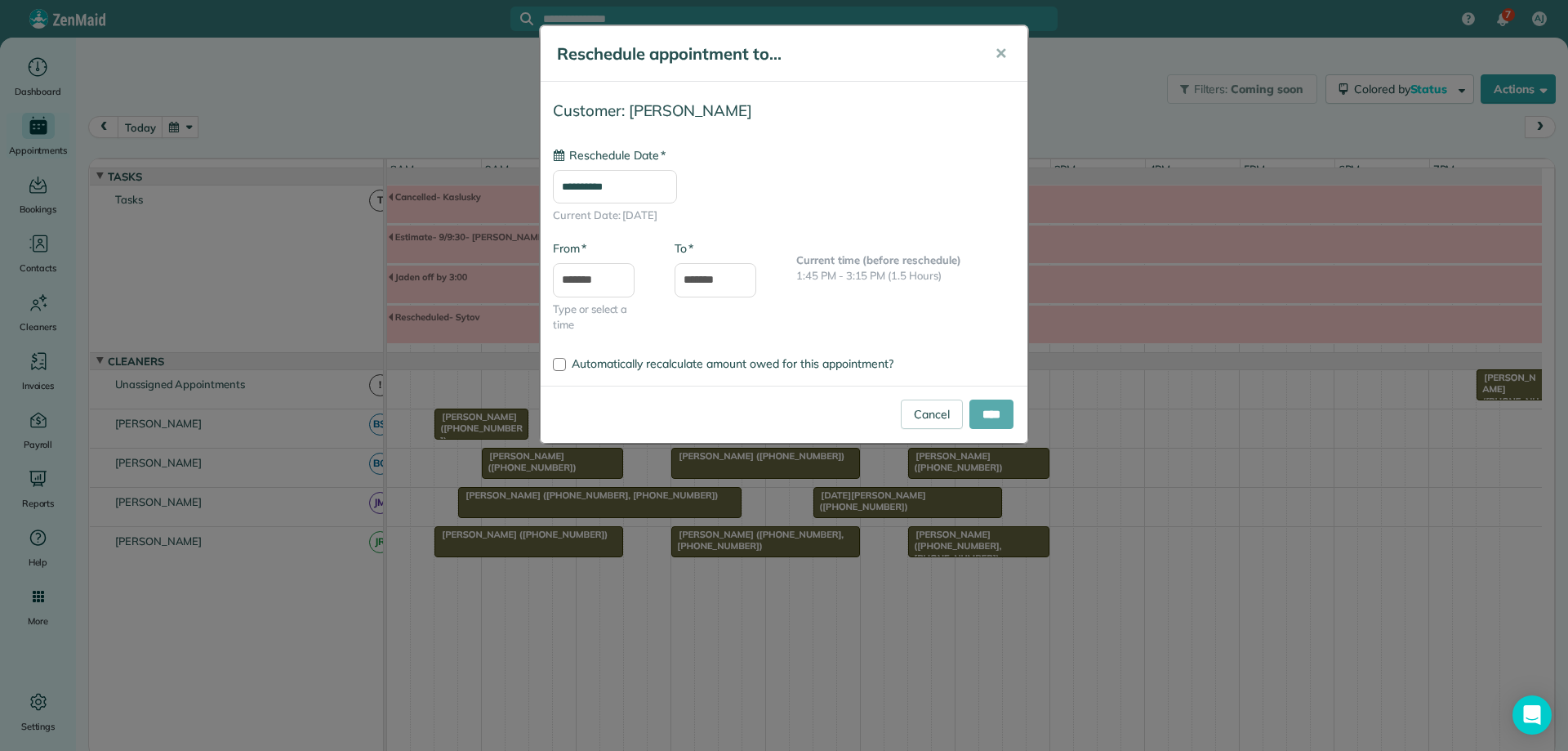
type input "**********"
click at [1006, 411] on input "****" at bounding box center [991, 414] width 44 height 30
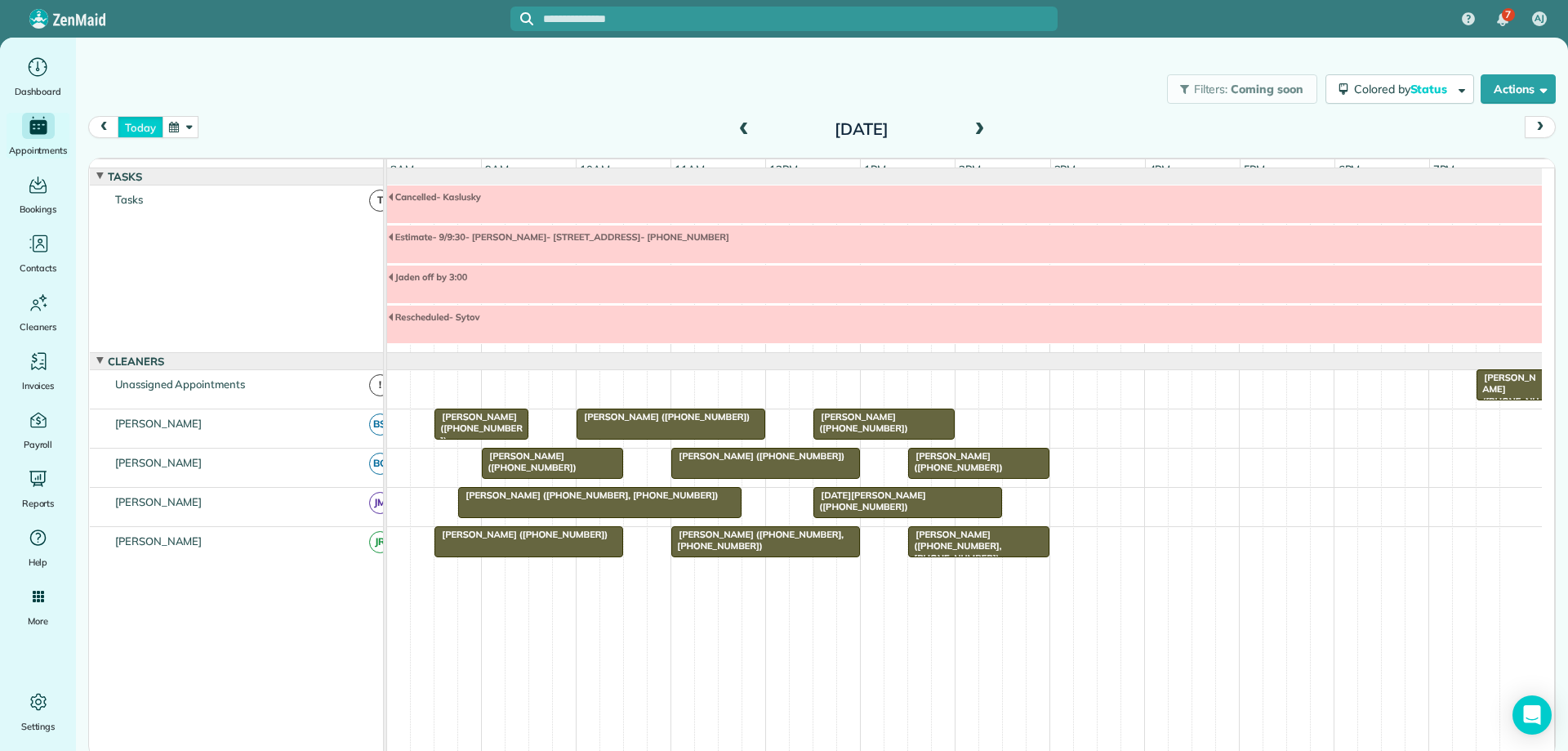
click at [153, 132] on button "today" at bounding box center [140, 127] width 45 height 22
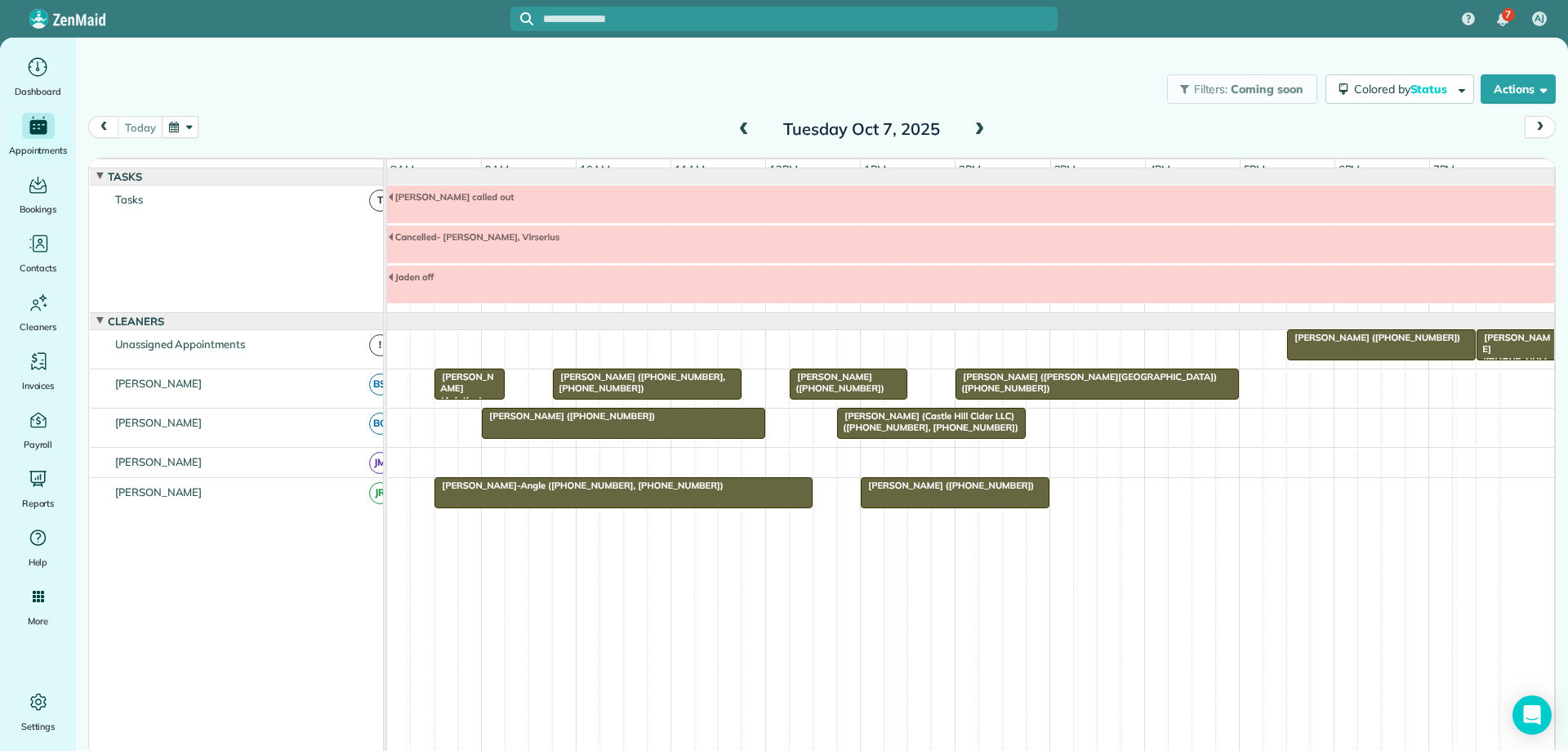
click at [981, 129] on span at bounding box center [979, 129] width 18 height 14
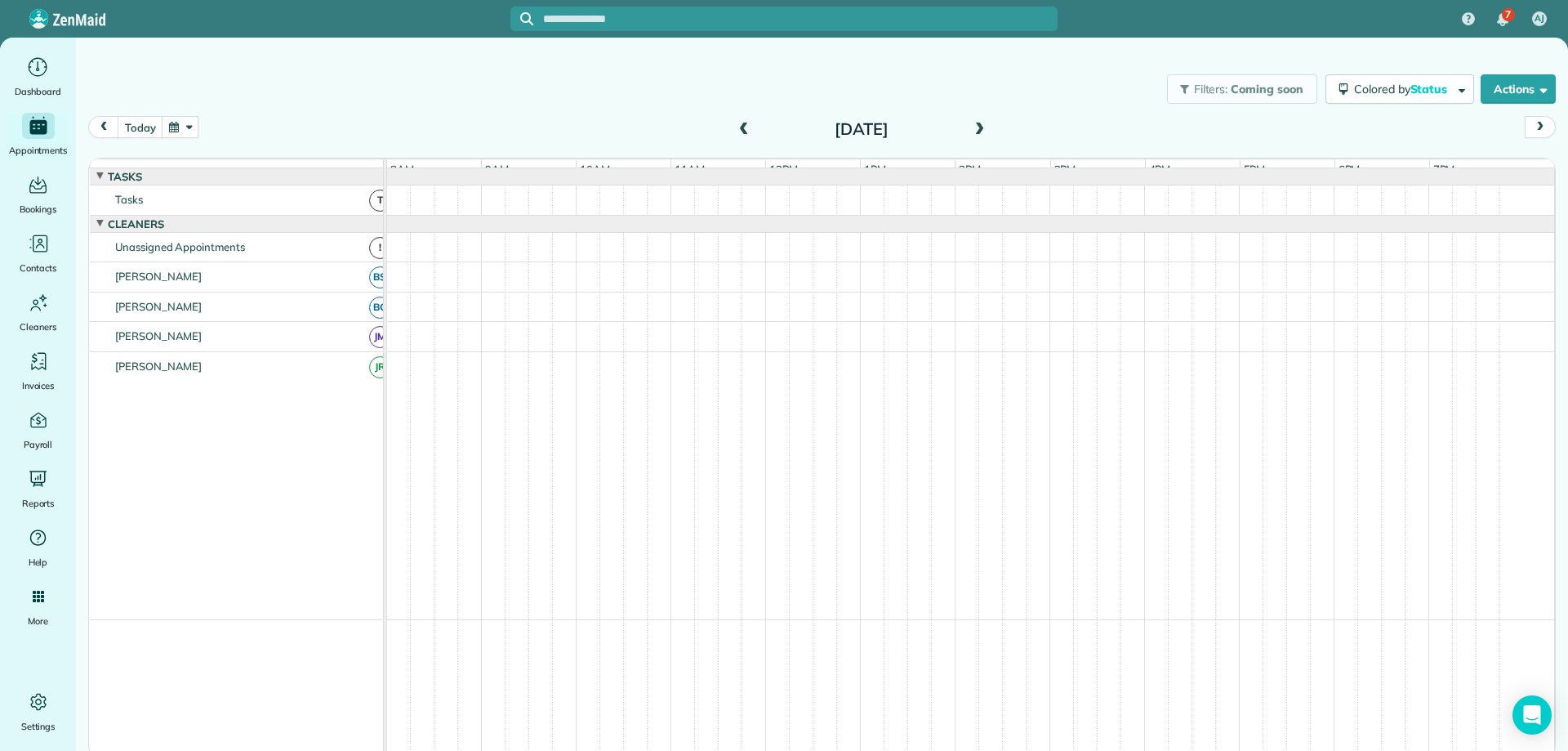
scroll to position [35, 0]
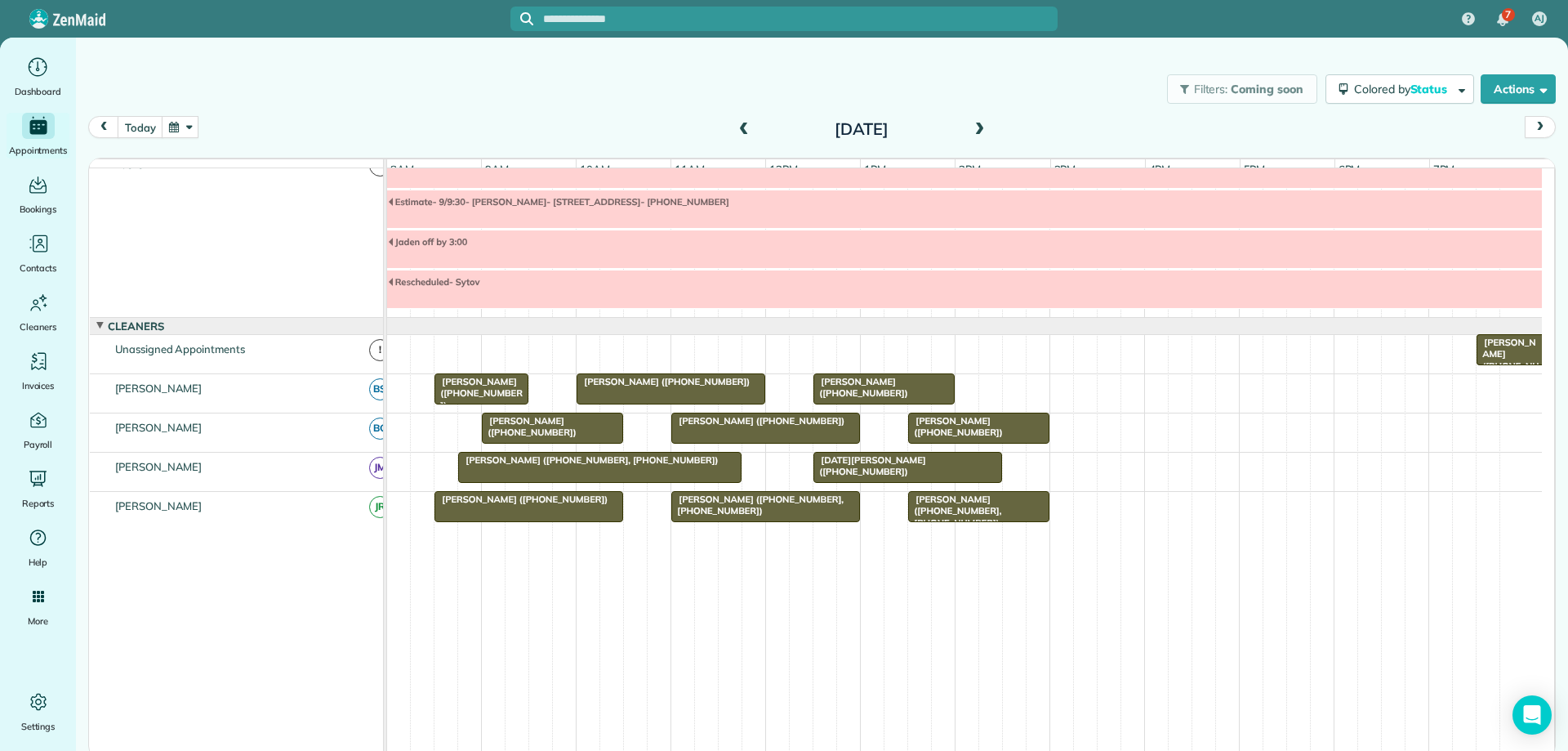
click at [981, 129] on span at bounding box center [979, 129] width 18 height 14
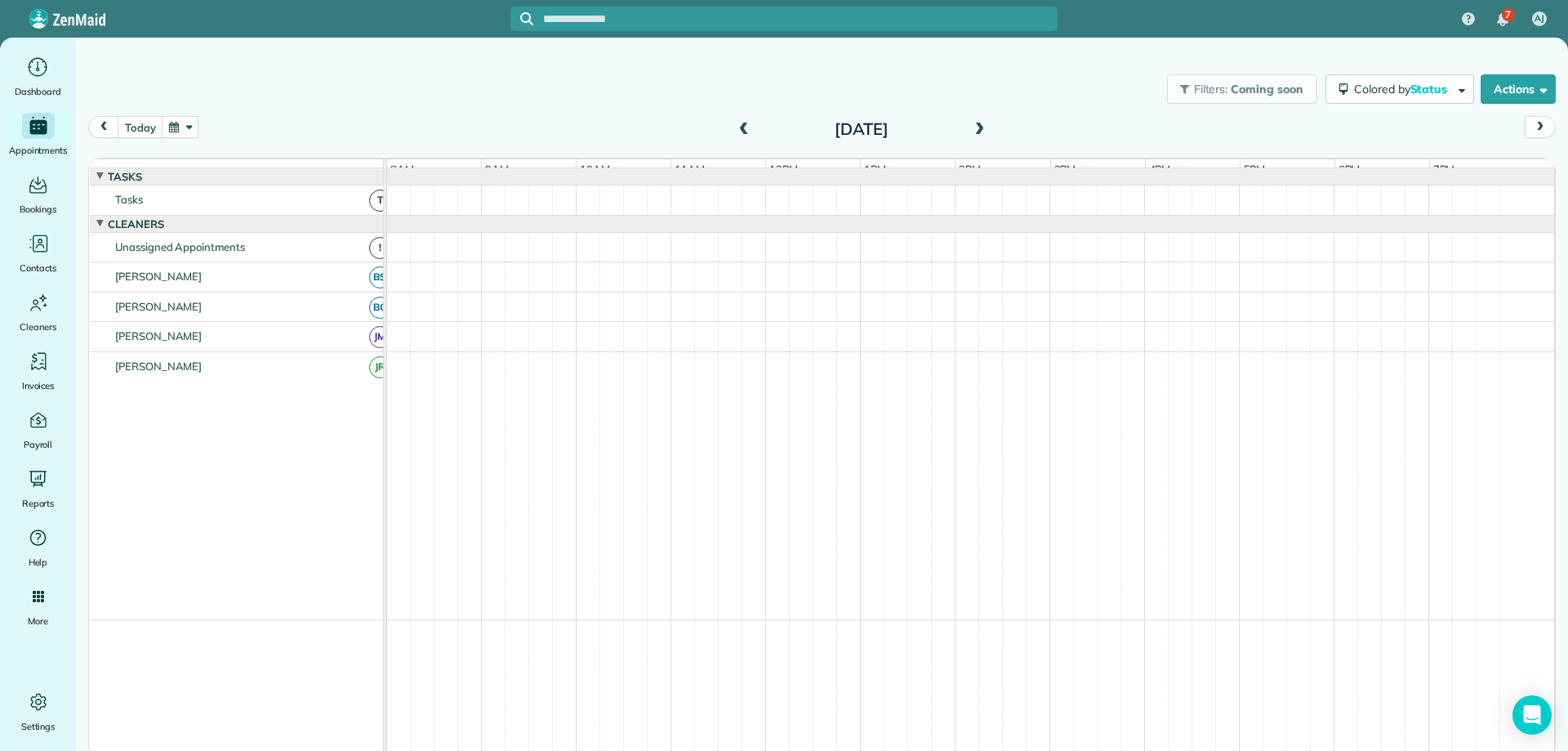
scroll to position [0, 0]
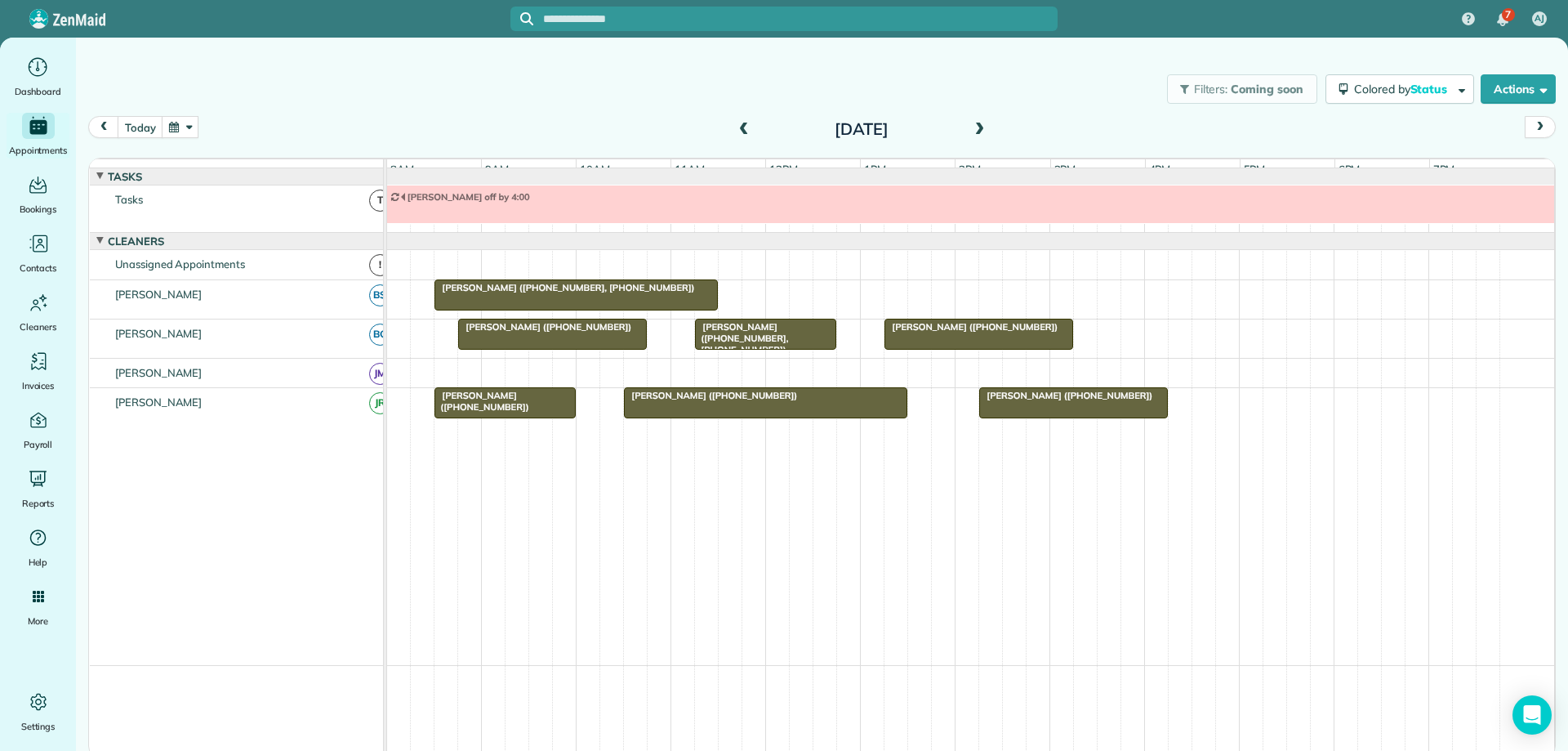
click at [981, 129] on span at bounding box center [979, 129] width 18 height 14
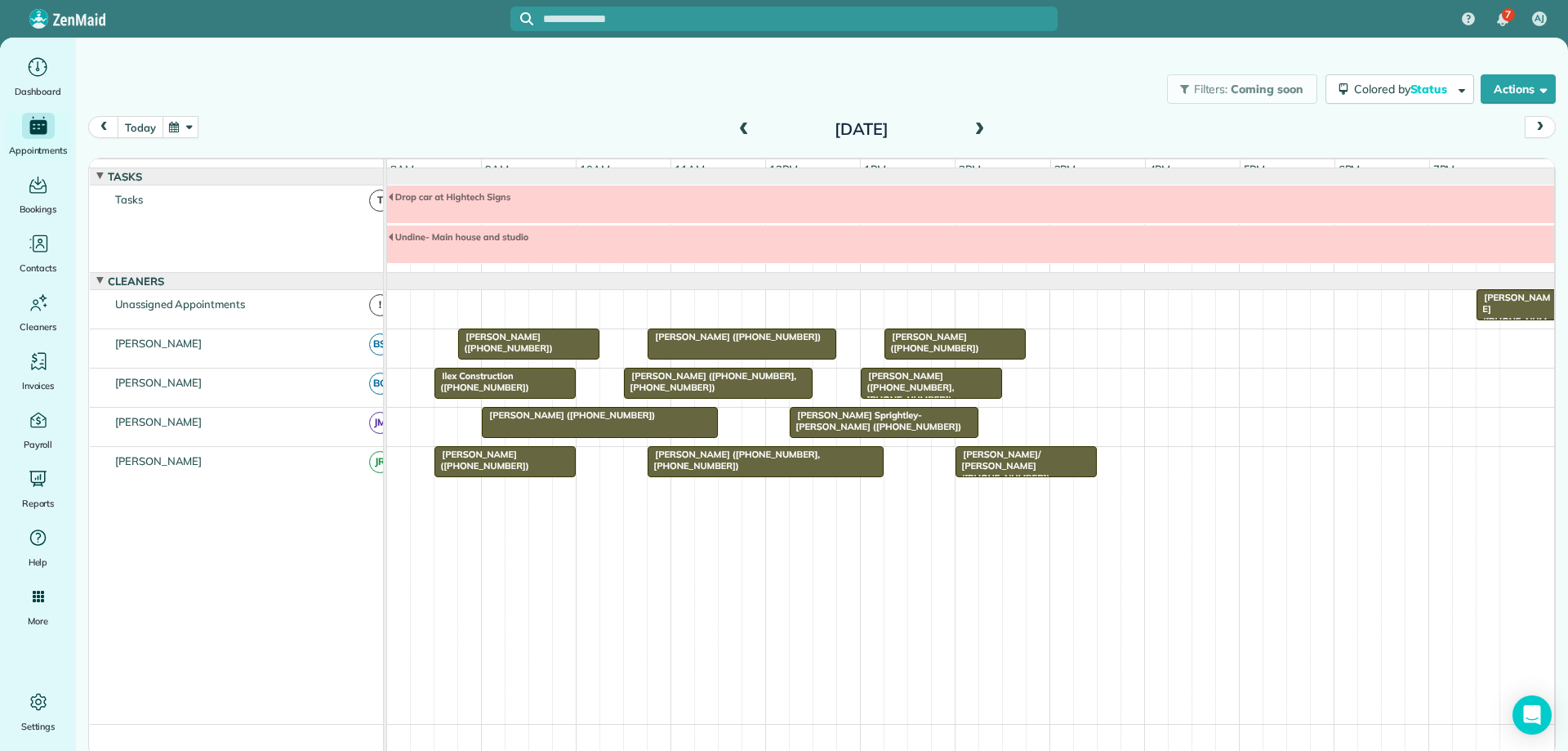
click at [147, 121] on button "today" at bounding box center [140, 127] width 45 height 22
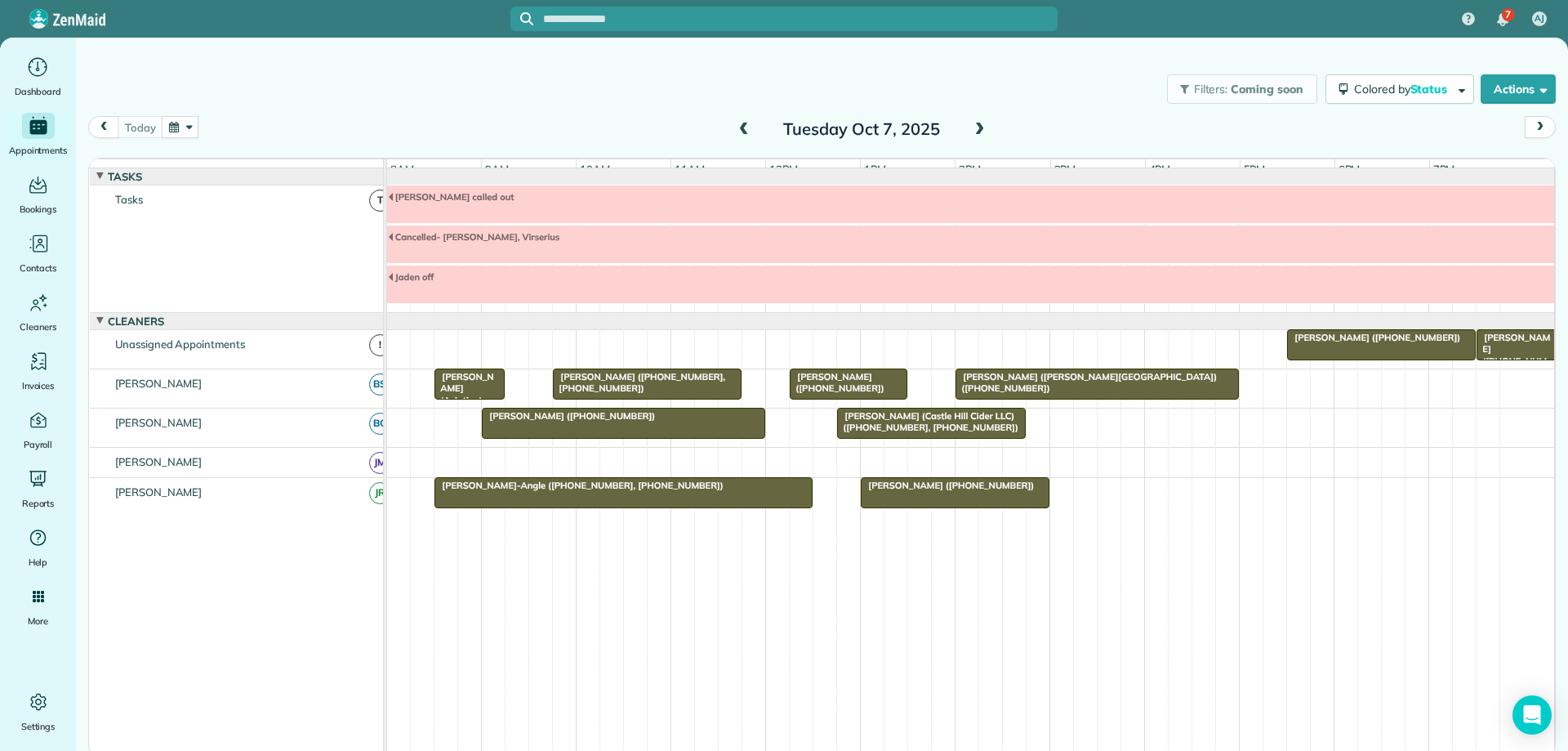
click at [1108, 107] on div "Filters: Coming soon Colored by Status Color by Cleaner Color by Team Color by …" at bounding box center [822, 89] width 1492 height 54
click at [979, 130] on span at bounding box center [979, 129] width 18 height 14
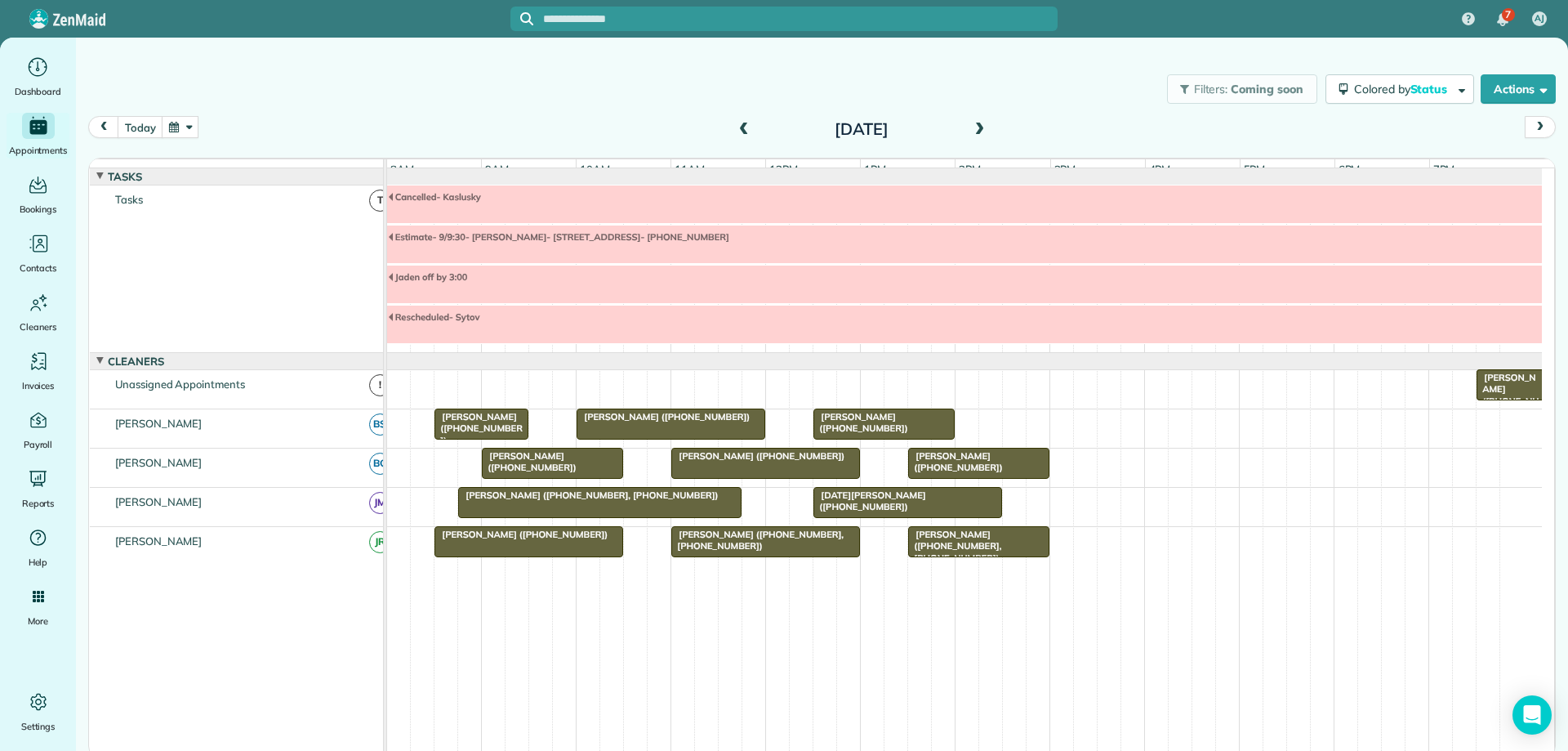
scroll to position [35, 0]
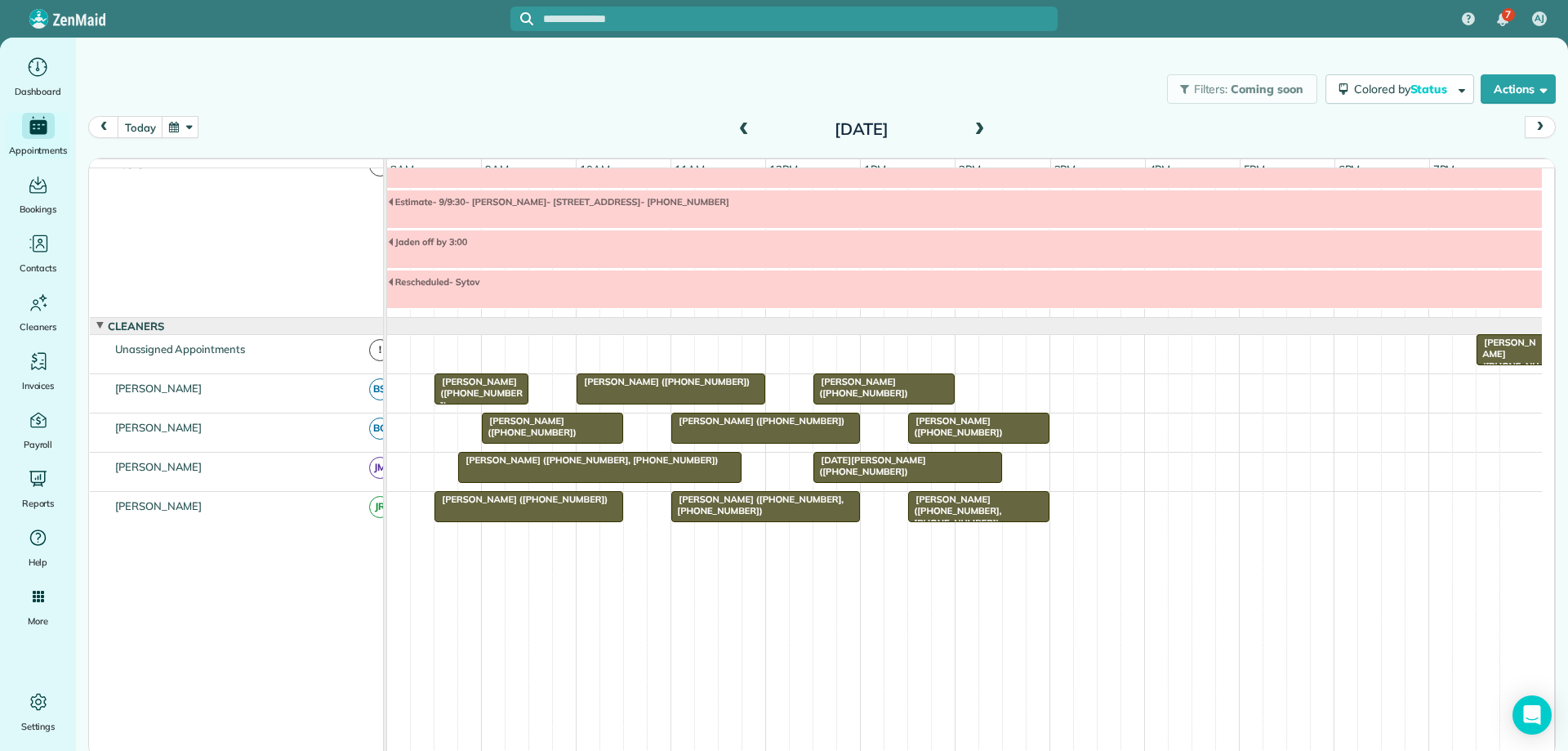
click at [527, 227] on div at bounding box center [964, 209] width 1155 height 37
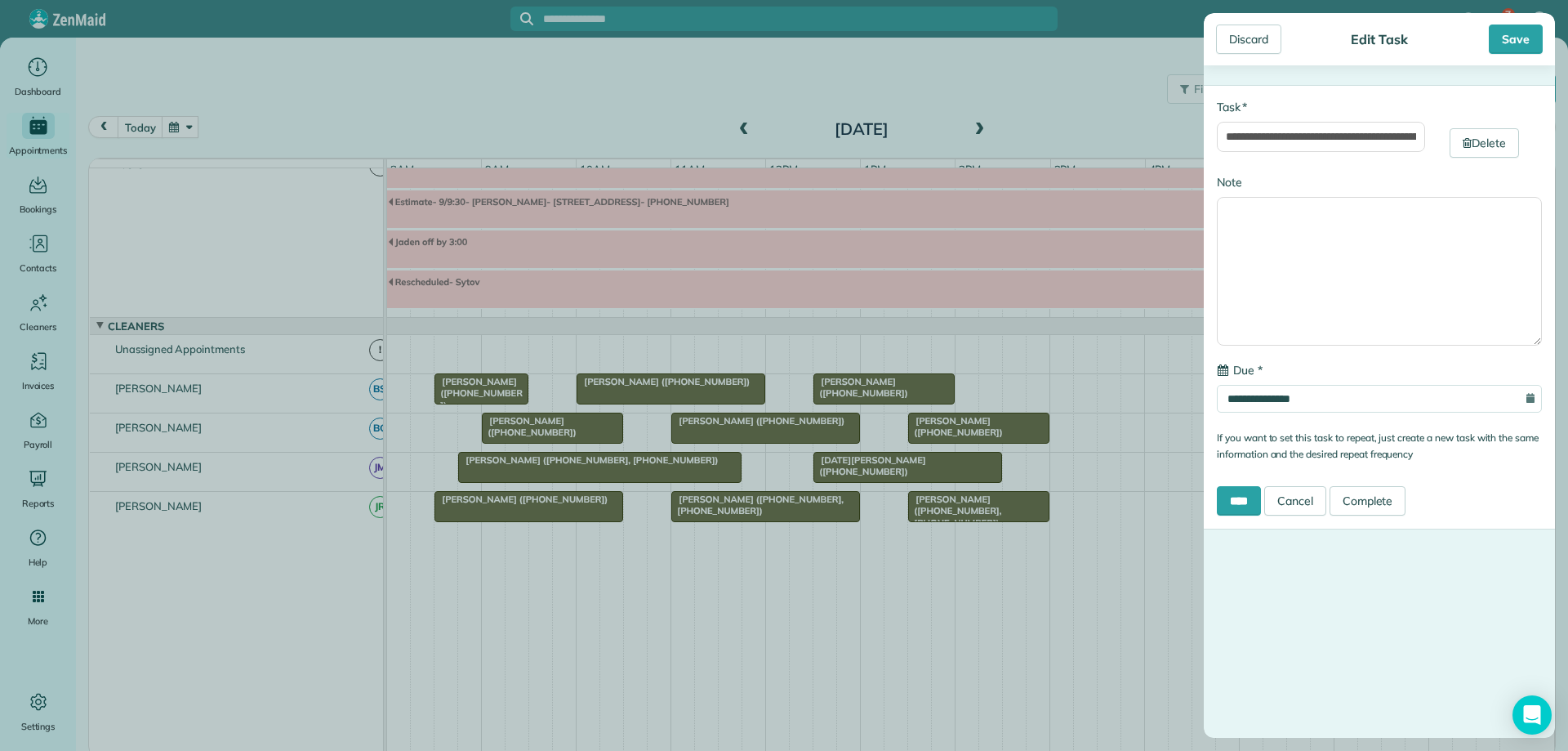
click at [979, 59] on div "**********" at bounding box center [784, 375] width 1568 height 751
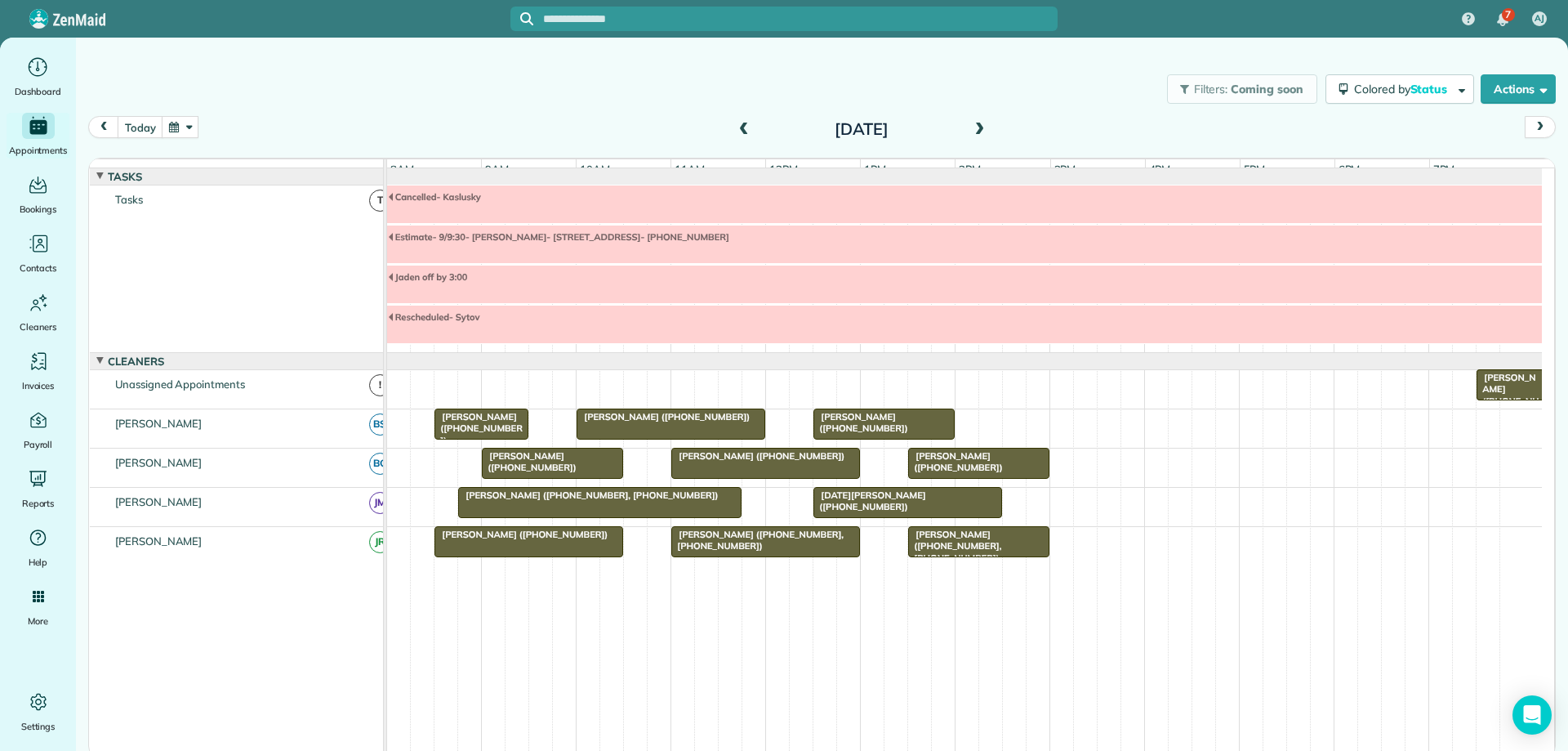
click at [496, 263] on div at bounding box center [964, 244] width 1155 height 37
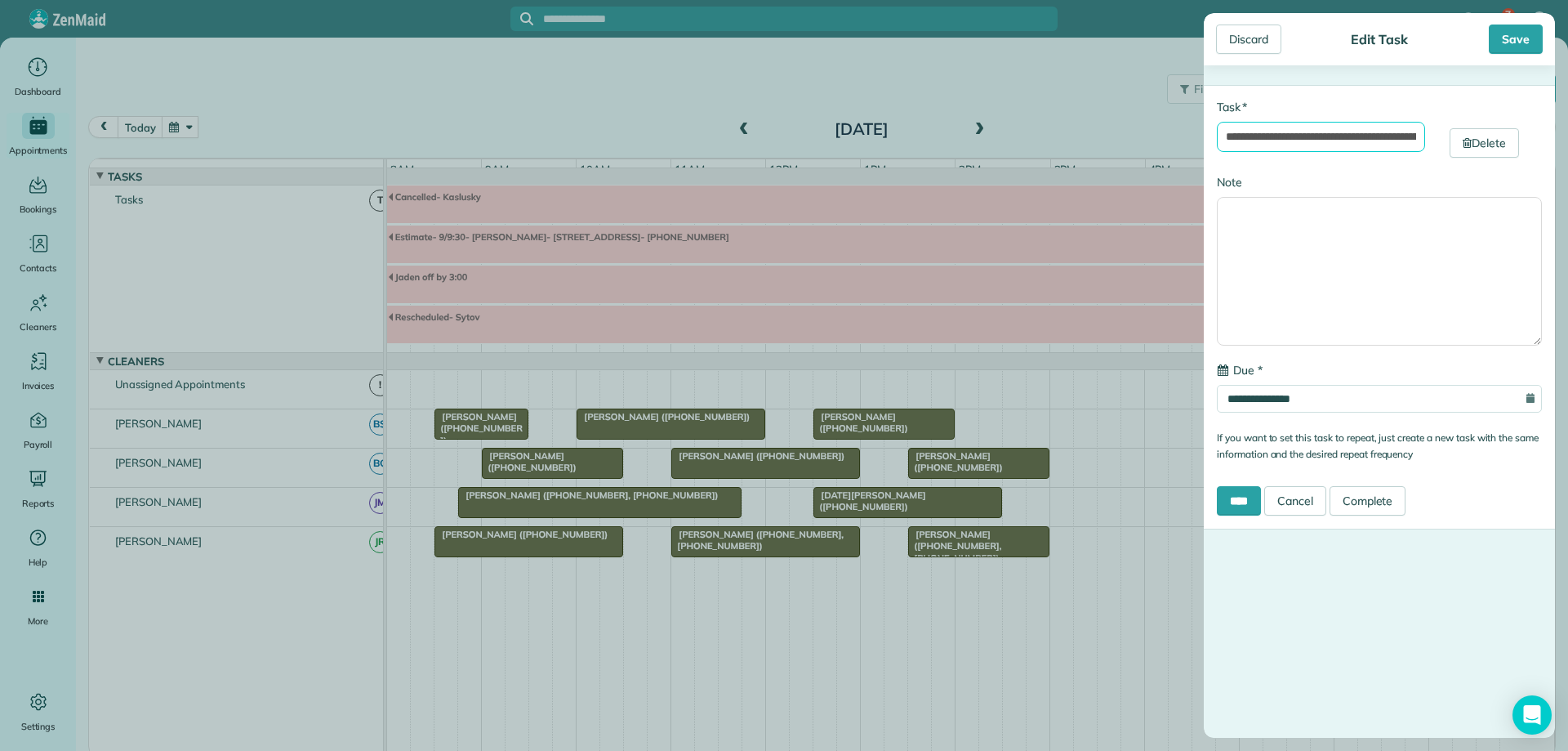
click at [1348, 140] on input "**********" at bounding box center [1321, 137] width 209 height 31
type input "**********"
click at [1246, 502] on input "****" at bounding box center [1239, 501] width 44 height 30
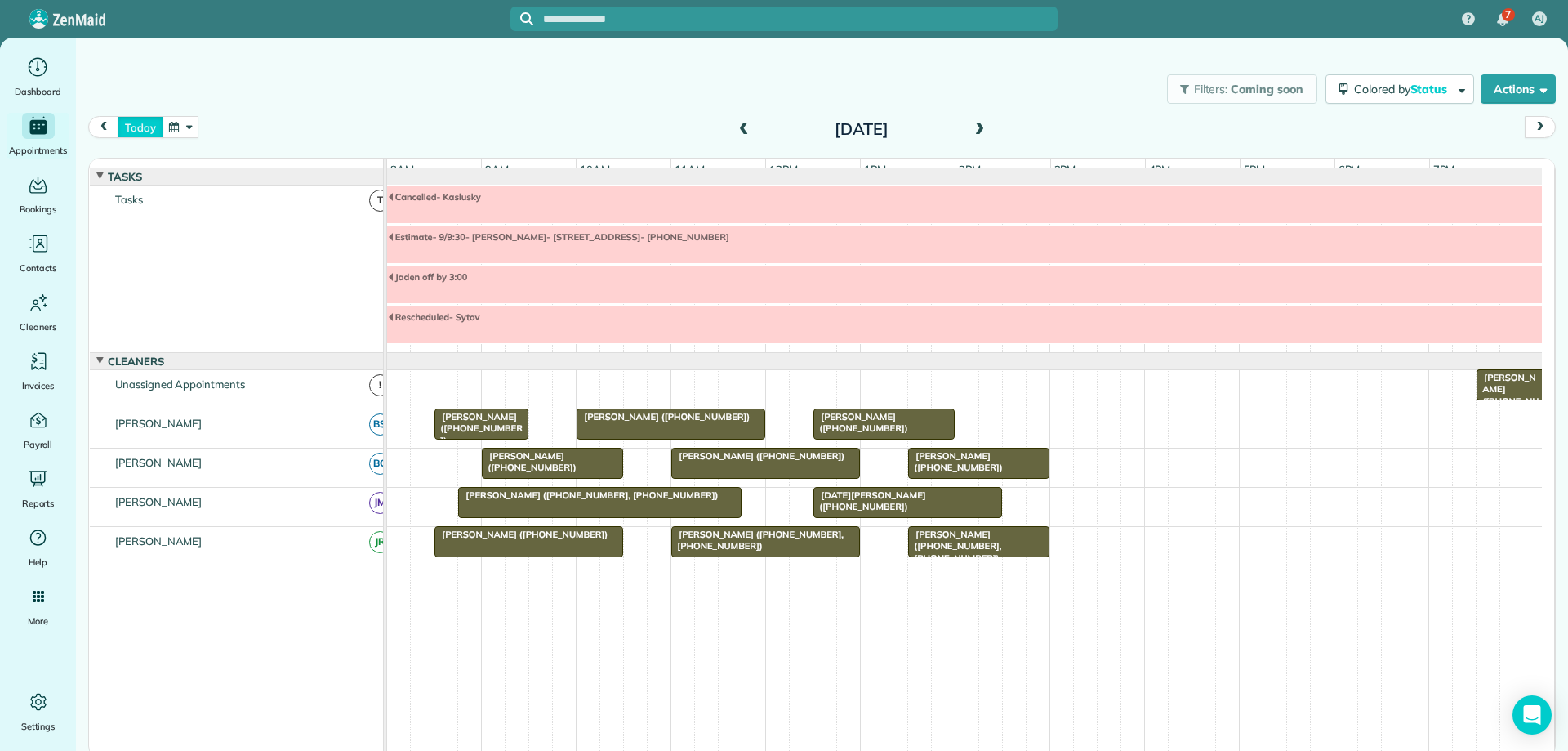
click at [142, 130] on button "today" at bounding box center [140, 127] width 45 height 22
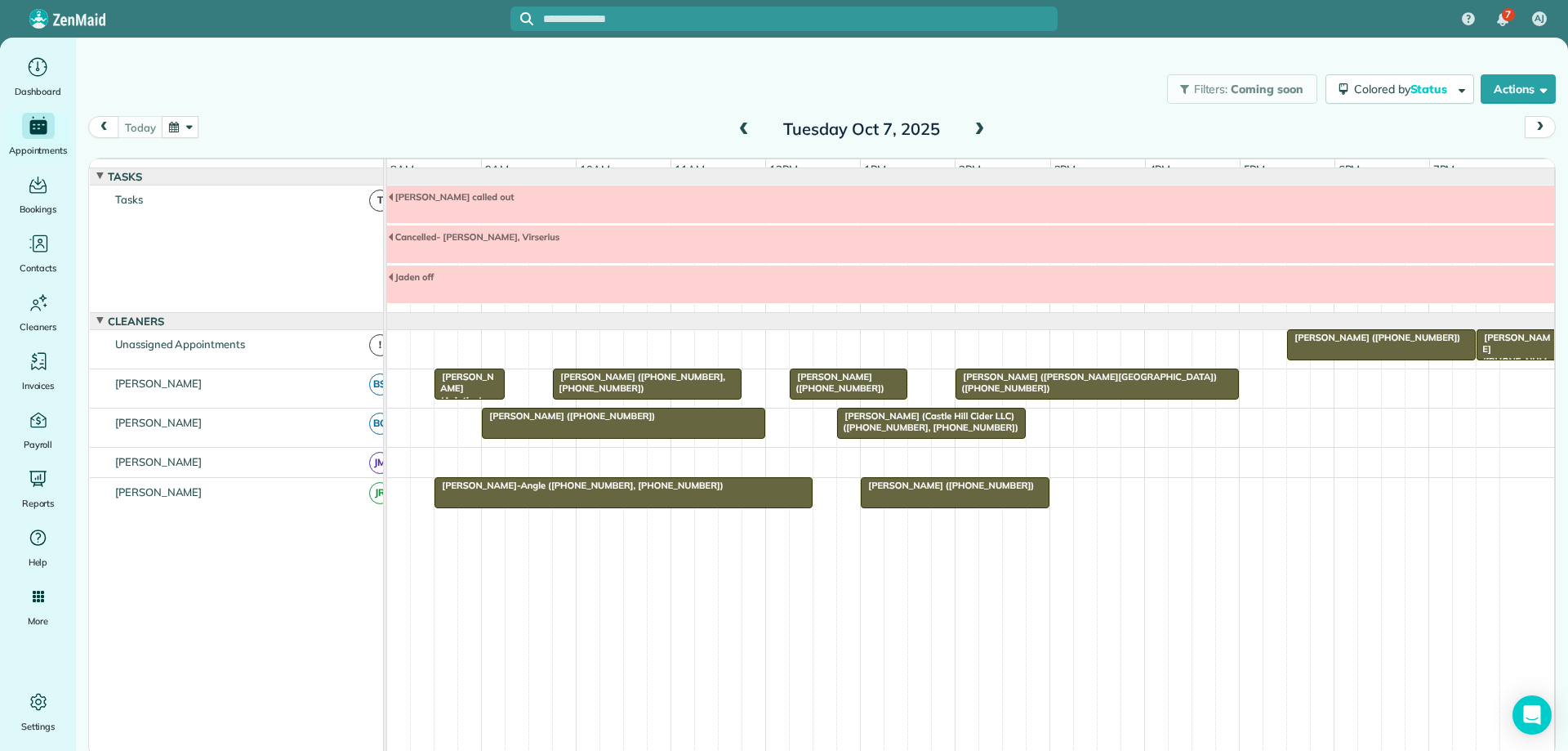
click at [981, 123] on span at bounding box center [979, 129] width 18 height 14
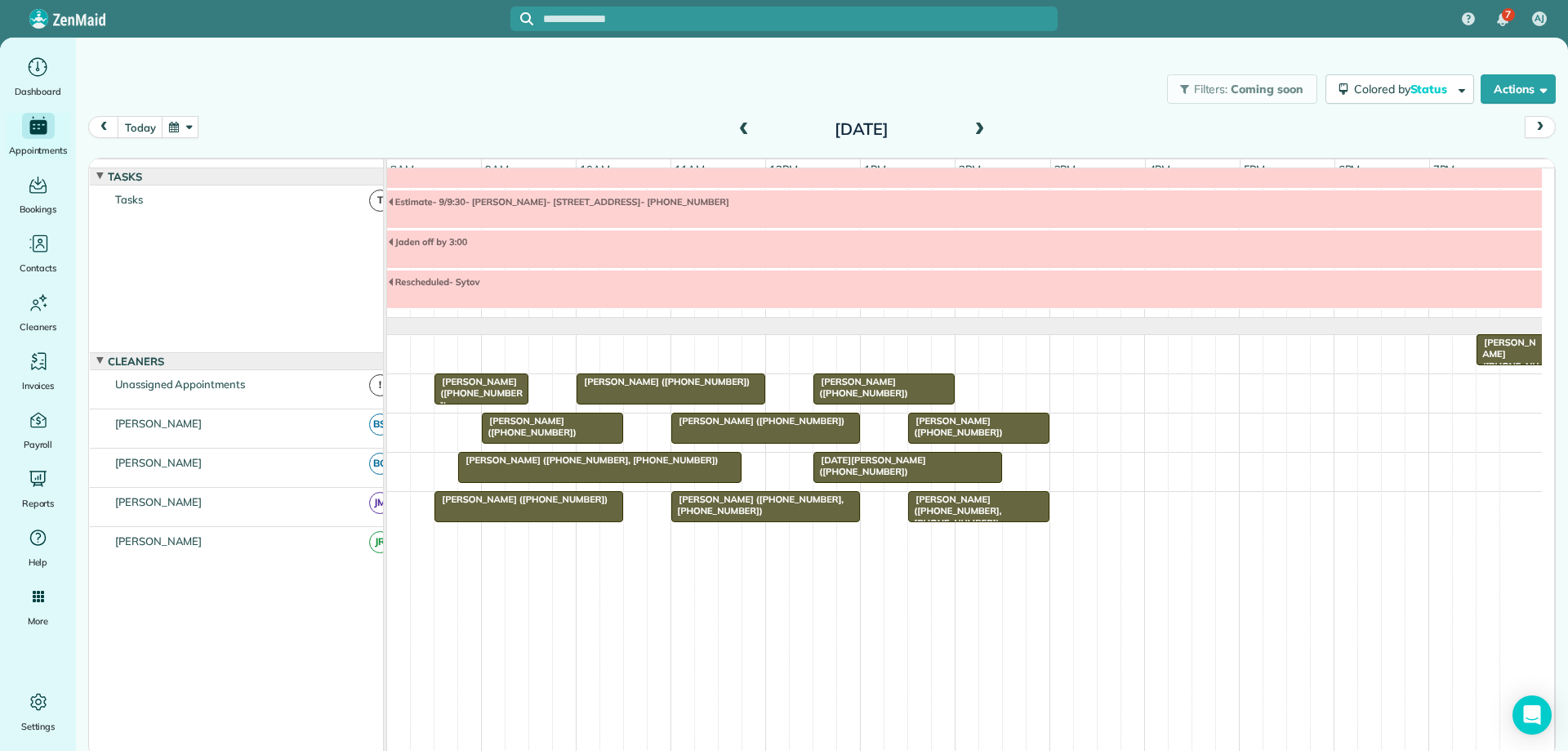
scroll to position [35, 0]
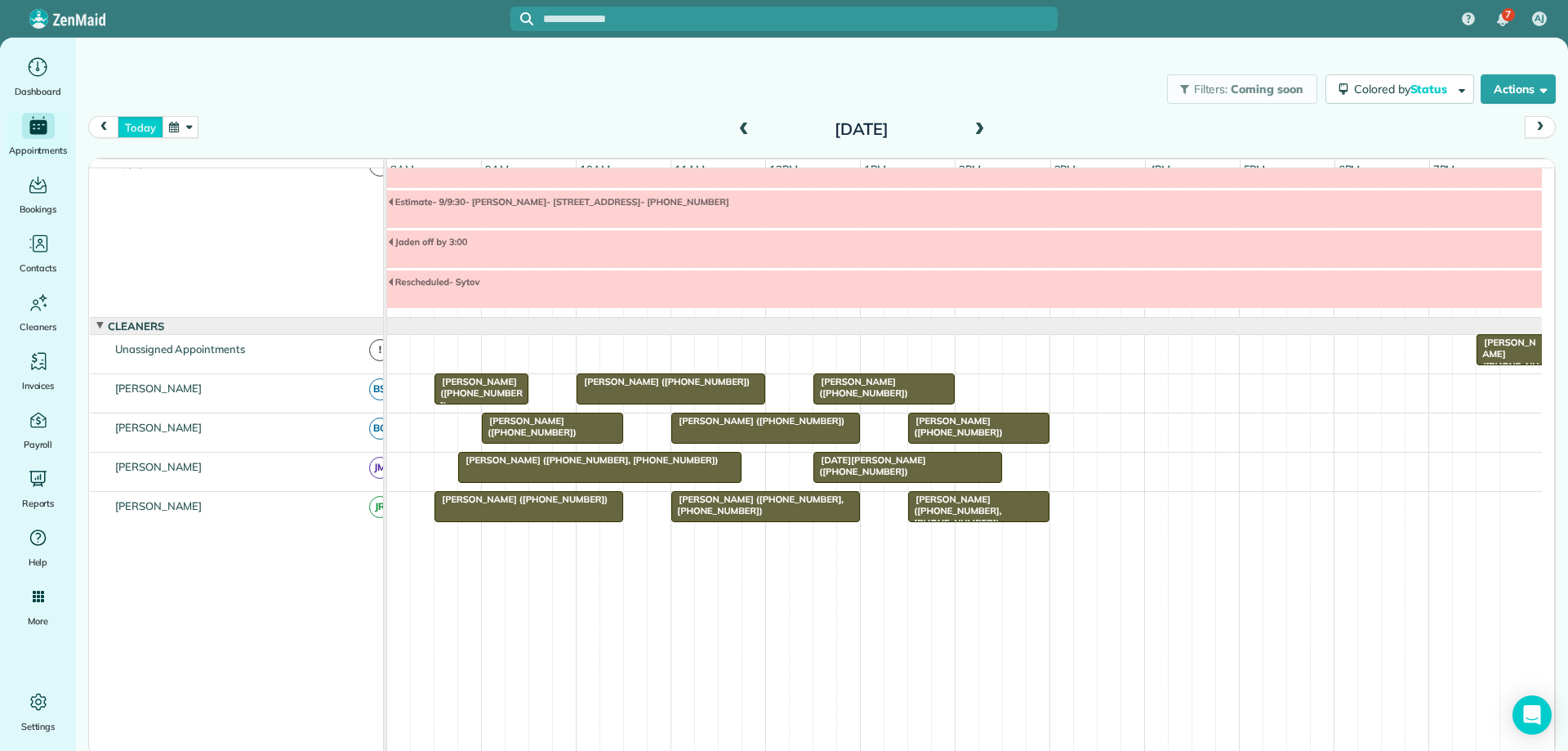
click at [143, 124] on button "today" at bounding box center [140, 127] width 45 height 22
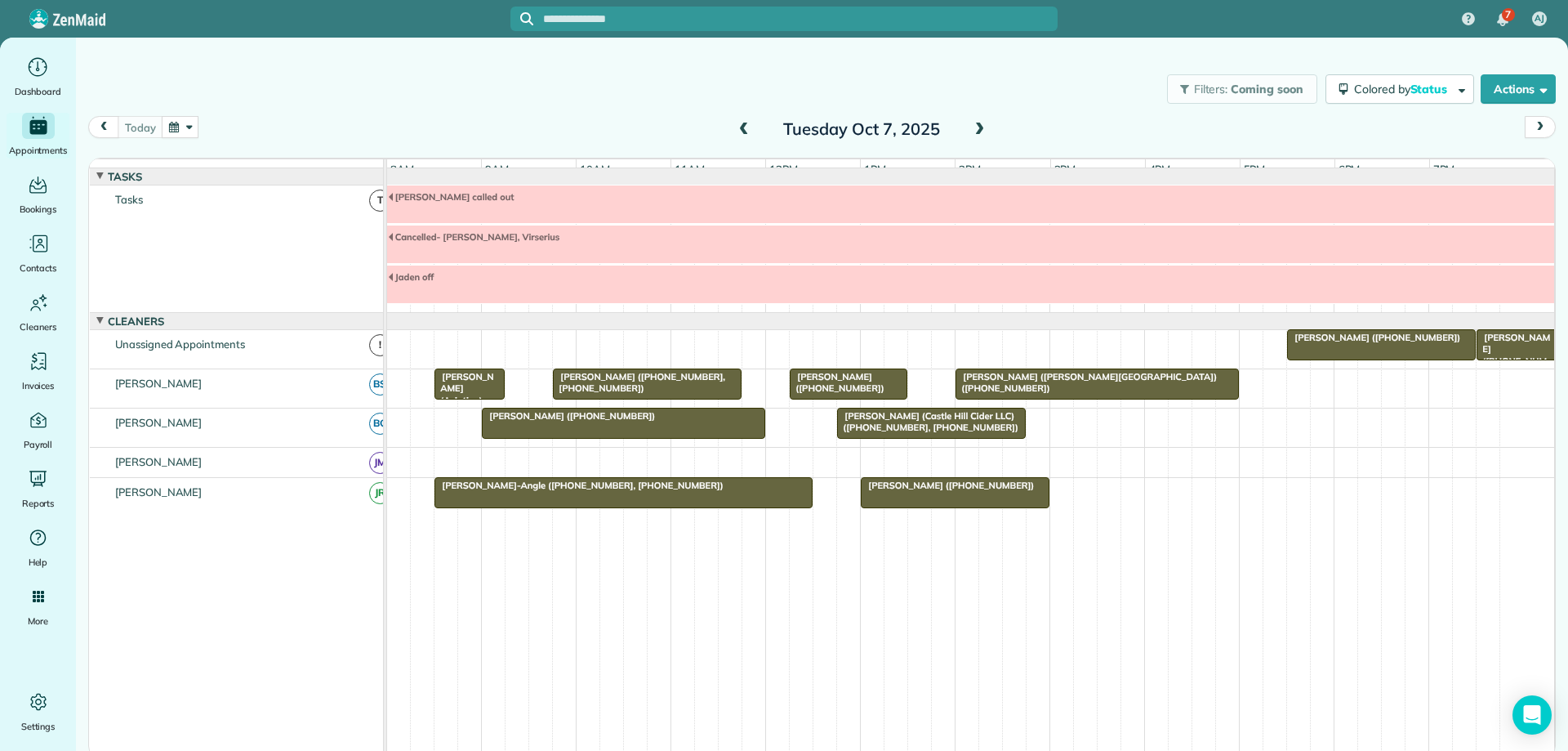
click at [978, 131] on span at bounding box center [979, 129] width 18 height 14
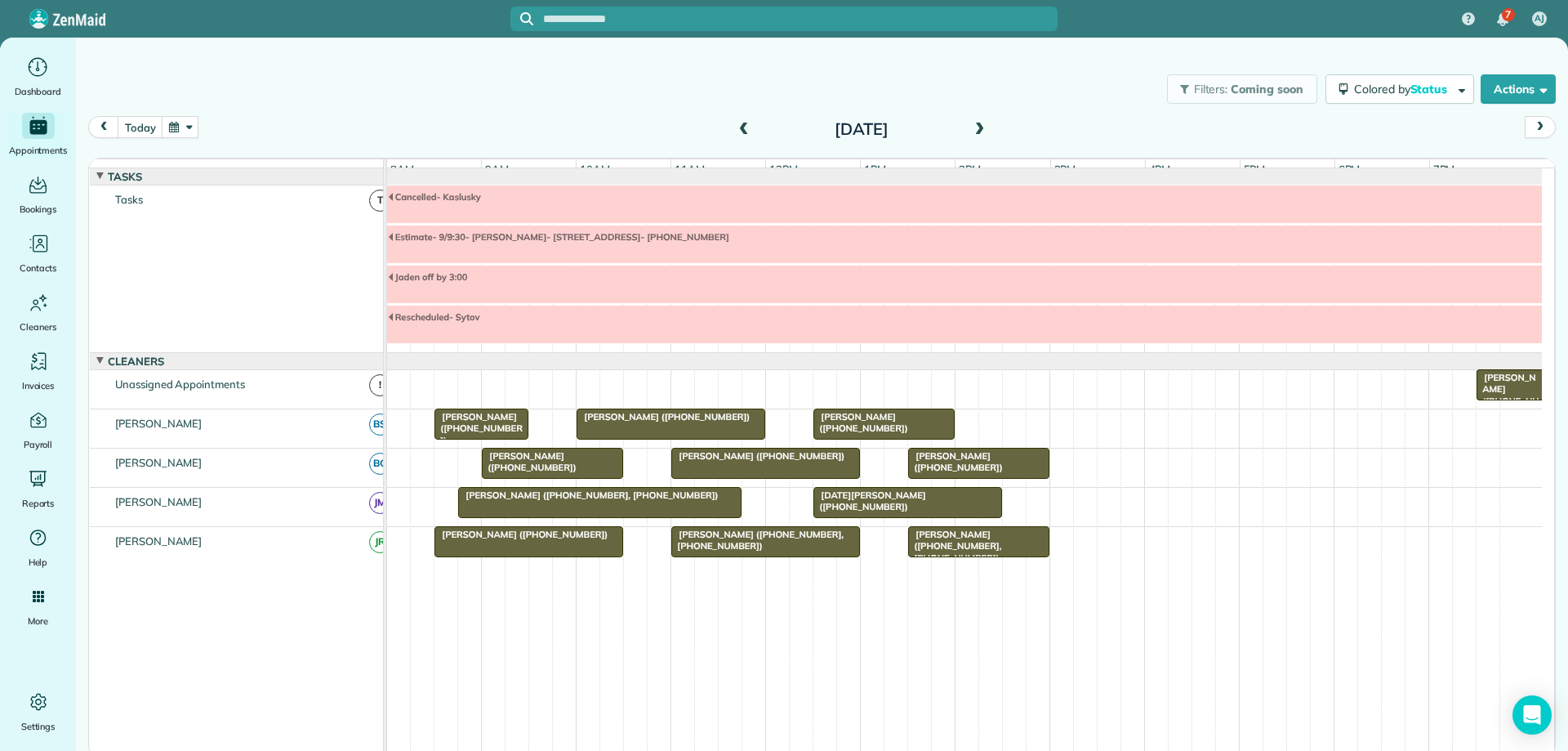
scroll to position [35, 0]
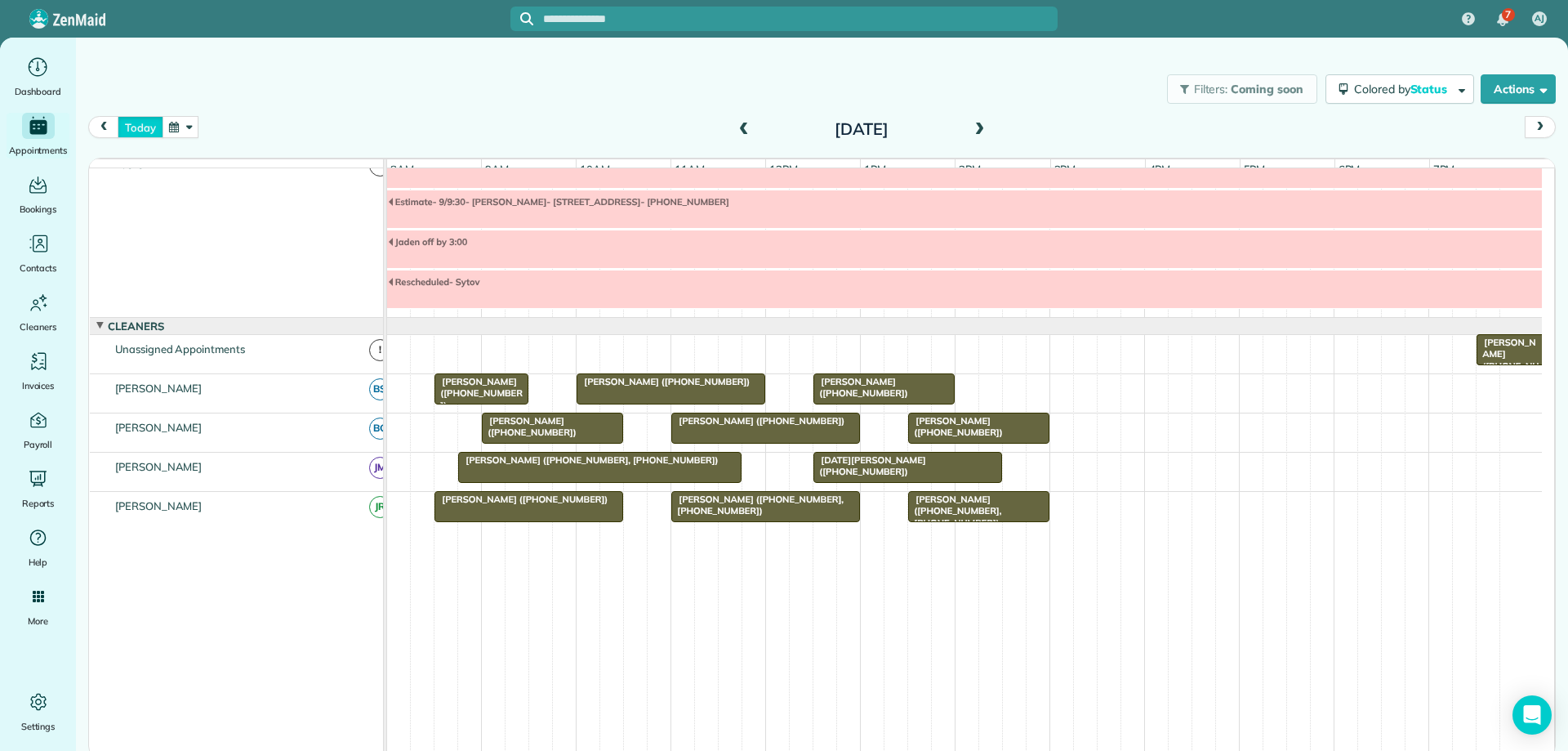
click at [143, 127] on button "today" at bounding box center [140, 127] width 45 height 22
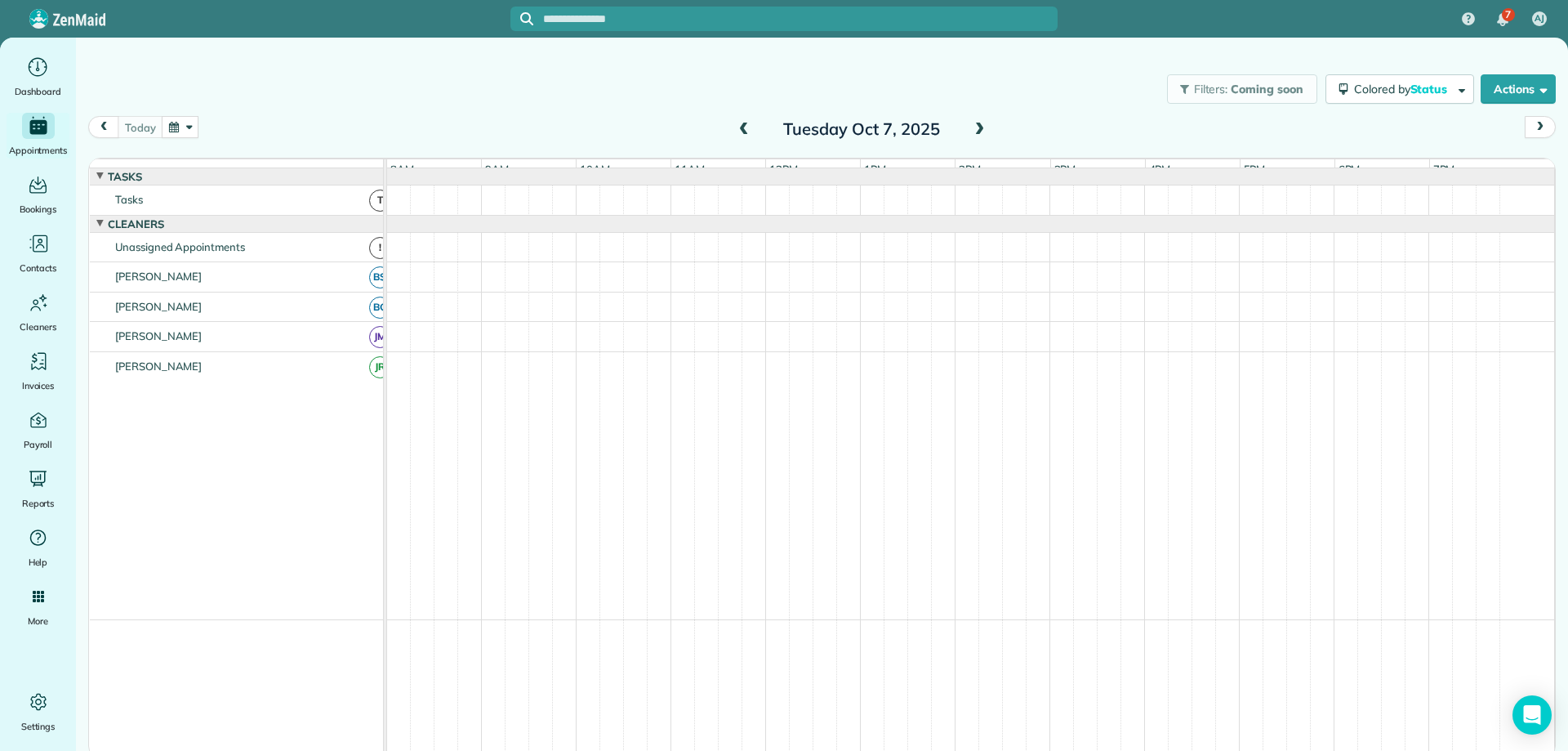
scroll to position [0, 0]
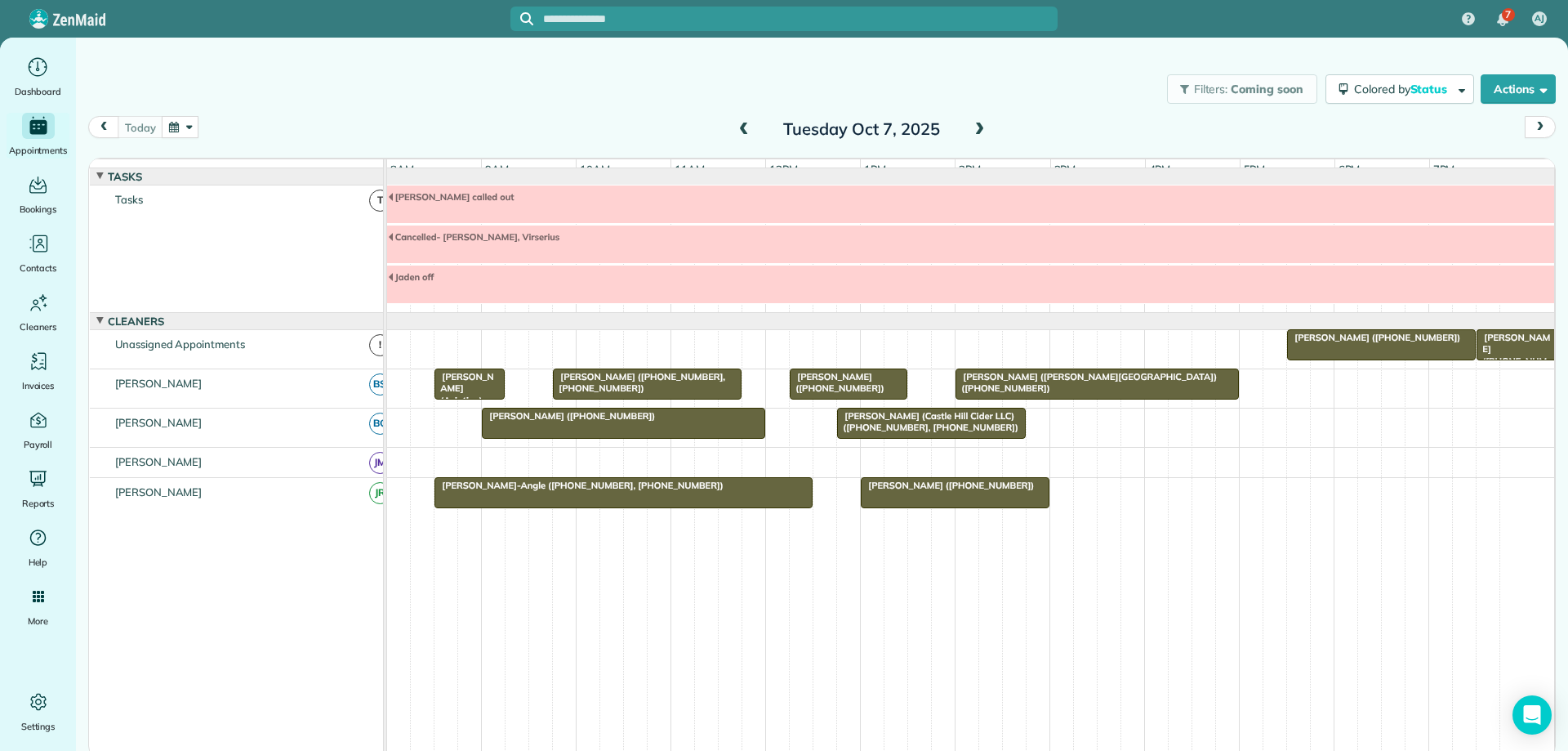
click at [979, 132] on span at bounding box center [979, 129] width 18 height 14
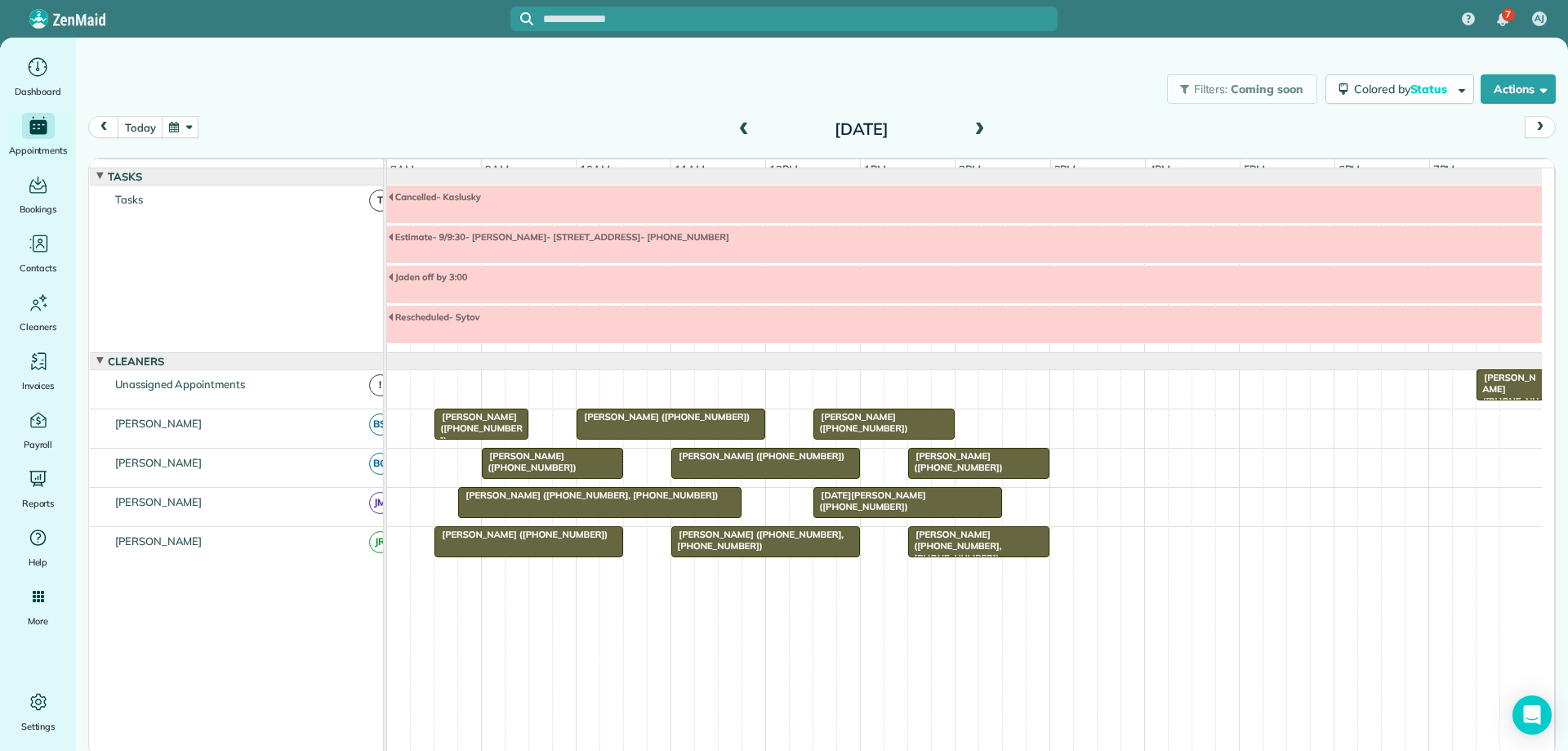
scroll to position [35, 0]
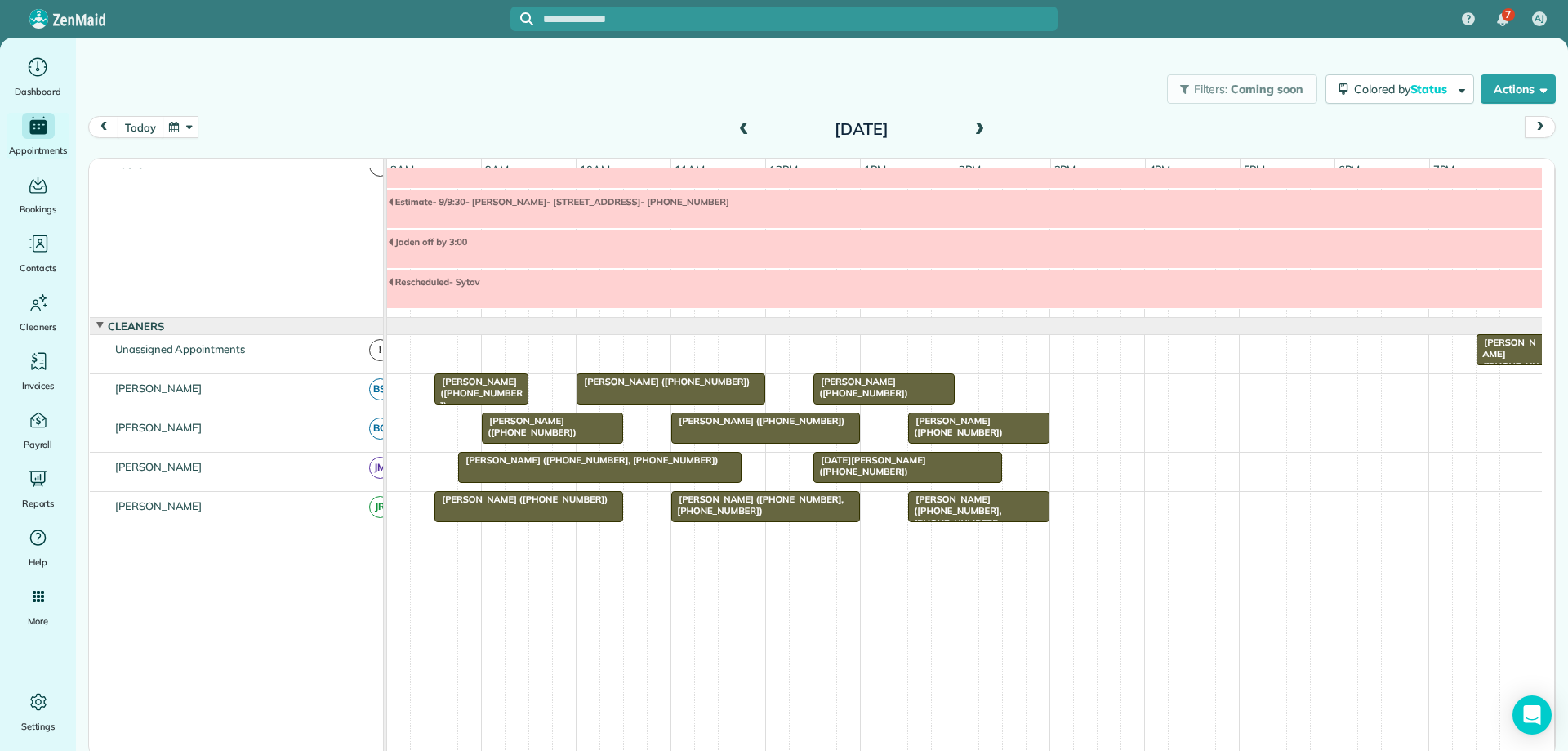
click at [148, 127] on button "today" at bounding box center [140, 127] width 45 height 22
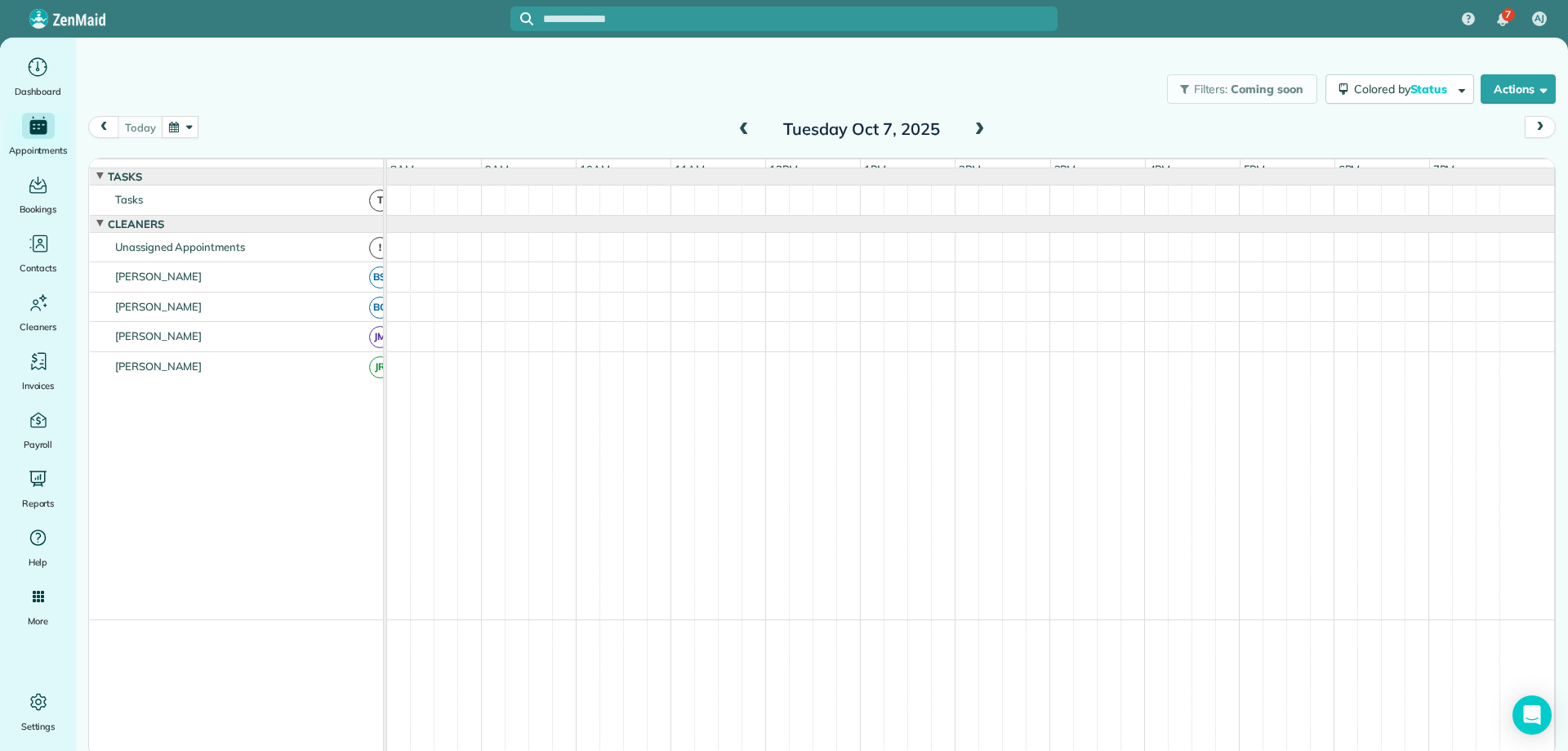
scroll to position [0, 0]
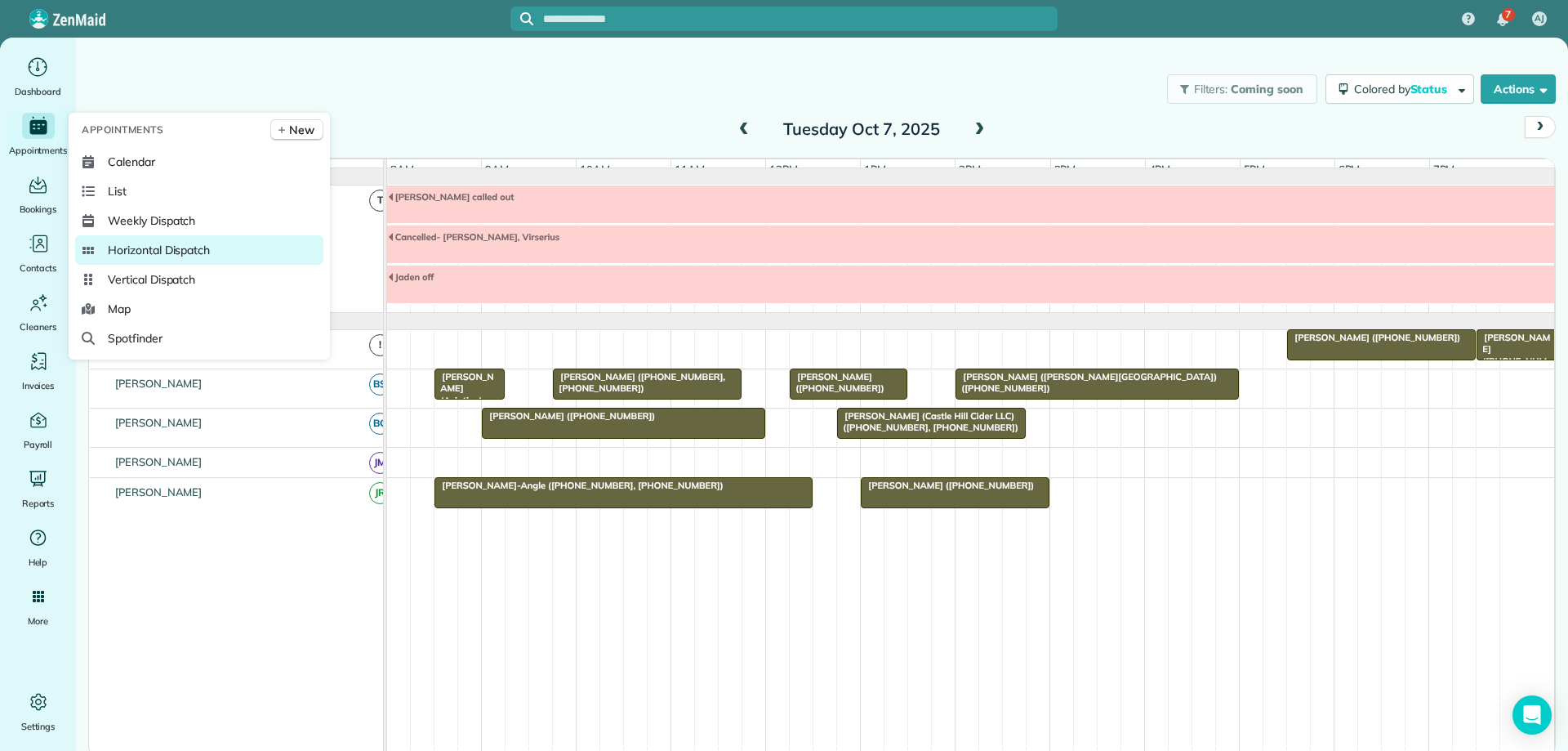
click at [232, 253] on link "Horizontal Dispatch" at bounding box center [199, 249] width 248 height 30
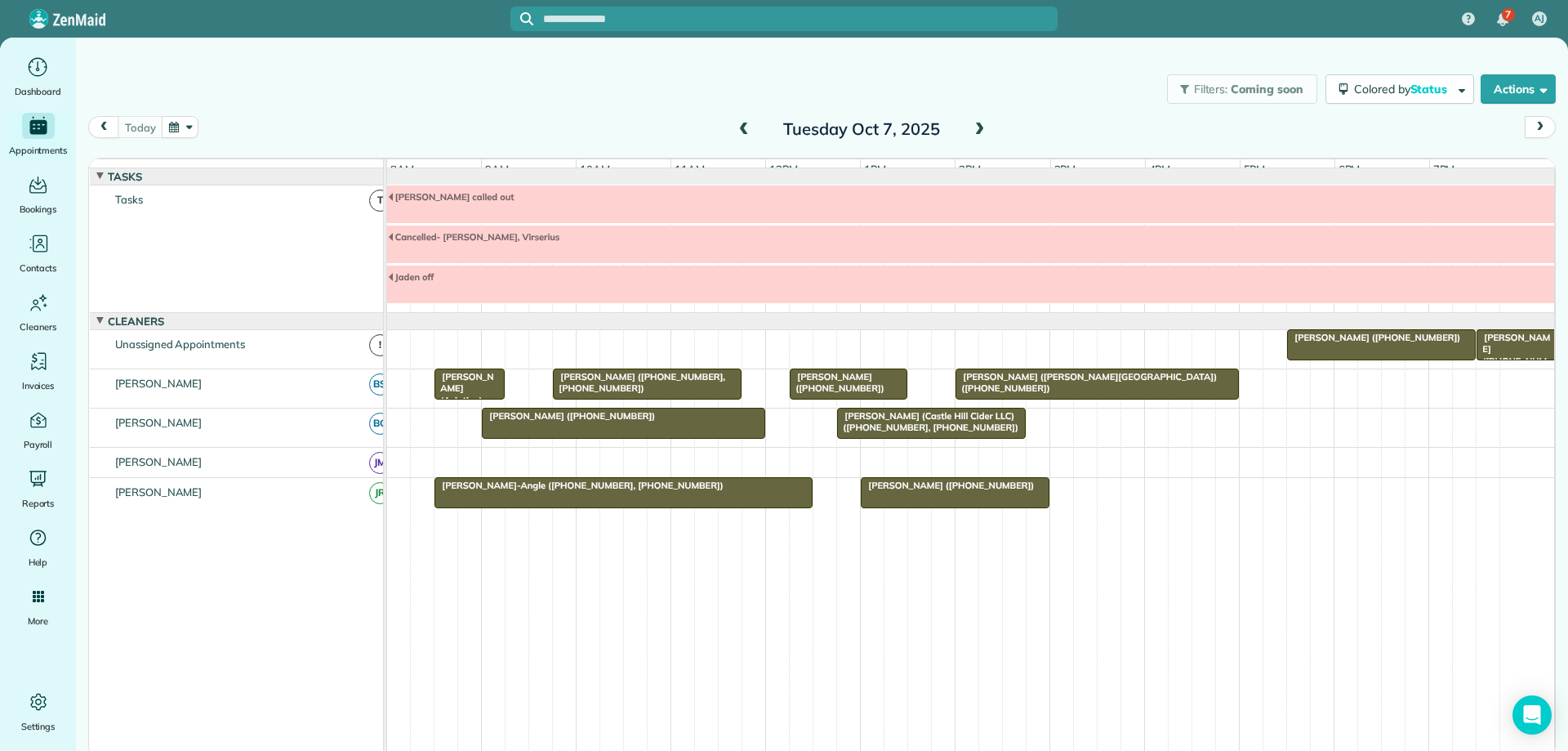
click at [179, 122] on button "button" at bounding box center [181, 127] width 37 height 22
click at [216, 133] on link "Prev" at bounding box center [220, 137] width 45 height 41
click at [352, 261] on link "26" at bounding box center [351, 263] width 26 height 26
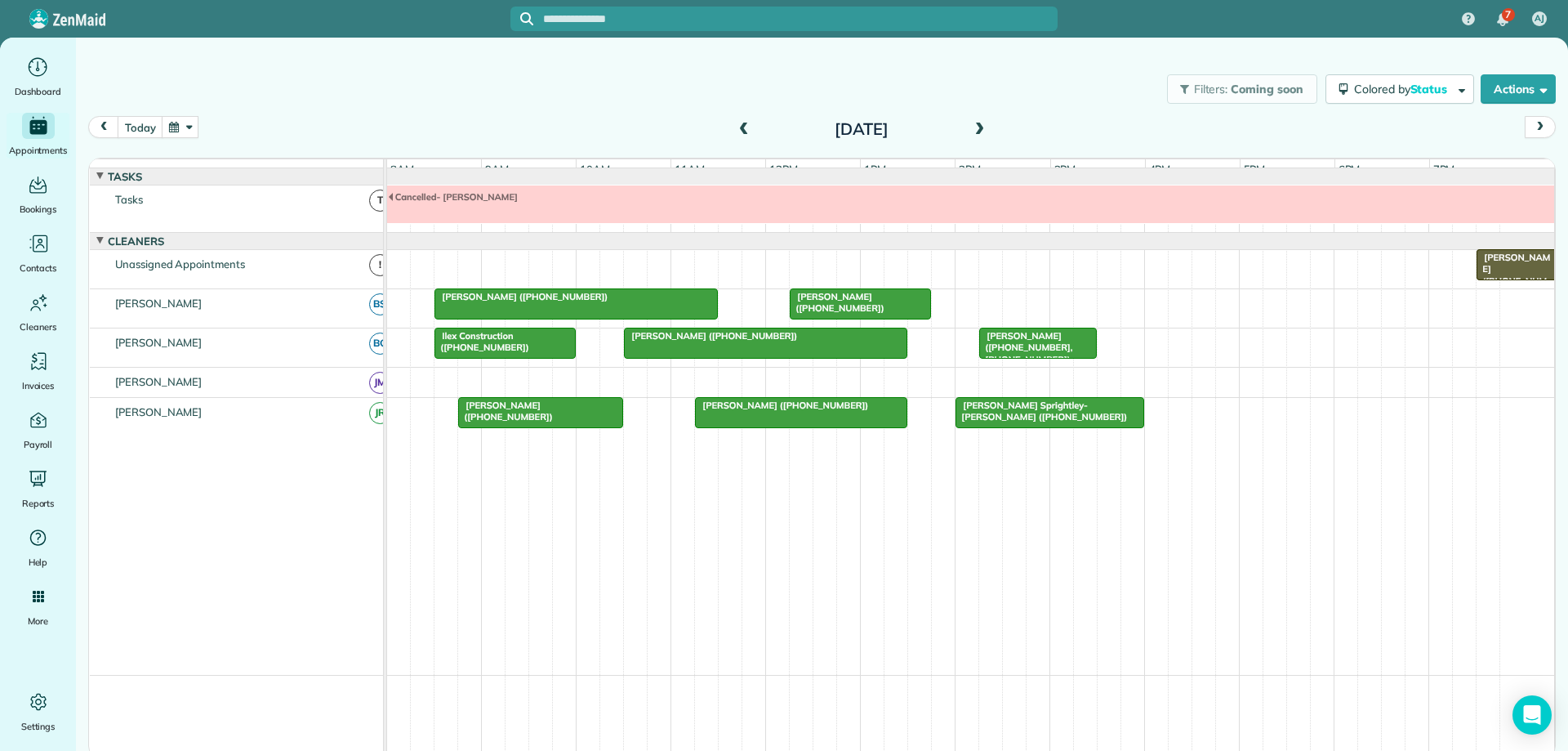
click at [745, 128] on span at bounding box center [744, 129] width 18 height 14
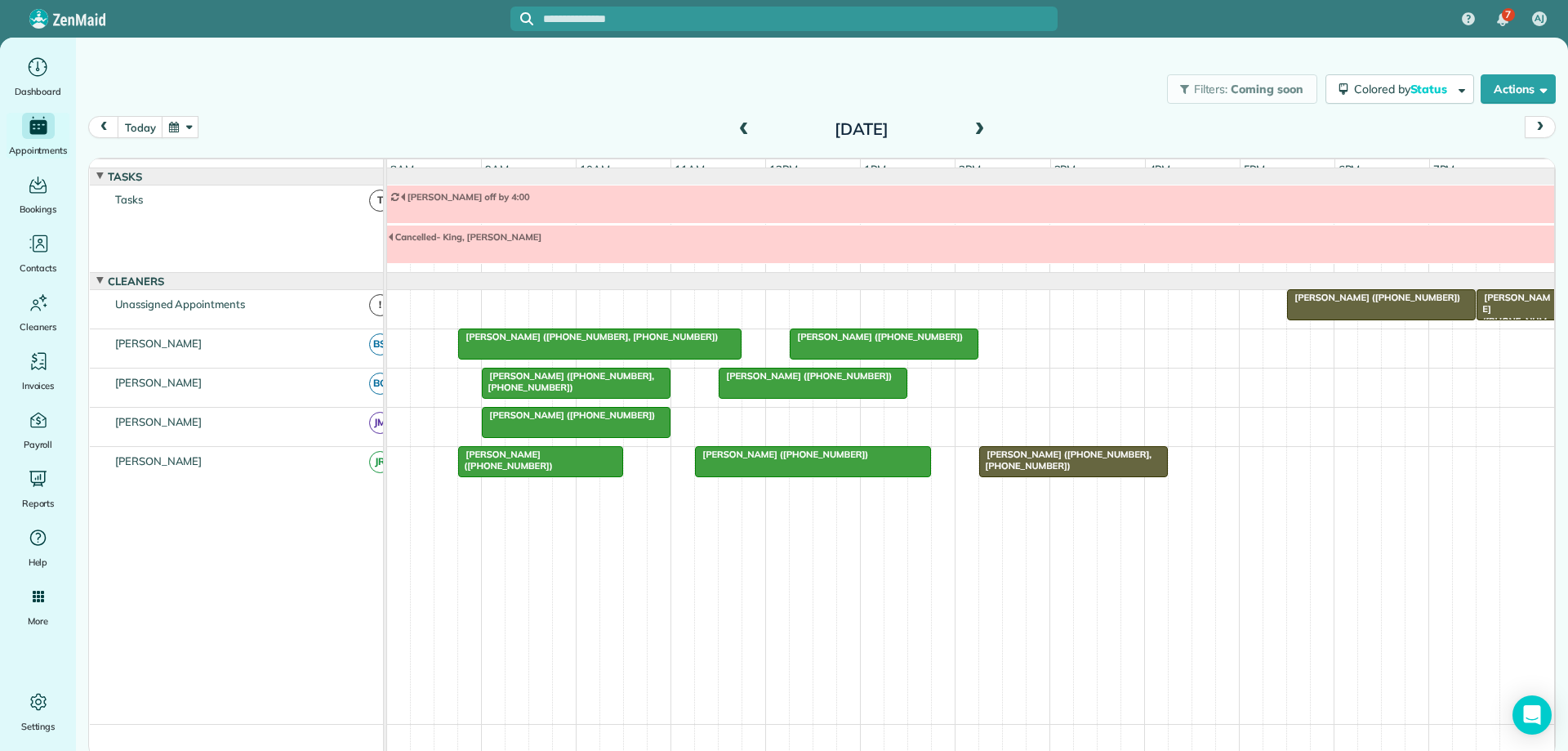
click at [745, 129] on span at bounding box center [744, 129] width 18 height 14
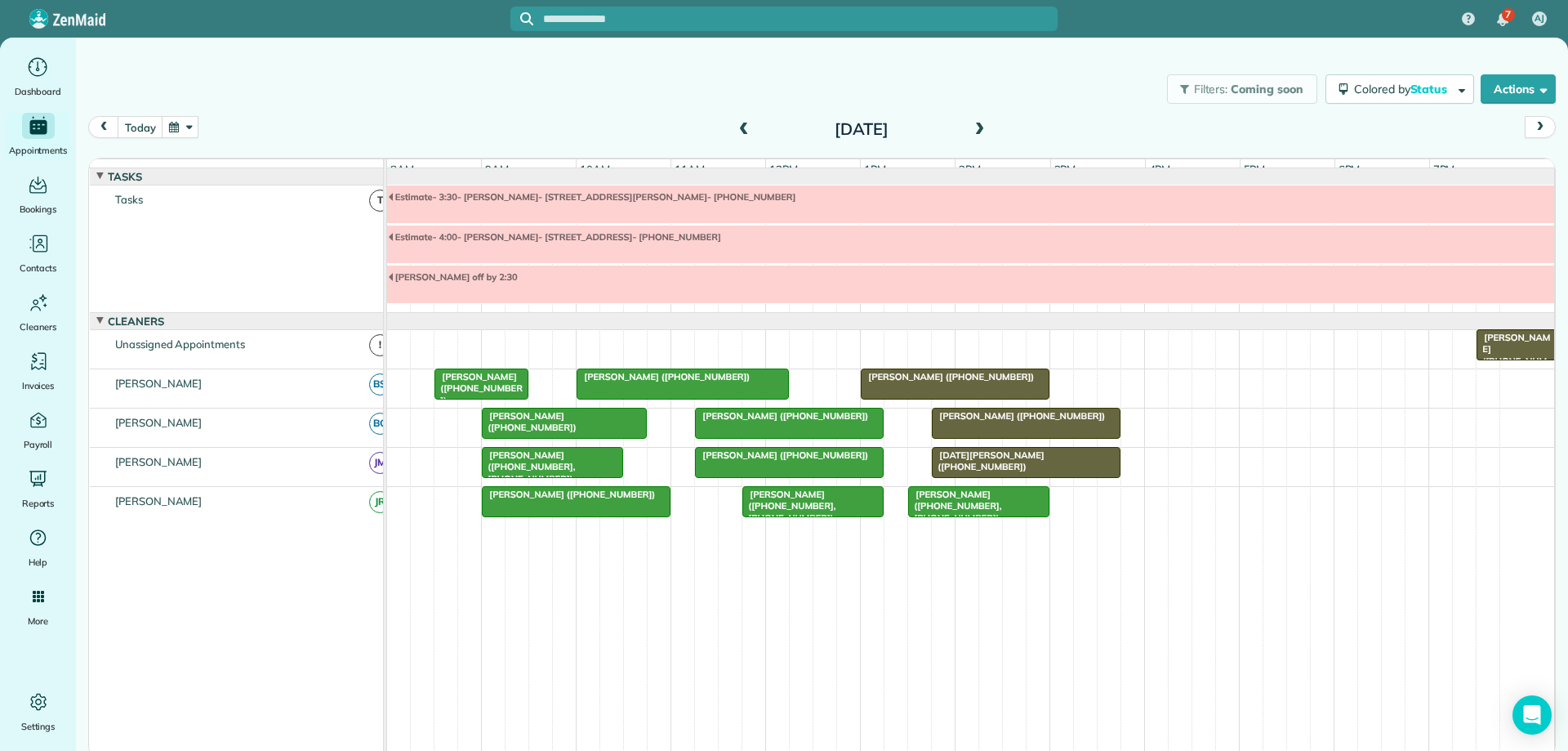
click at [925, 399] on div at bounding box center [955, 384] width 187 height 30
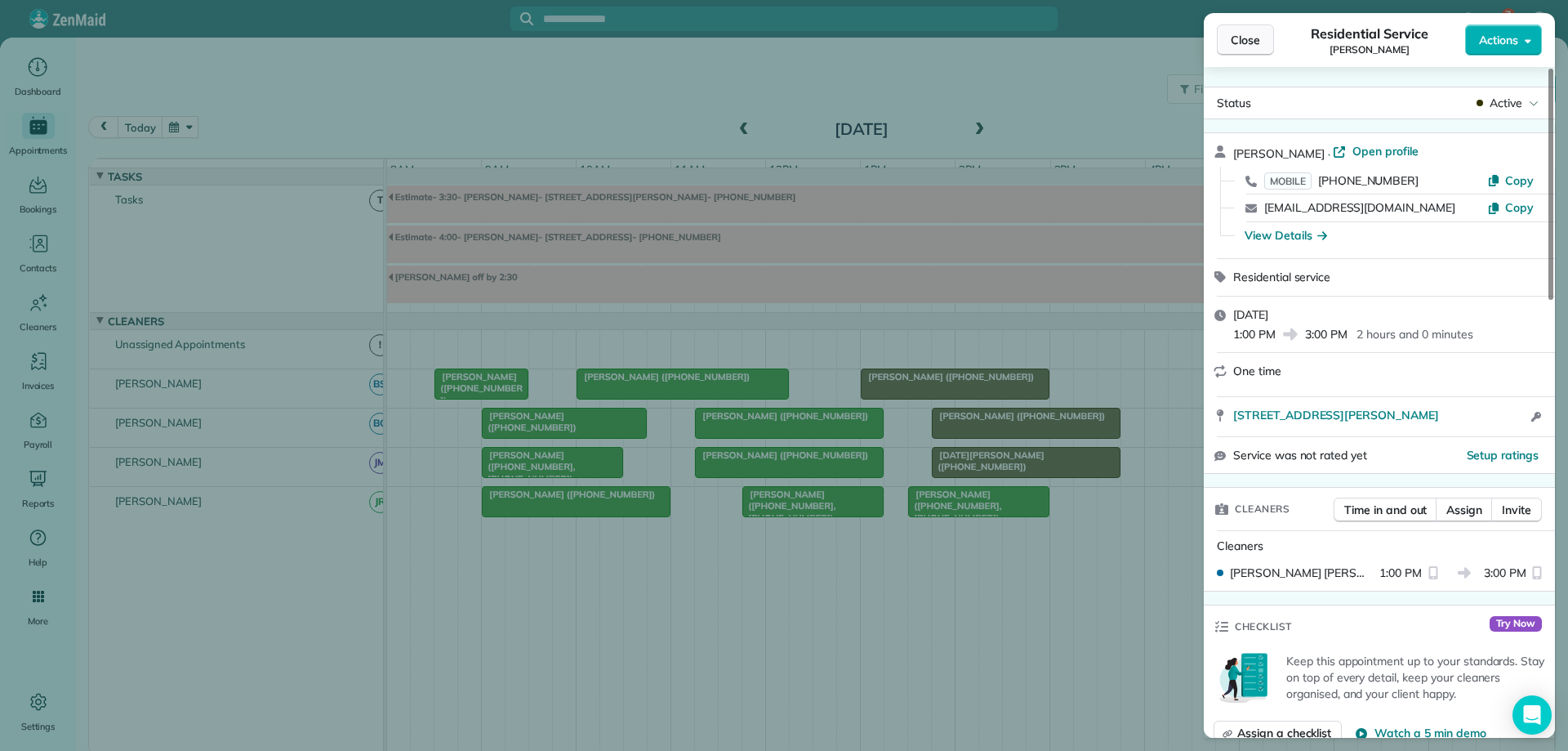
click at [1237, 39] on span "Close" at bounding box center [1245, 40] width 30 height 16
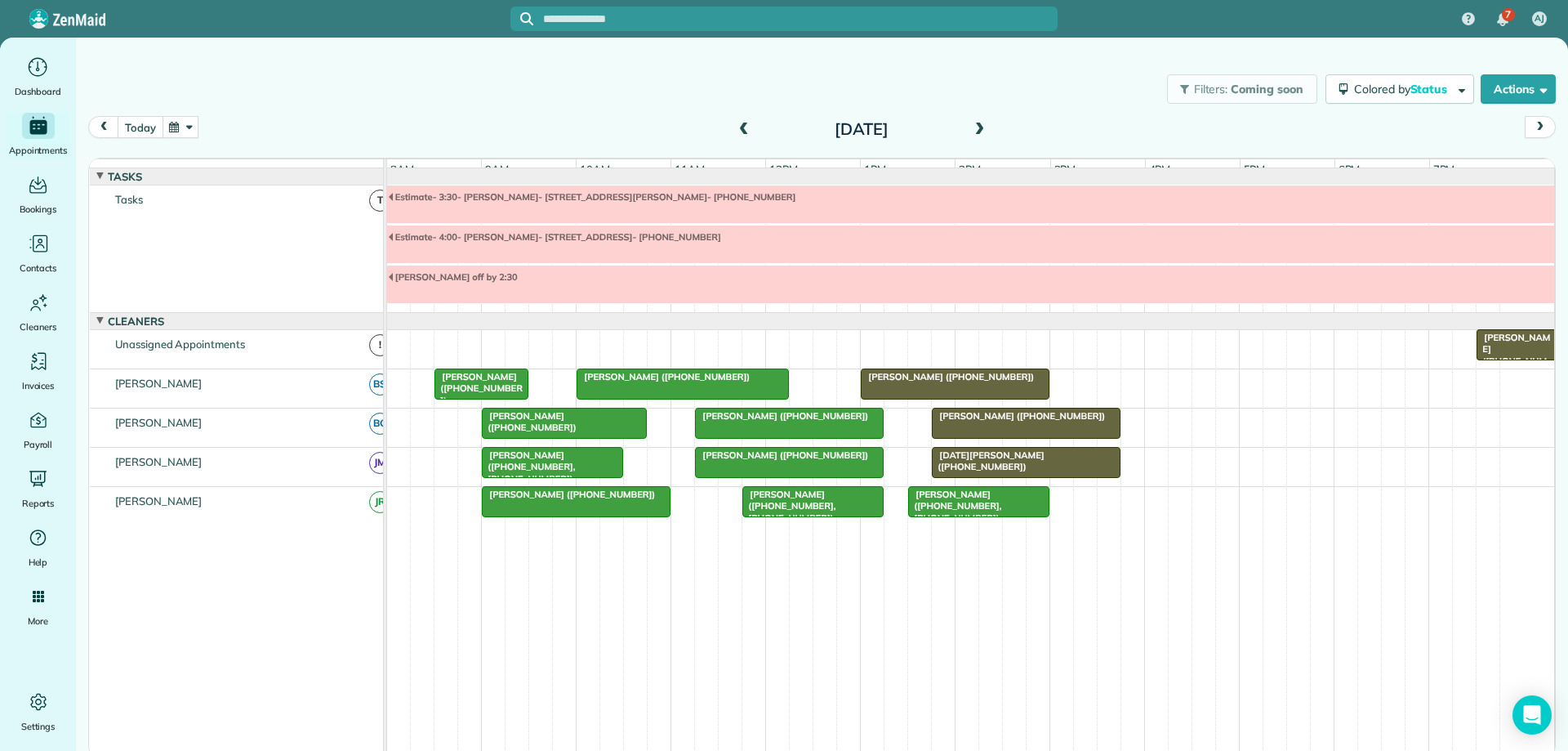
click at [138, 126] on button "today" at bounding box center [140, 127] width 45 height 22
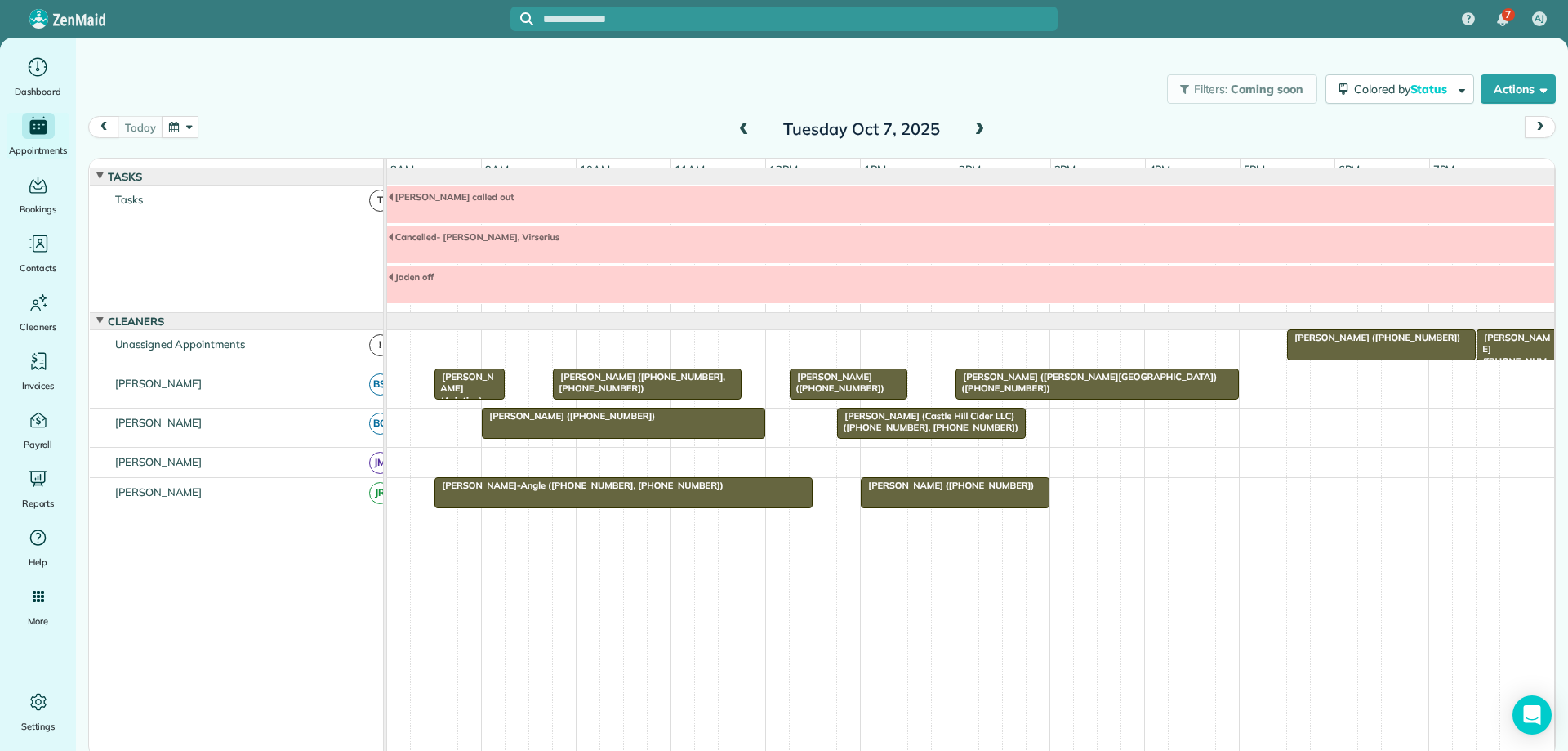
click at [474, 400] on span "[PERSON_NAME] (Aviation)" at bounding box center [463, 388] width 59 height 35
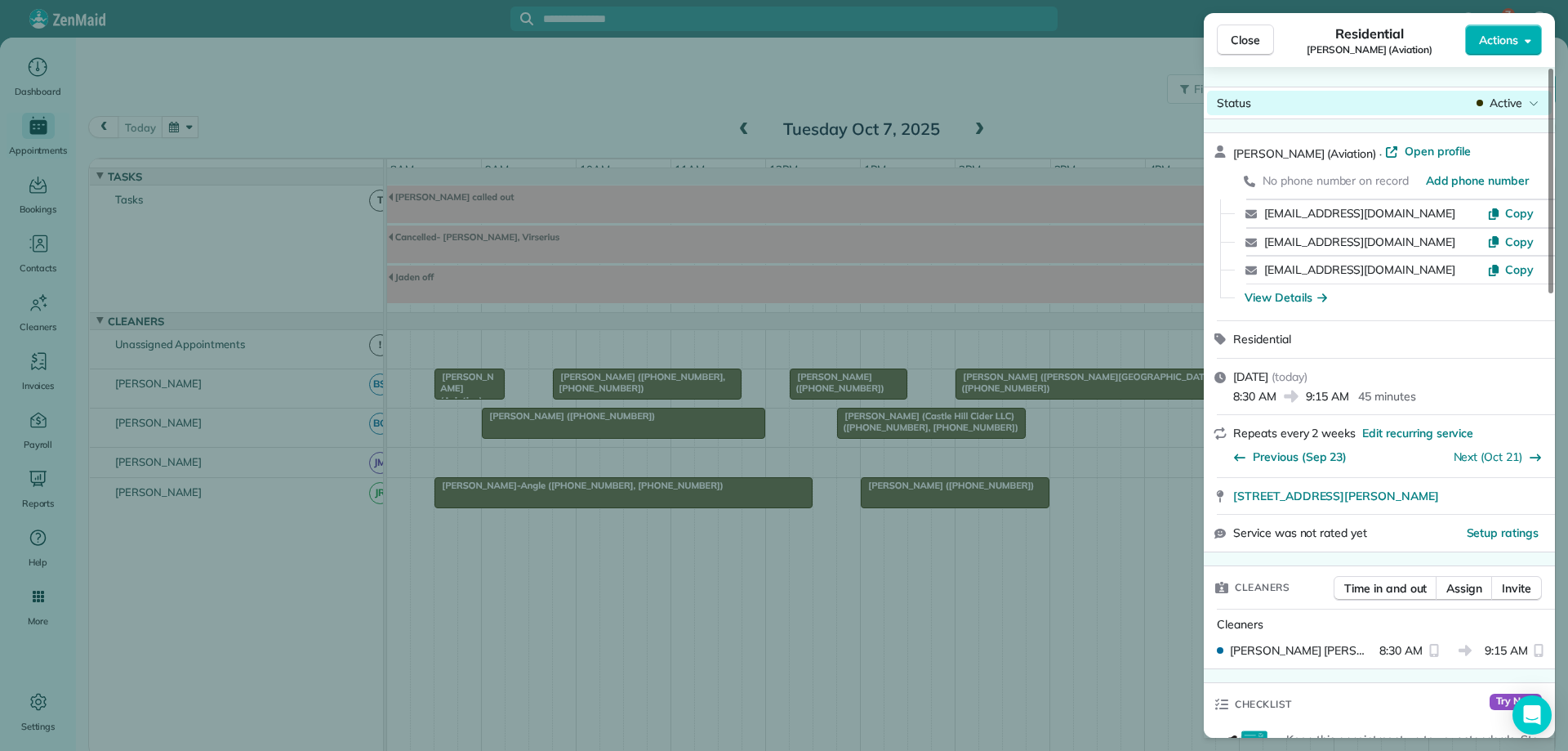
click at [1514, 102] on span "Active" at bounding box center [1505, 103] width 33 height 16
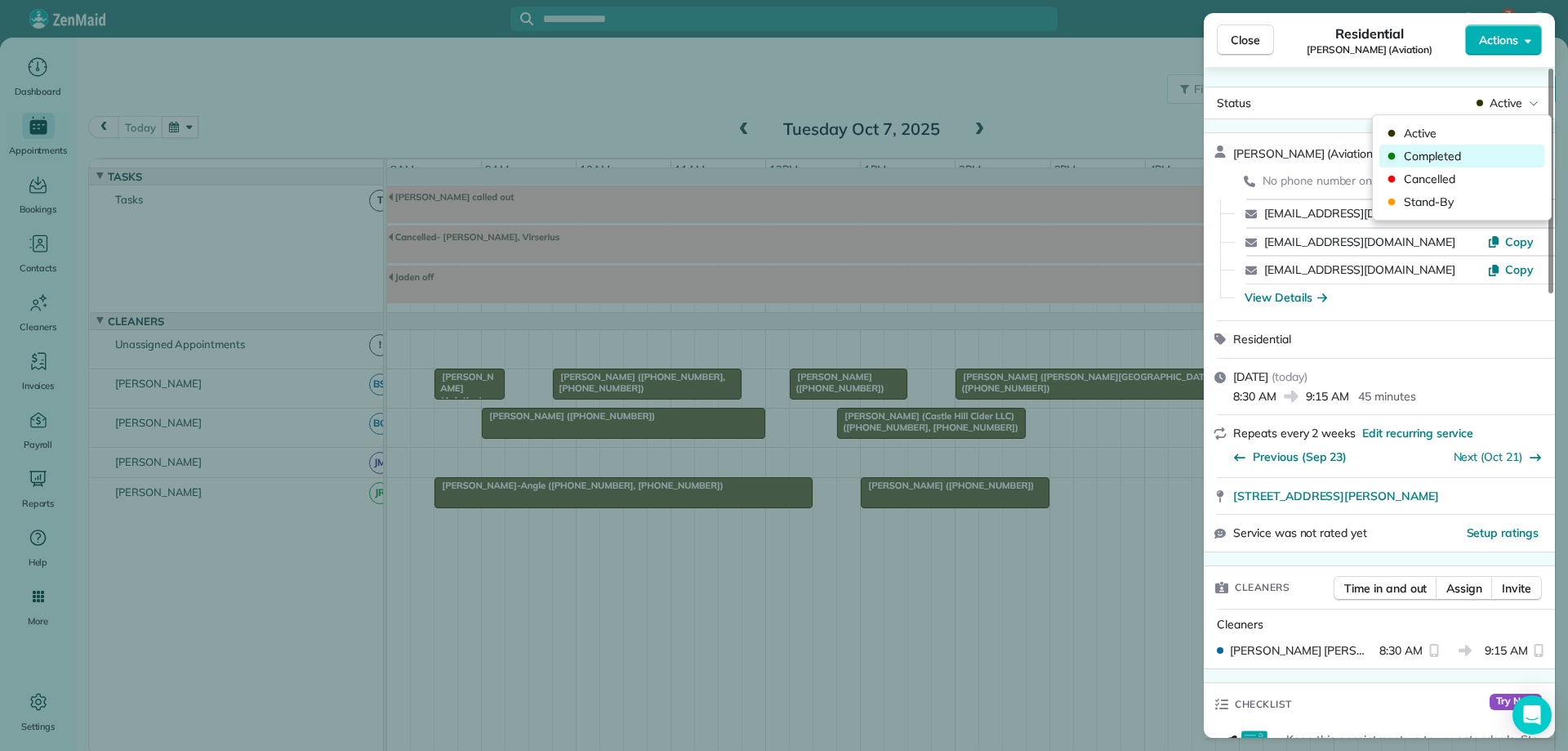
click at [1440, 163] on span "Completed" at bounding box center [1472, 155] width 137 height 16
click at [1244, 36] on span "Close" at bounding box center [1245, 40] width 30 height 16
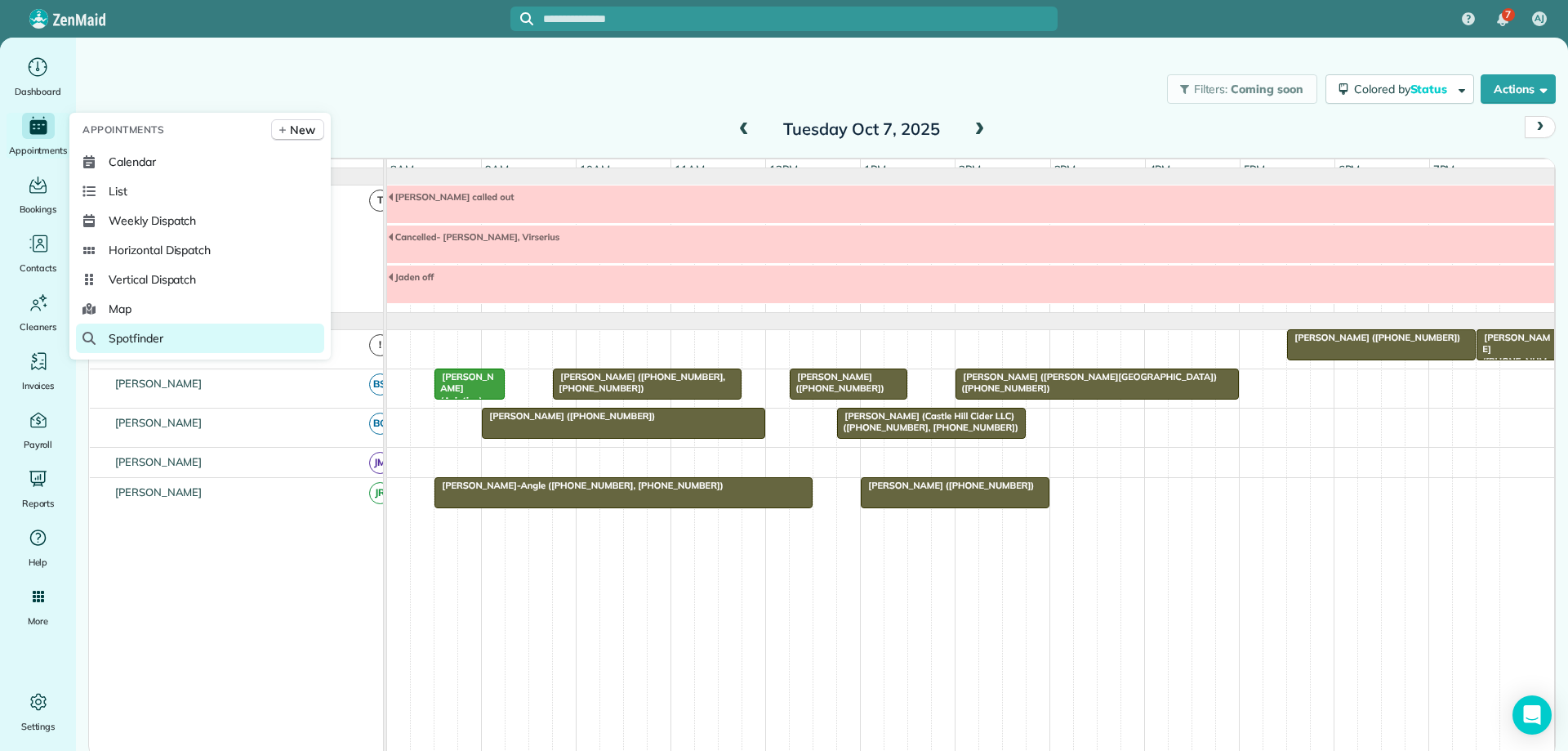
click at [137, 340] on span "Spotfinder" at bounding box center [136, 338] width 55 height 16
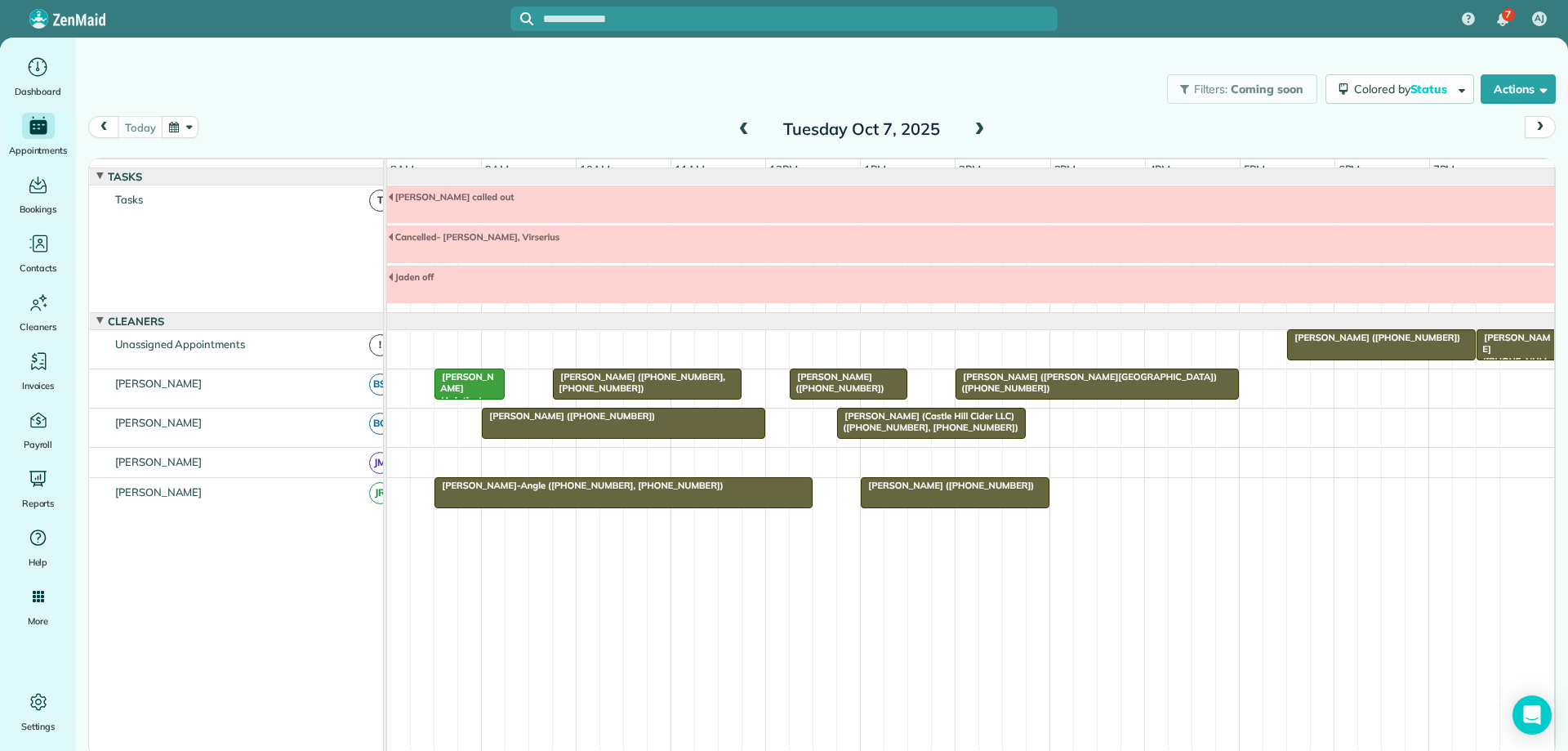
click at [981, 130] on span at bounding box center [979, 129] width 18 height 14
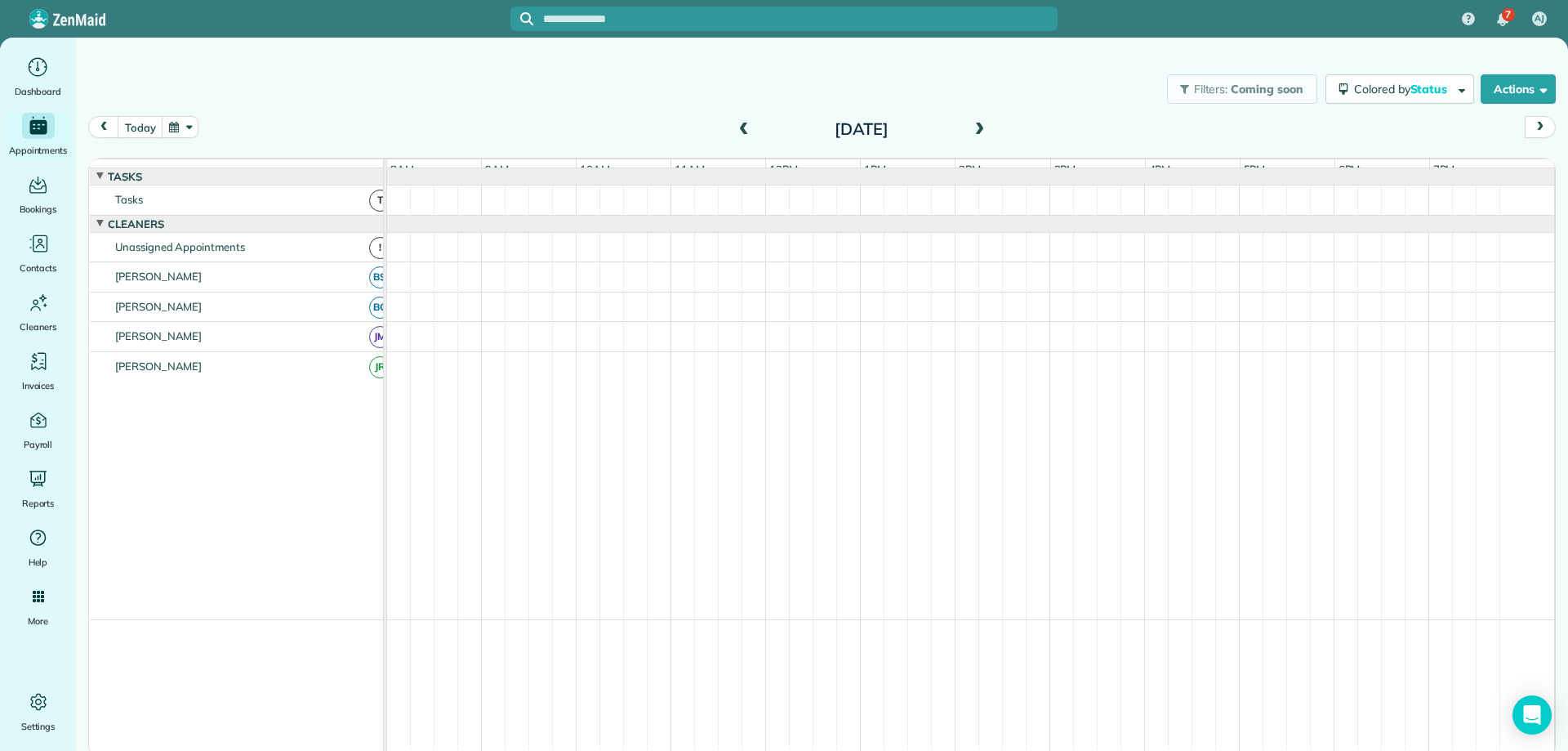
scroll to position [35, 0]
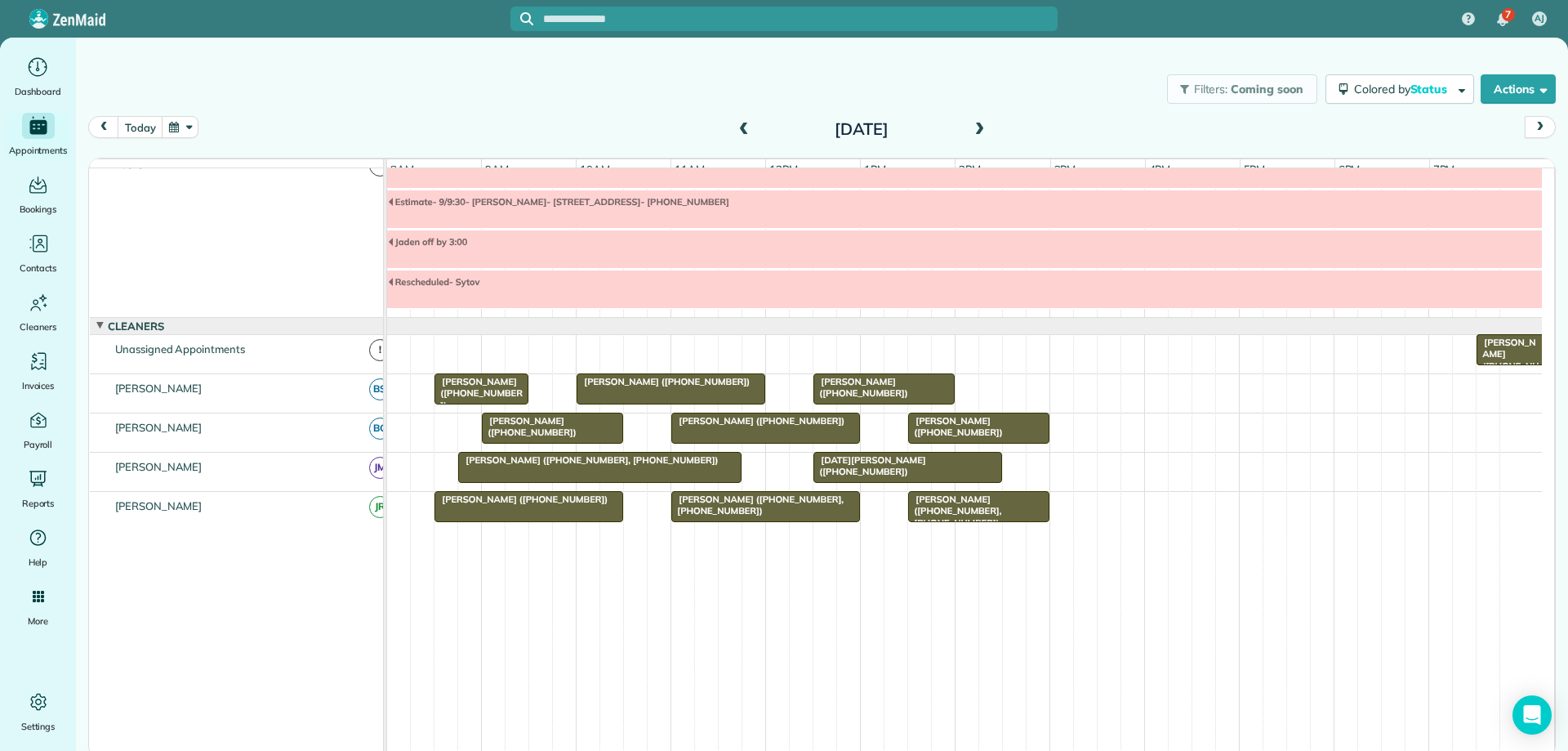
click at [981, 130] on span at bounding box center [979, 129] width 18 height 14
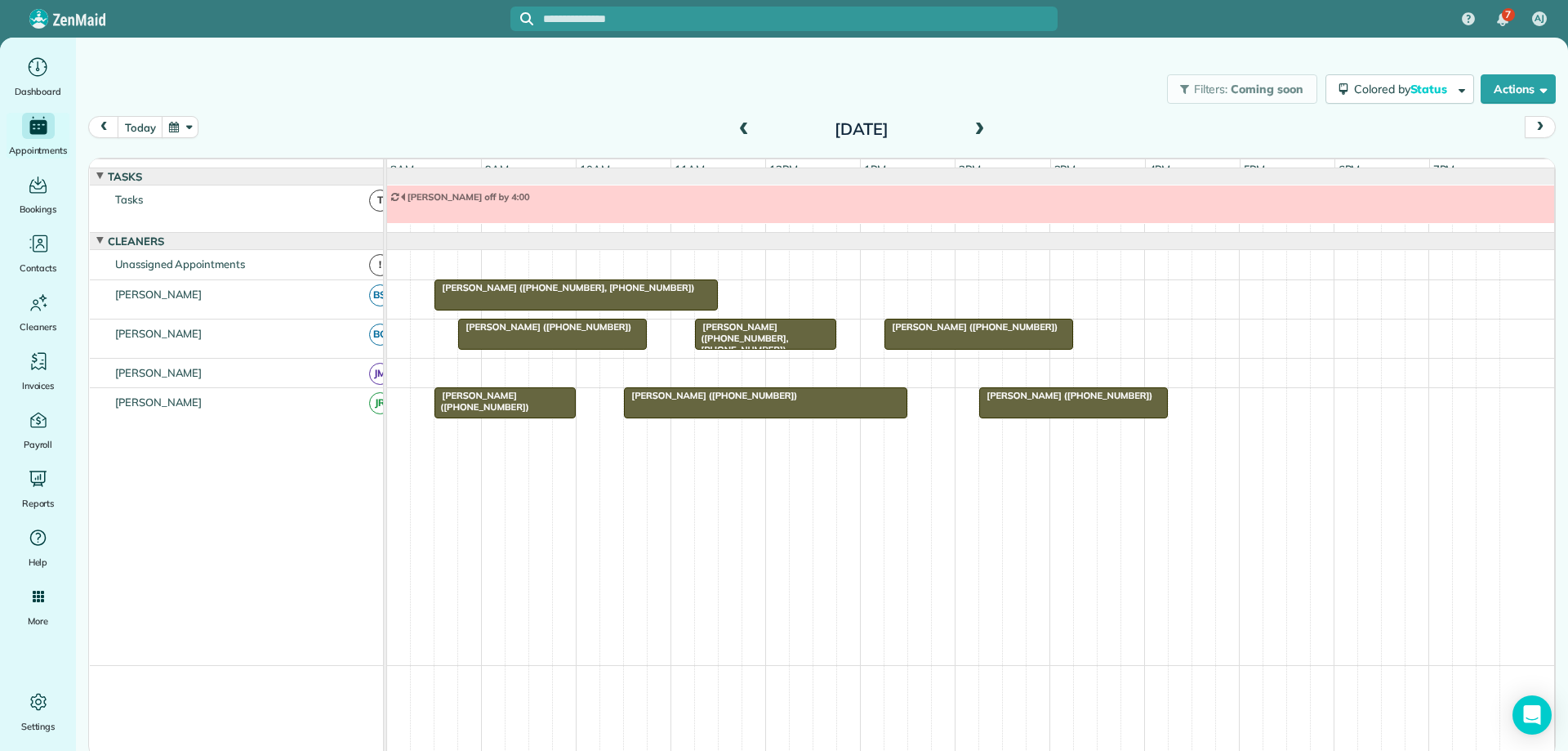
click at [981, 130] on span at bounding box center [979, 129] width 18 height 14
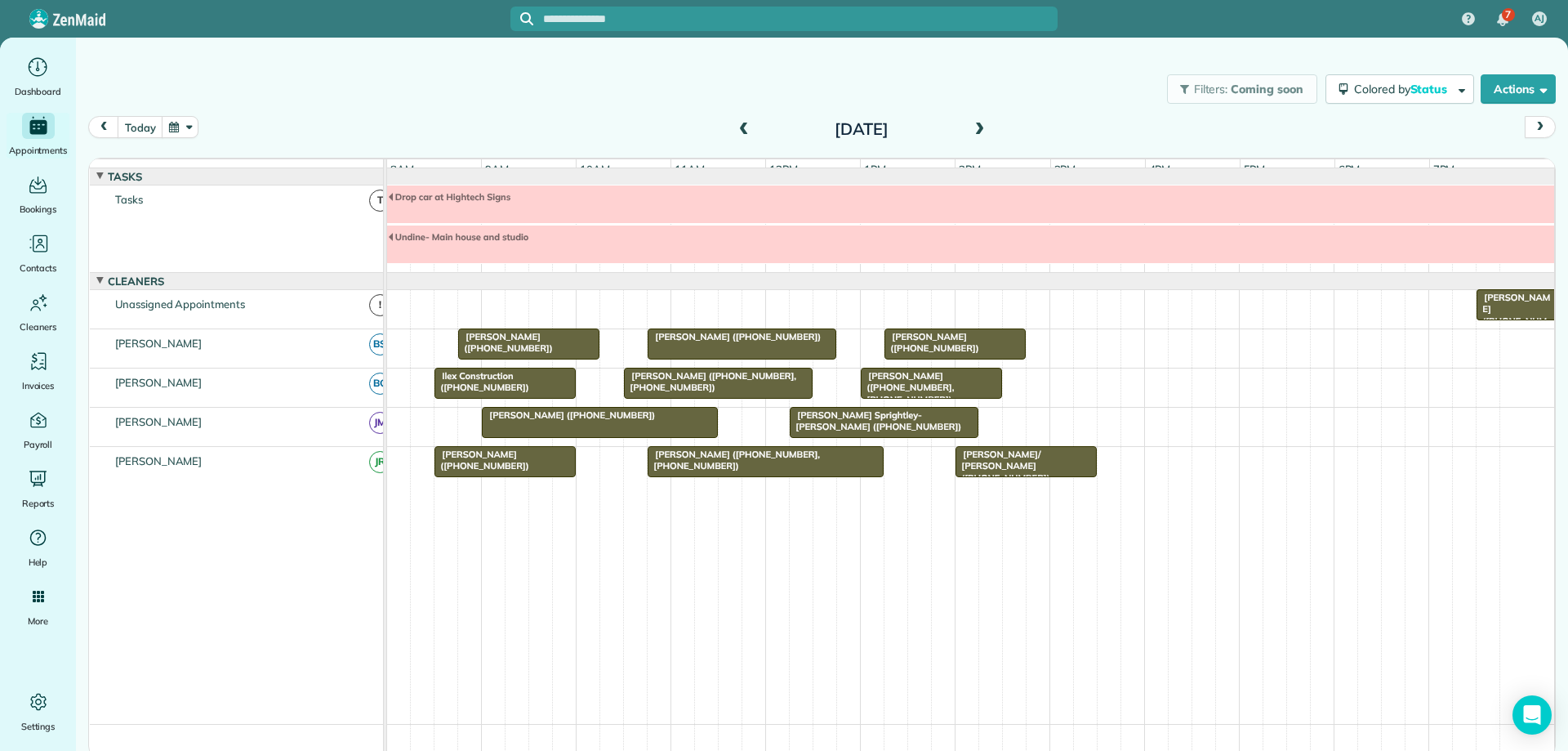
click at [981, 130] on span at bounding box center [979, 129] width 18 height 14
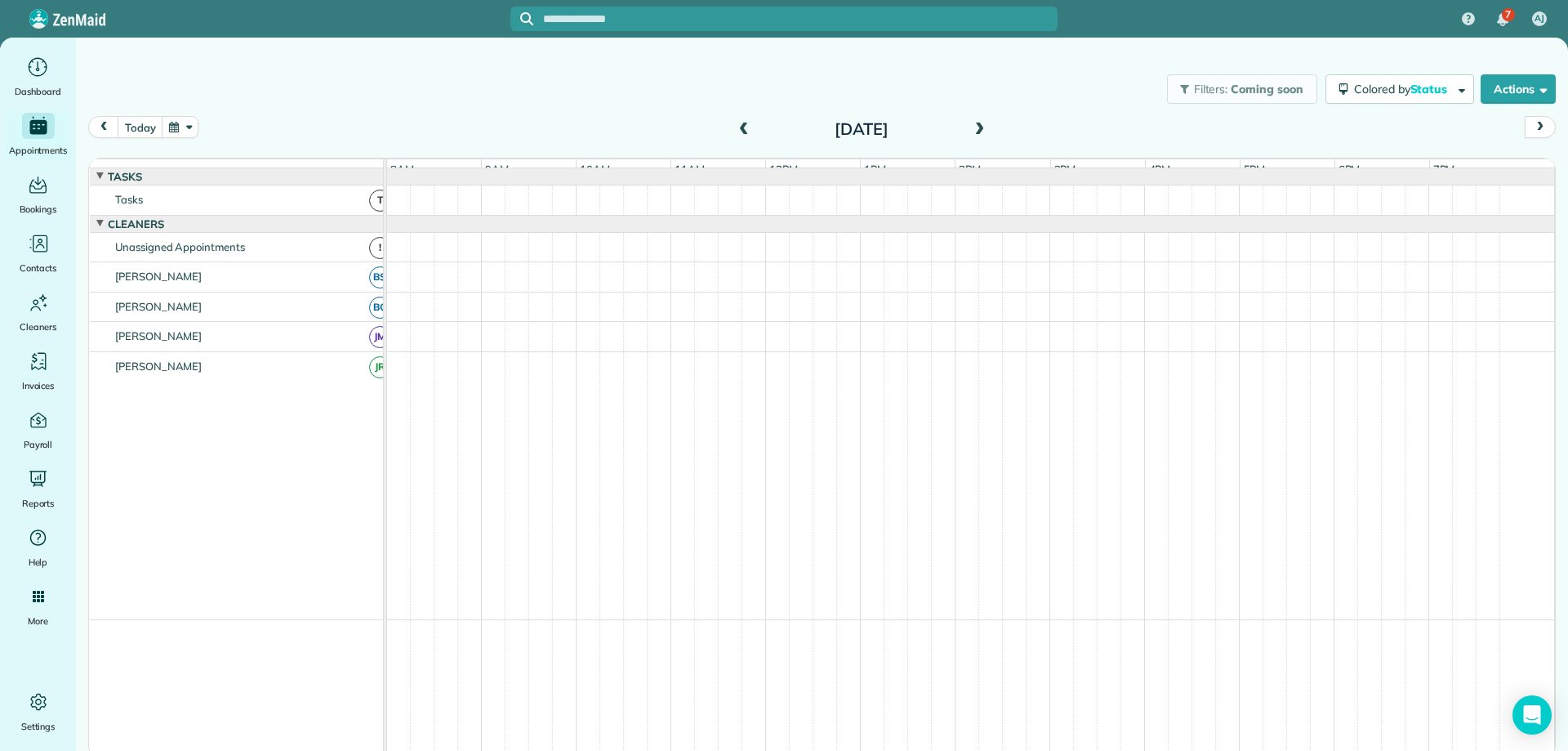
click at [981, 130] on span at bounding box center [979, 129] width 18 height 14
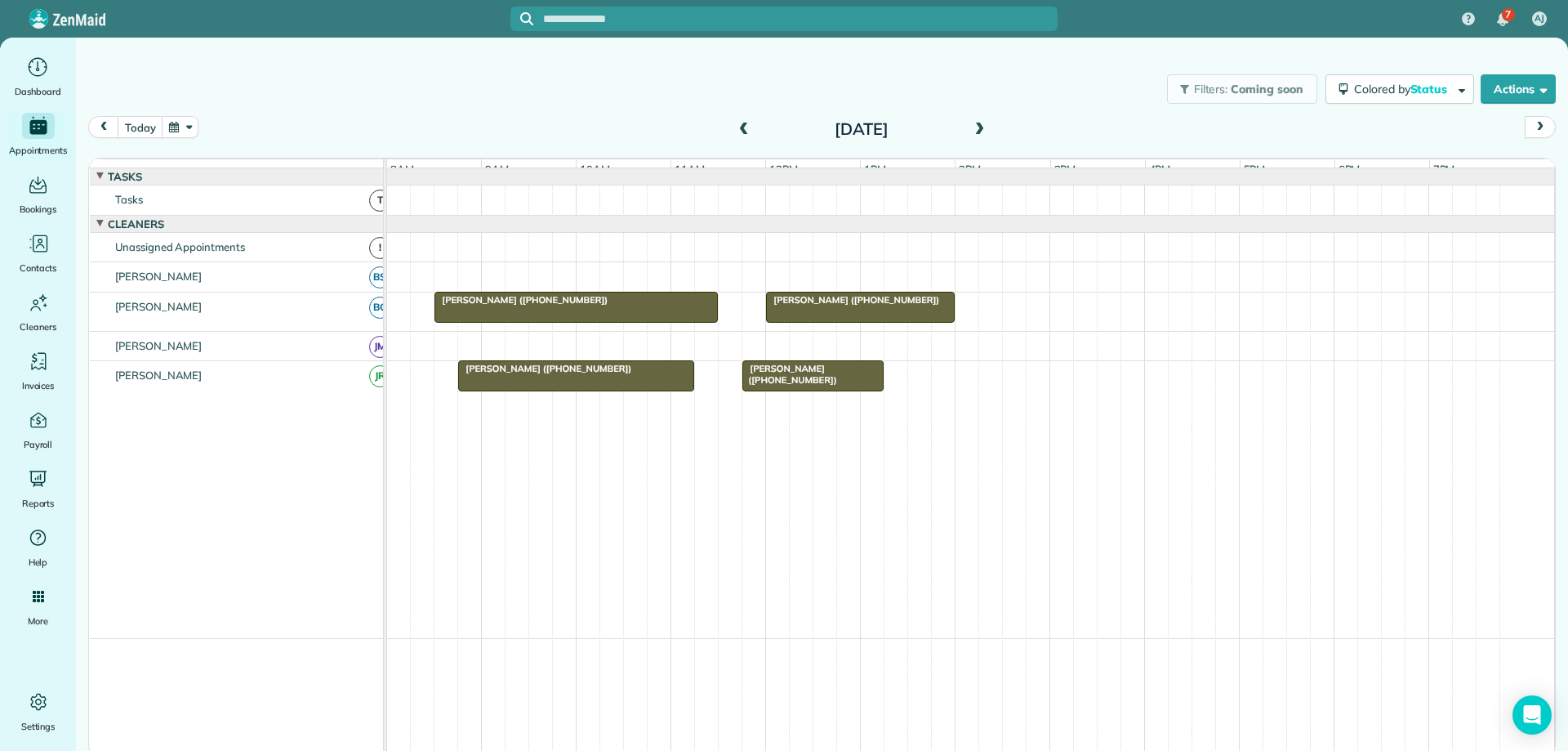
click at [981, 130] on span at bounding box center [979, 129] width 18 height 14
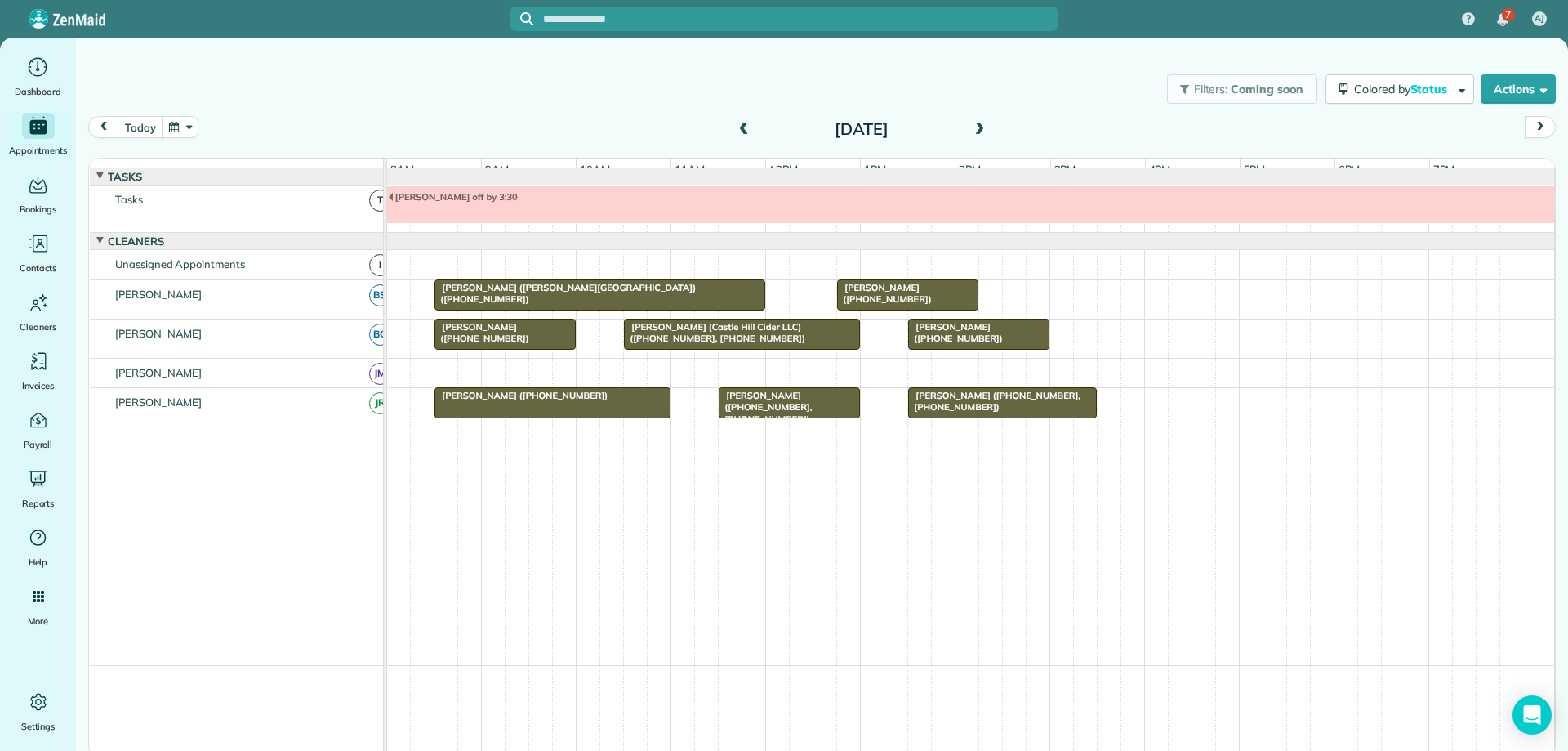
click at [981, 130] on span at bounding box center [979, 129] width 18 height 14
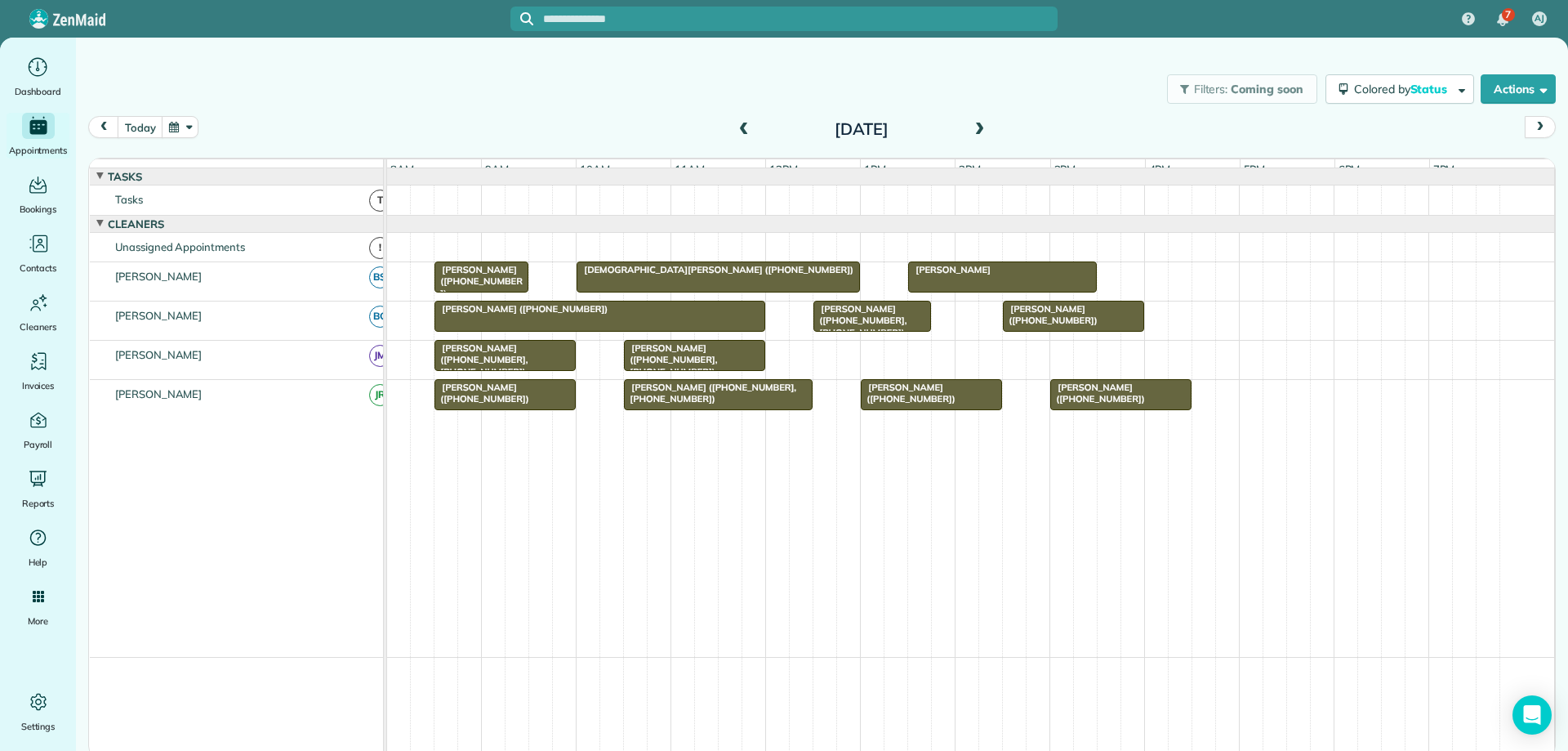
click at [981, 130] on span at bounding box center [979, 129] width 18 height 14
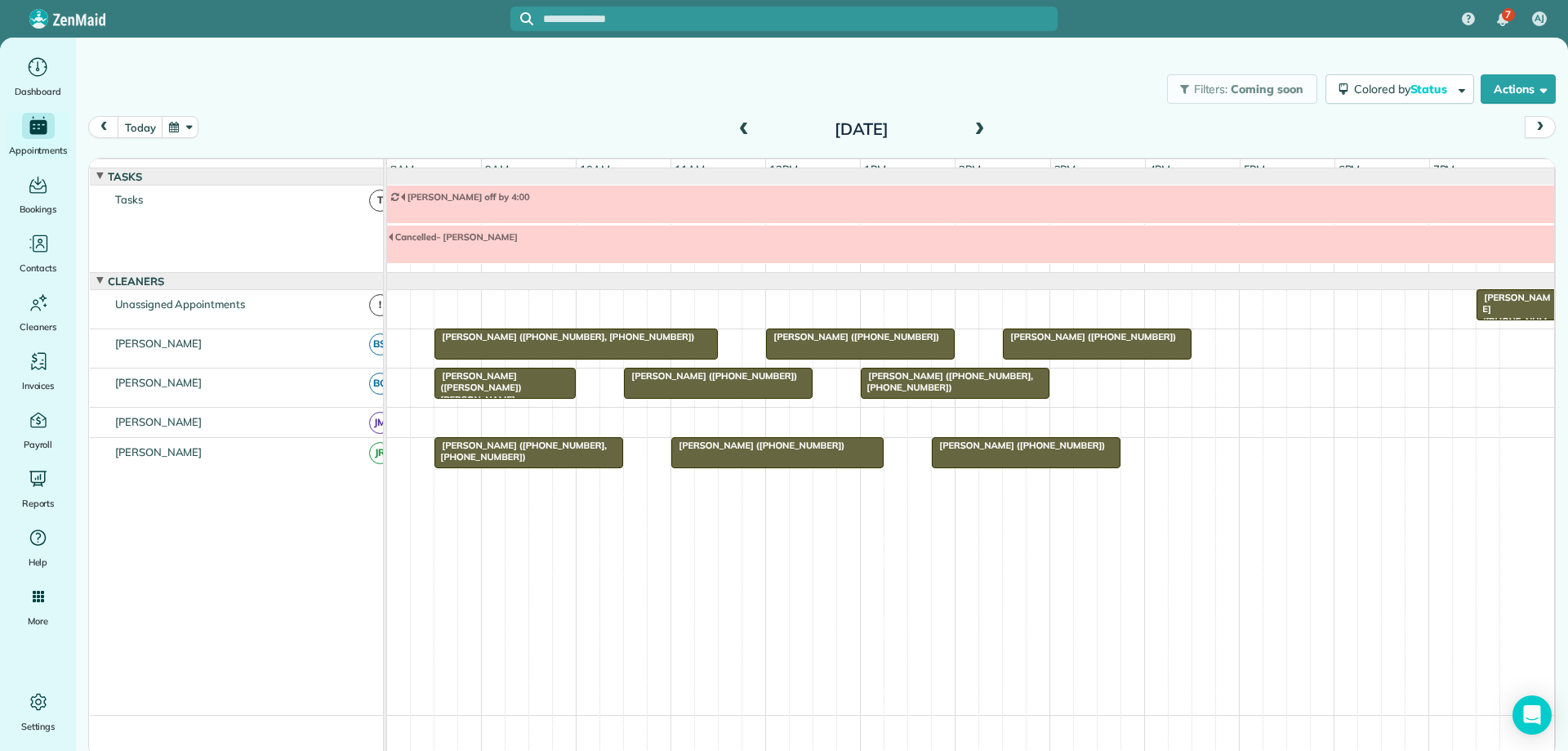
click at [981, 130] on span at bounding box center [979, 129] width 18 height 14
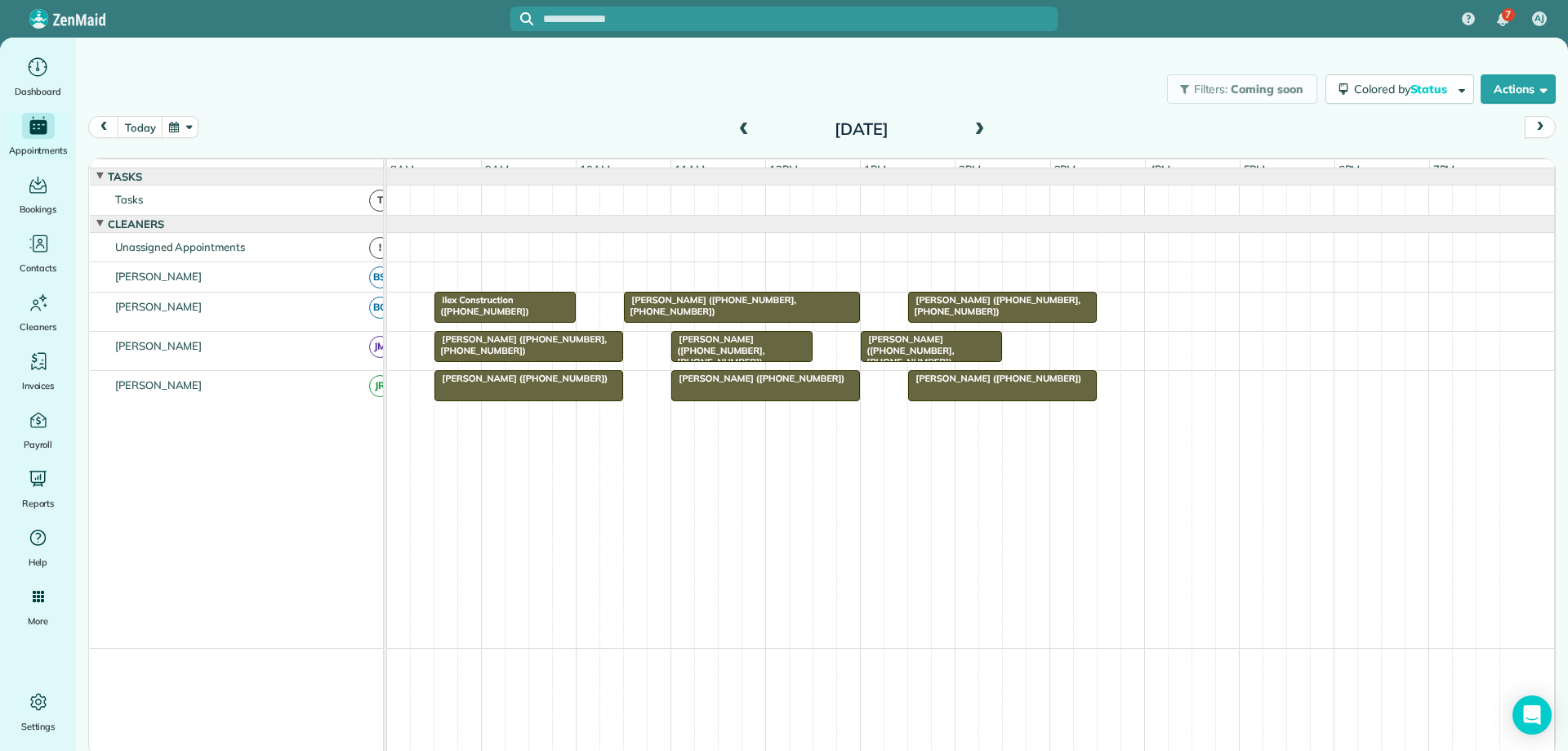
click at [178, 121] on button "button" at bounding box center [181, 127] width 37 height 22
click at [354, 209] on link "10" at bounding box center [351, 211] width 26 height 26
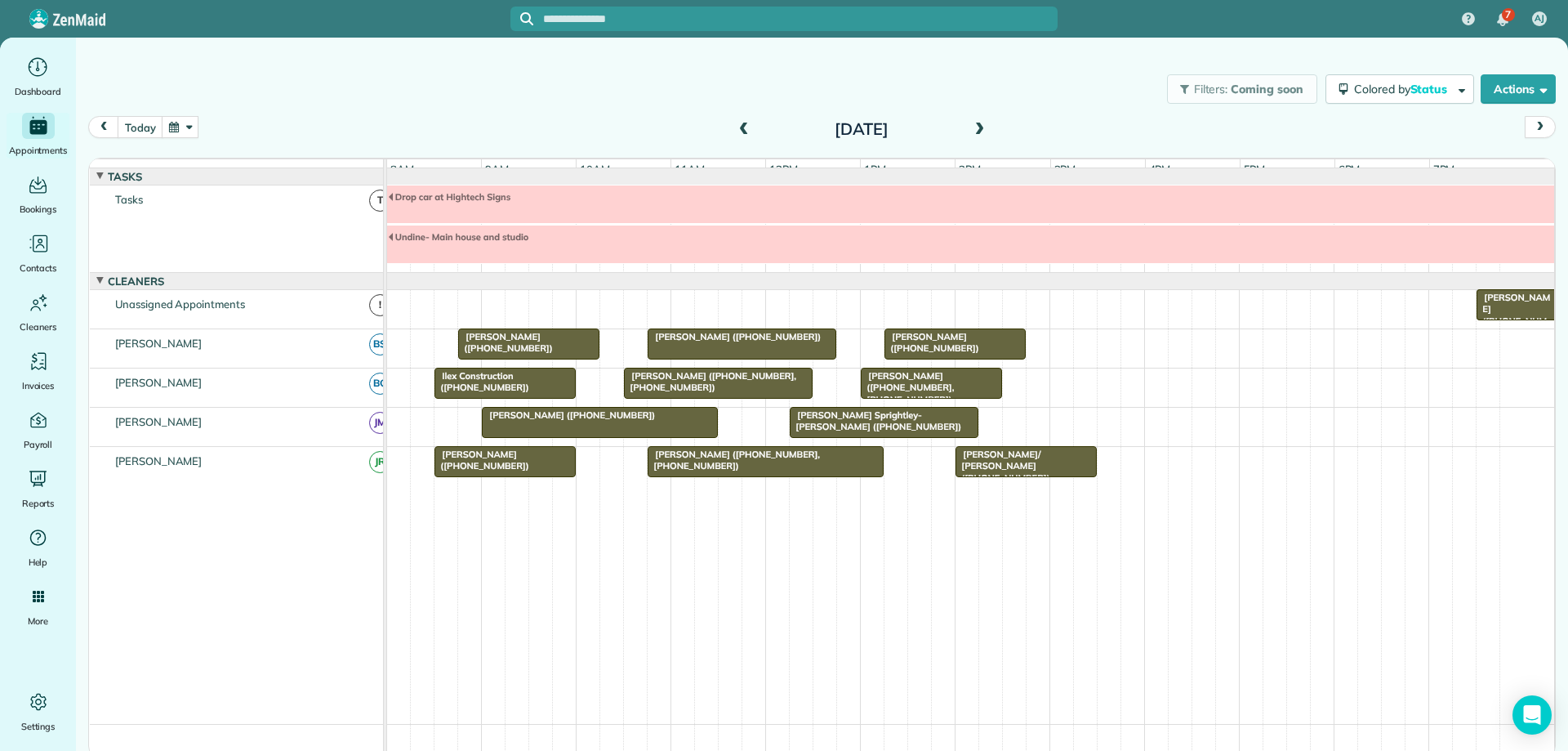
click at [179, 129] on button "button" at bounding box center [181, 127] width 37 height 22
click at [349, 182] on link "3" at bounding box center [351, 184] width 26 height 26
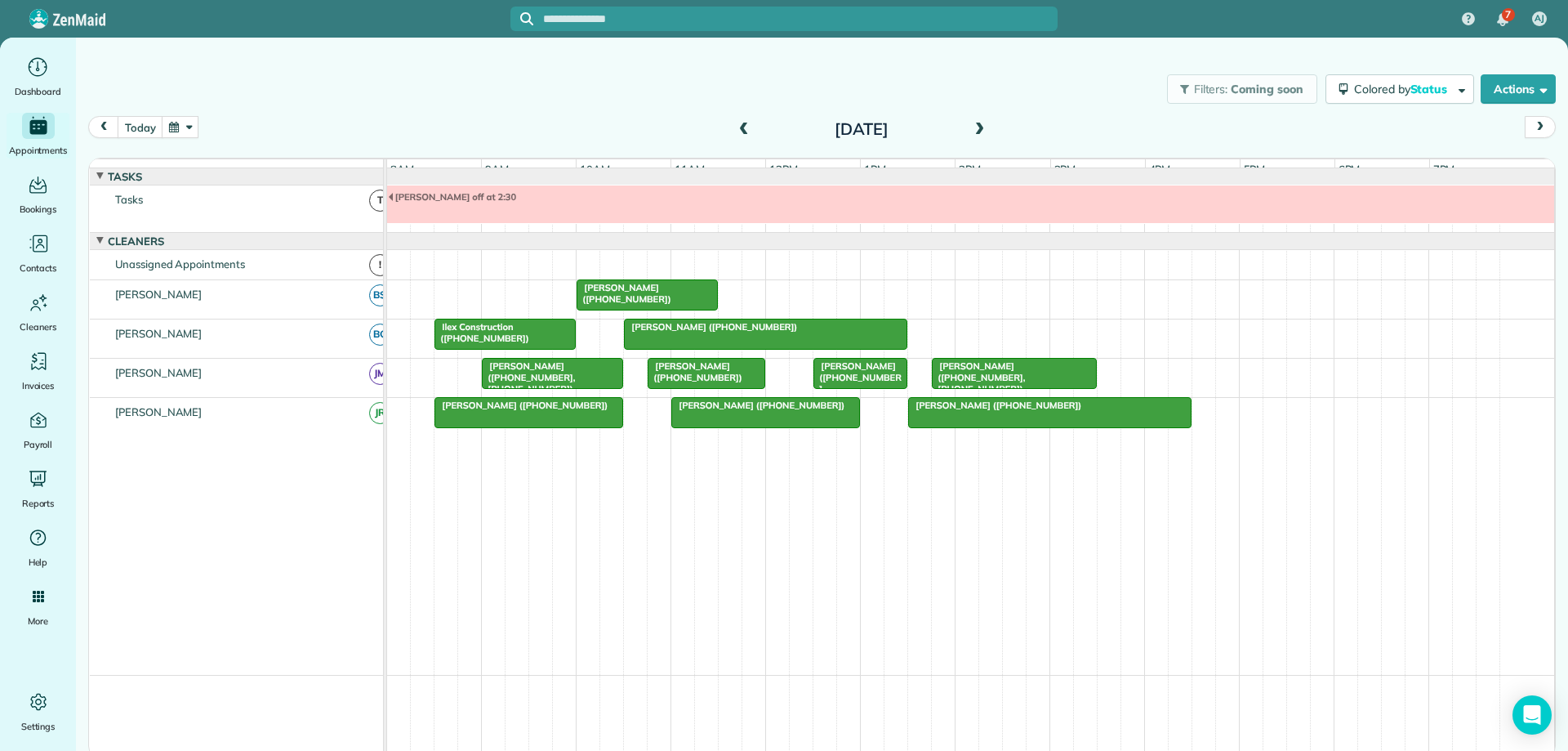
click at [650, 333] on span "[PERSON_NAME] ([PHONE_NUMBER])" at bounding box center [711, 326] width 175 height 11
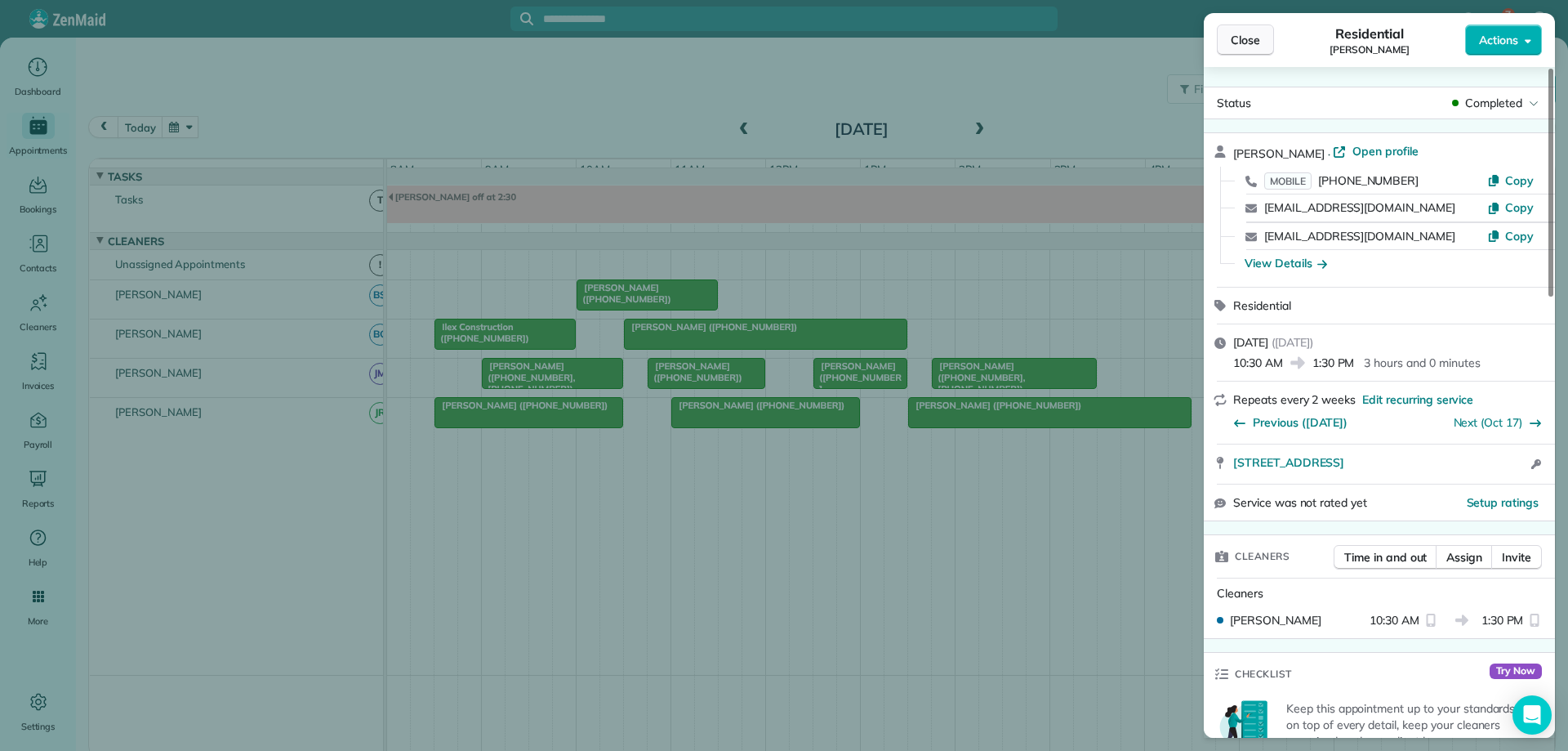
click at [1251, 26] on button "Close" at bounding box center [1245, 40] width 57 height 31
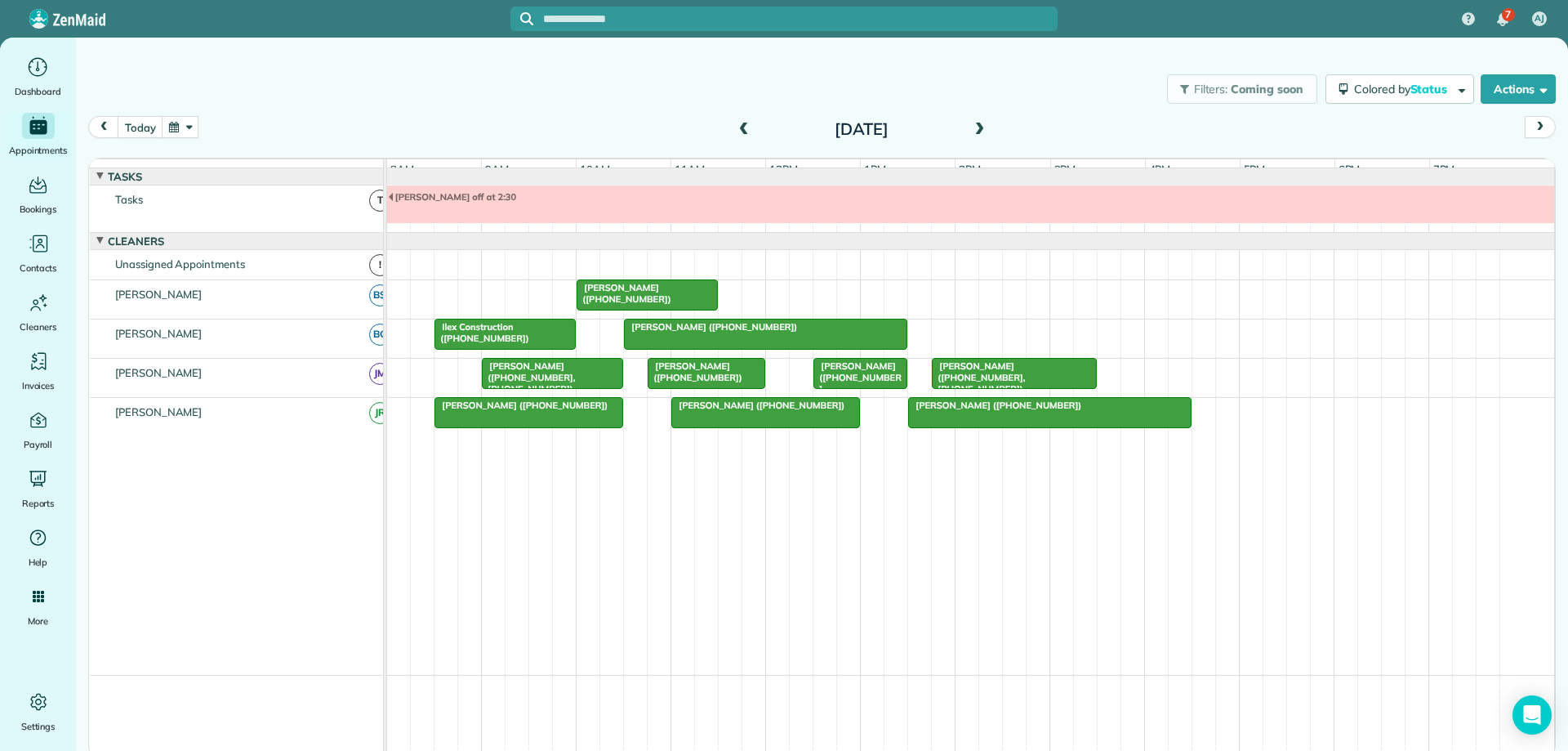
click at [187, 126] on button "button" at bounding box center [181, 127] width 37 height 22
click at [354, 232] on link "17" at bounding box center [351, 238] width 26 height 26
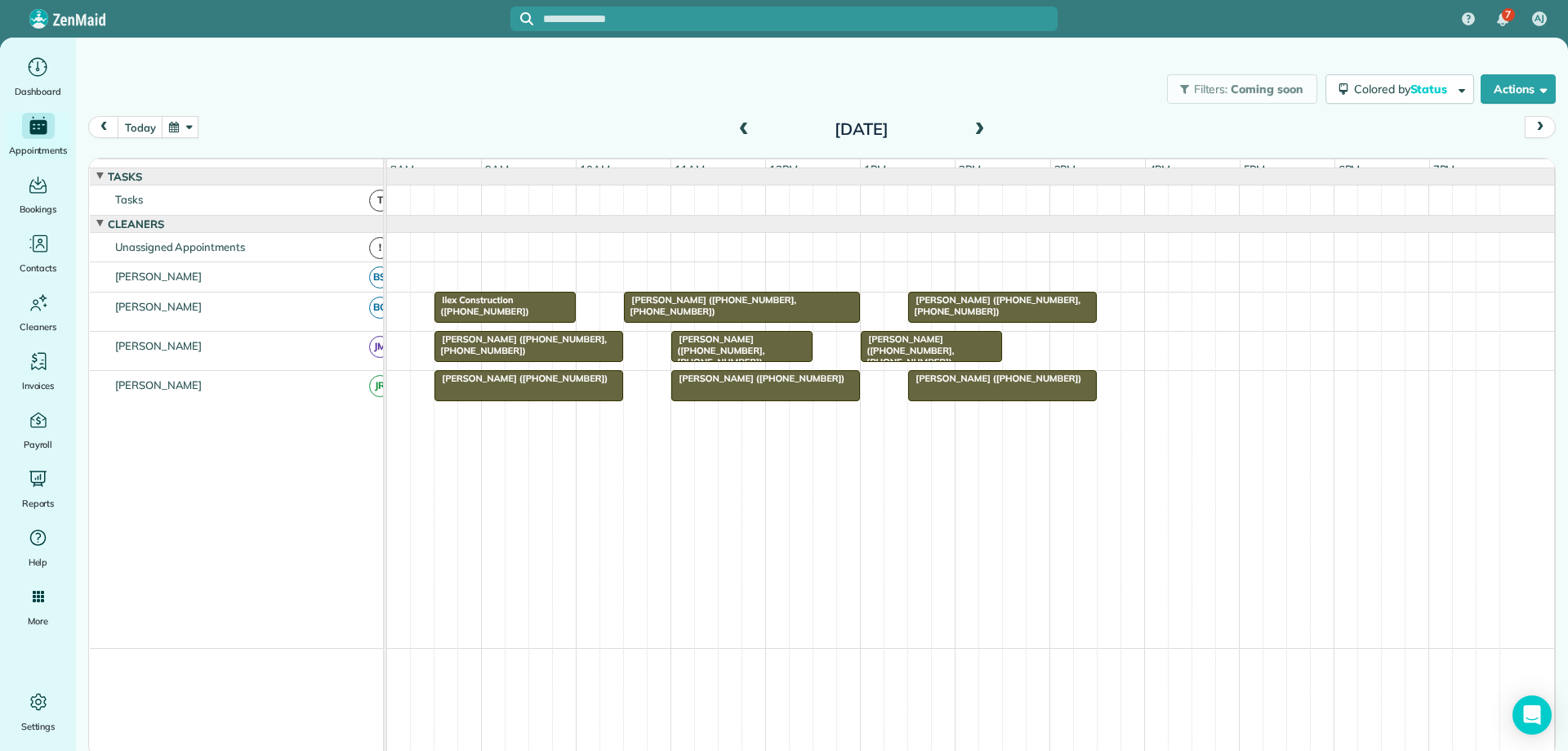
click at [1019, 400] on div at bounding box center [1002, 385] width 187 height 30
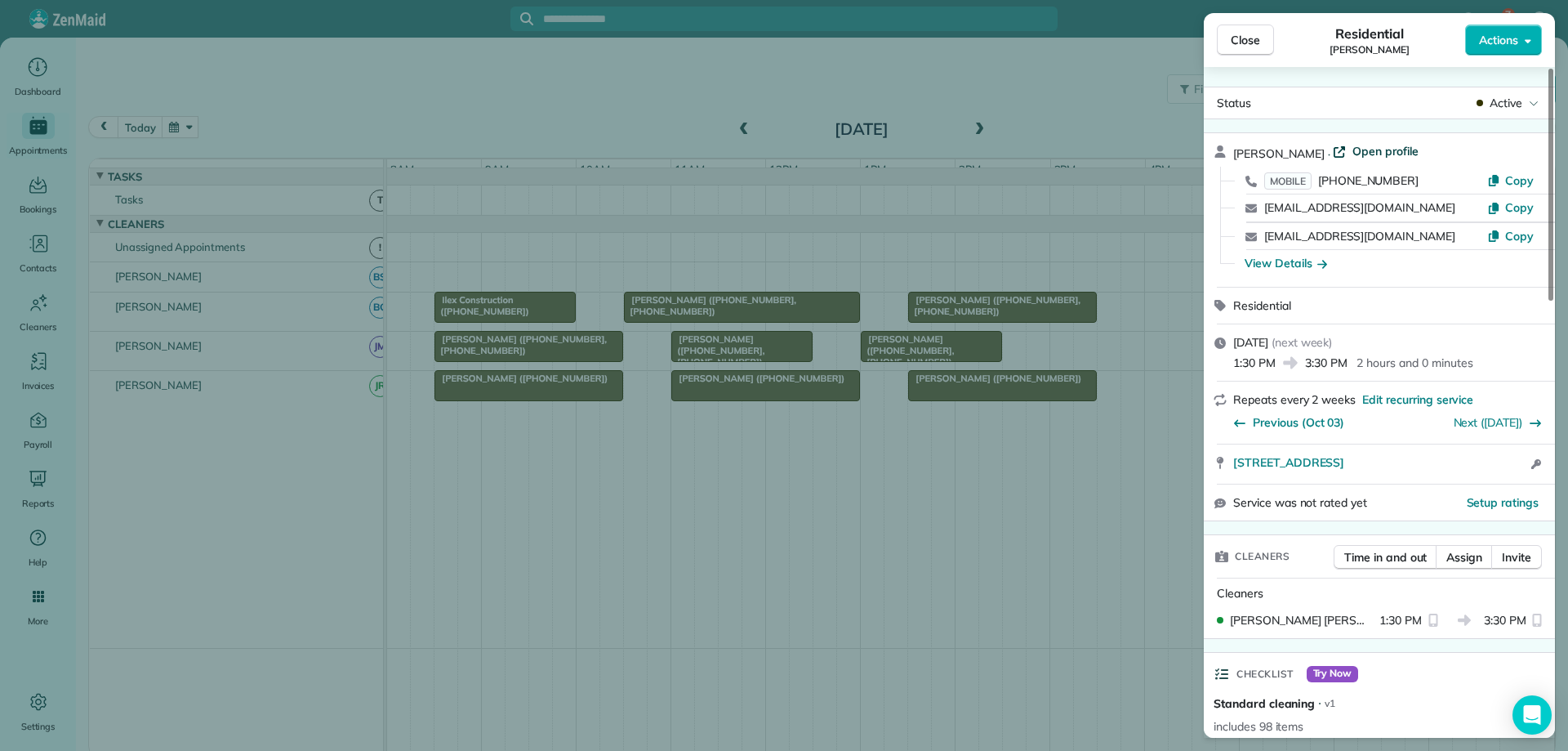
click at [1387, 153] on span "Open profile" at bounding box center [1386, 151] width 66 height 16
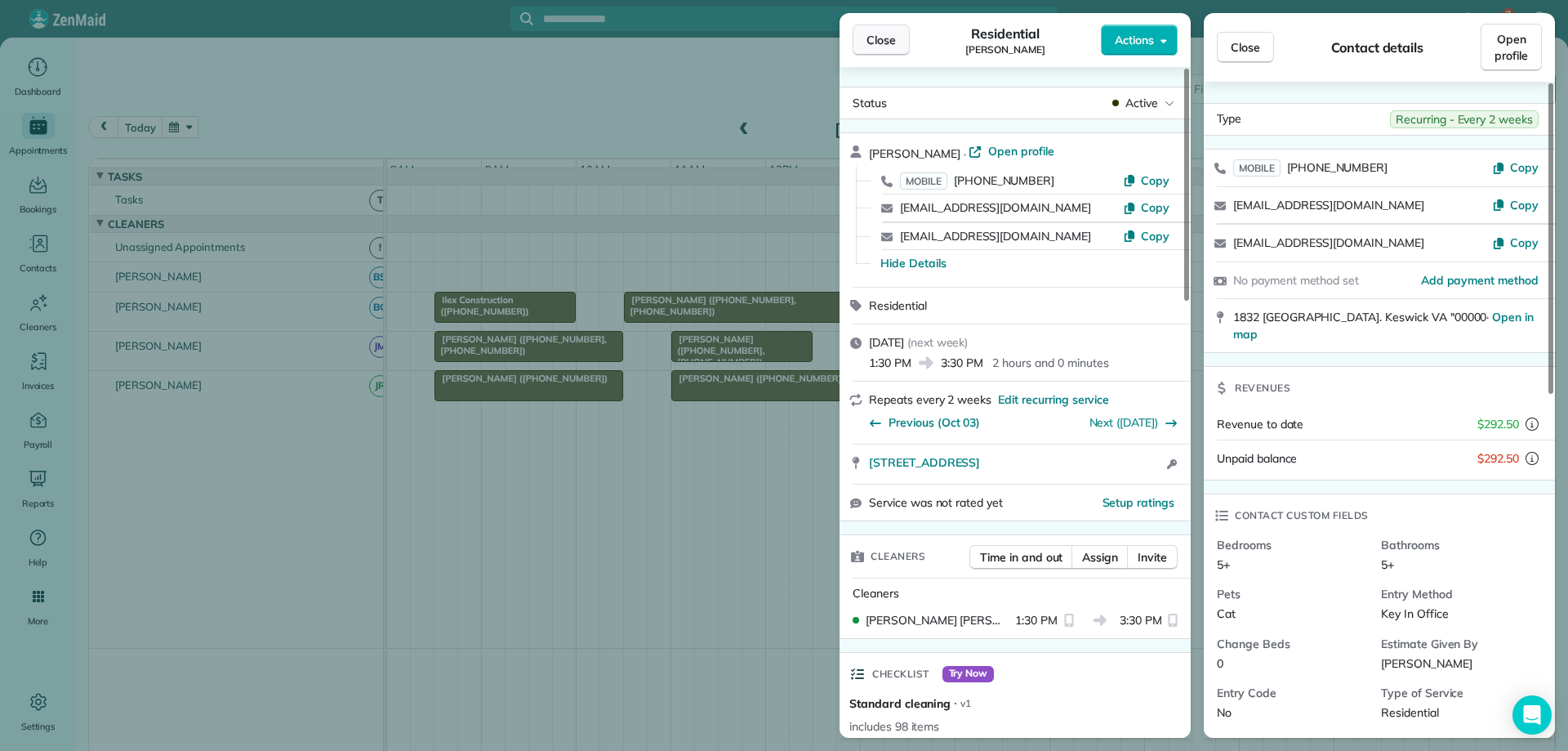
click at [864, 36] on button "Close" at bounding box center [880, 40] width 57 height 31
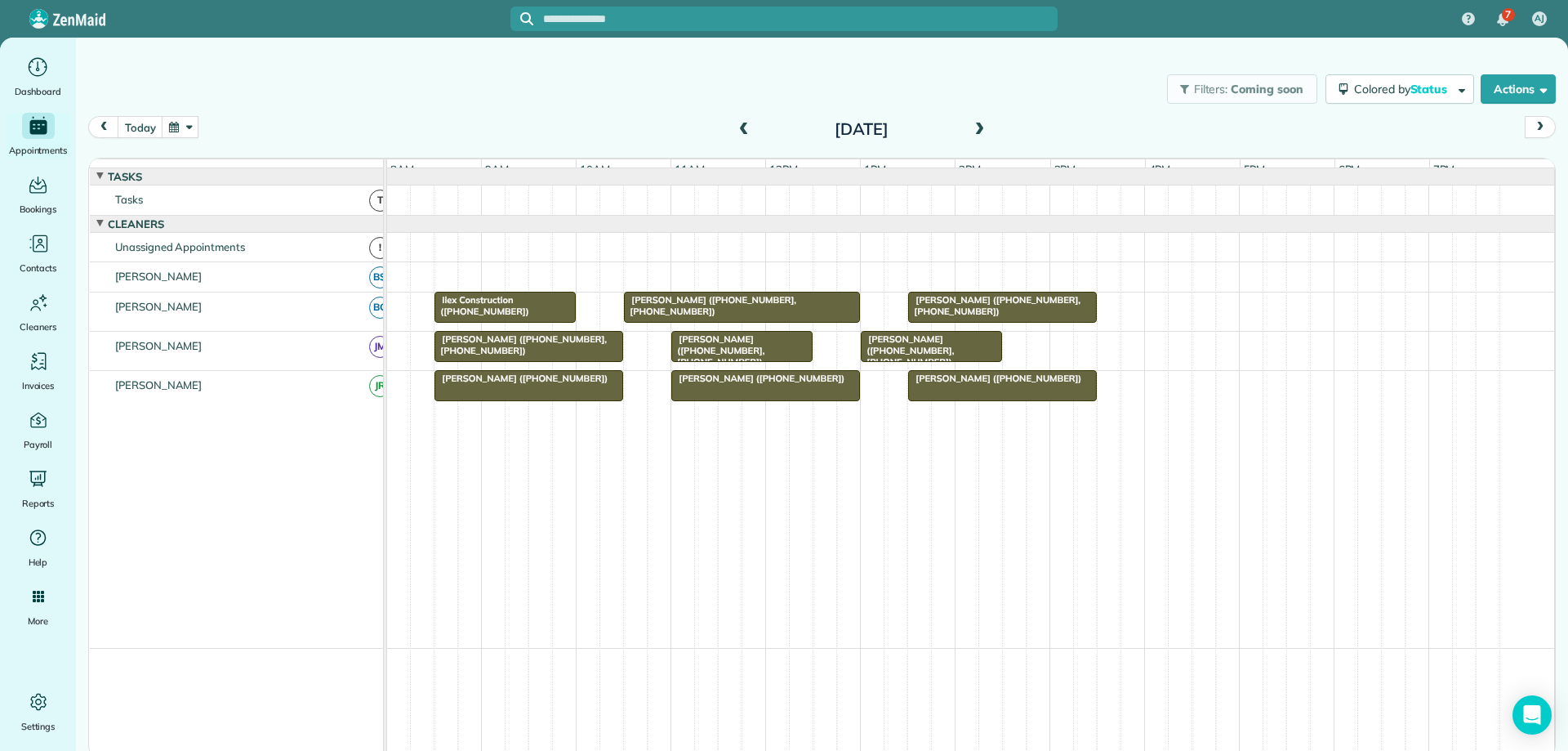
click at [181, 120] on button "button" at bounding box center [181, 127] width 37 height 22
click at [697, 351] on span "[PERSON_NAME] ([PHONE_NUMBER], [PHONE_NUMBER])" at bounding box center [717, 350] width 94 height 35
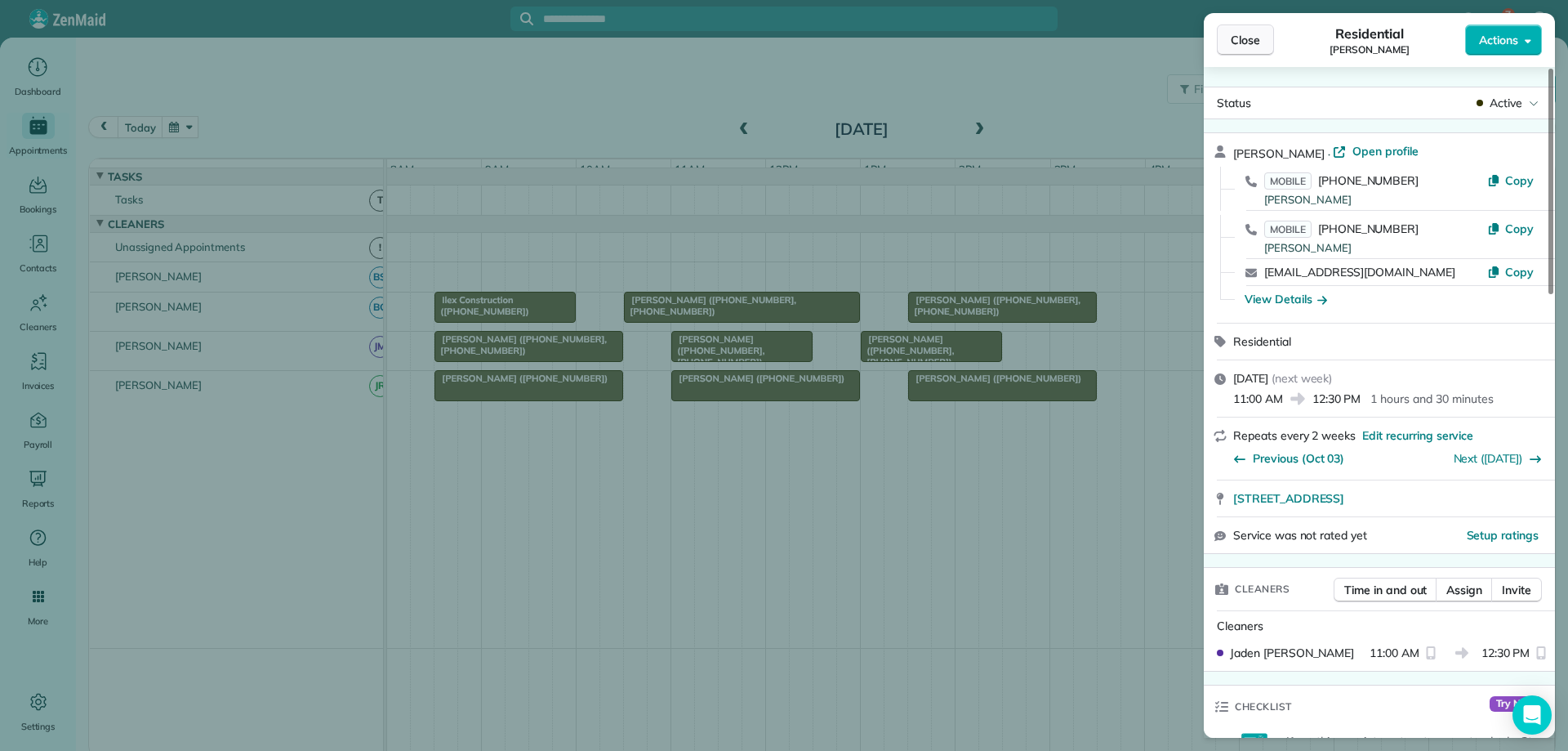
click at [1226, 41] on button "Close" at bounding box center [1245, 40] width 57 height 31
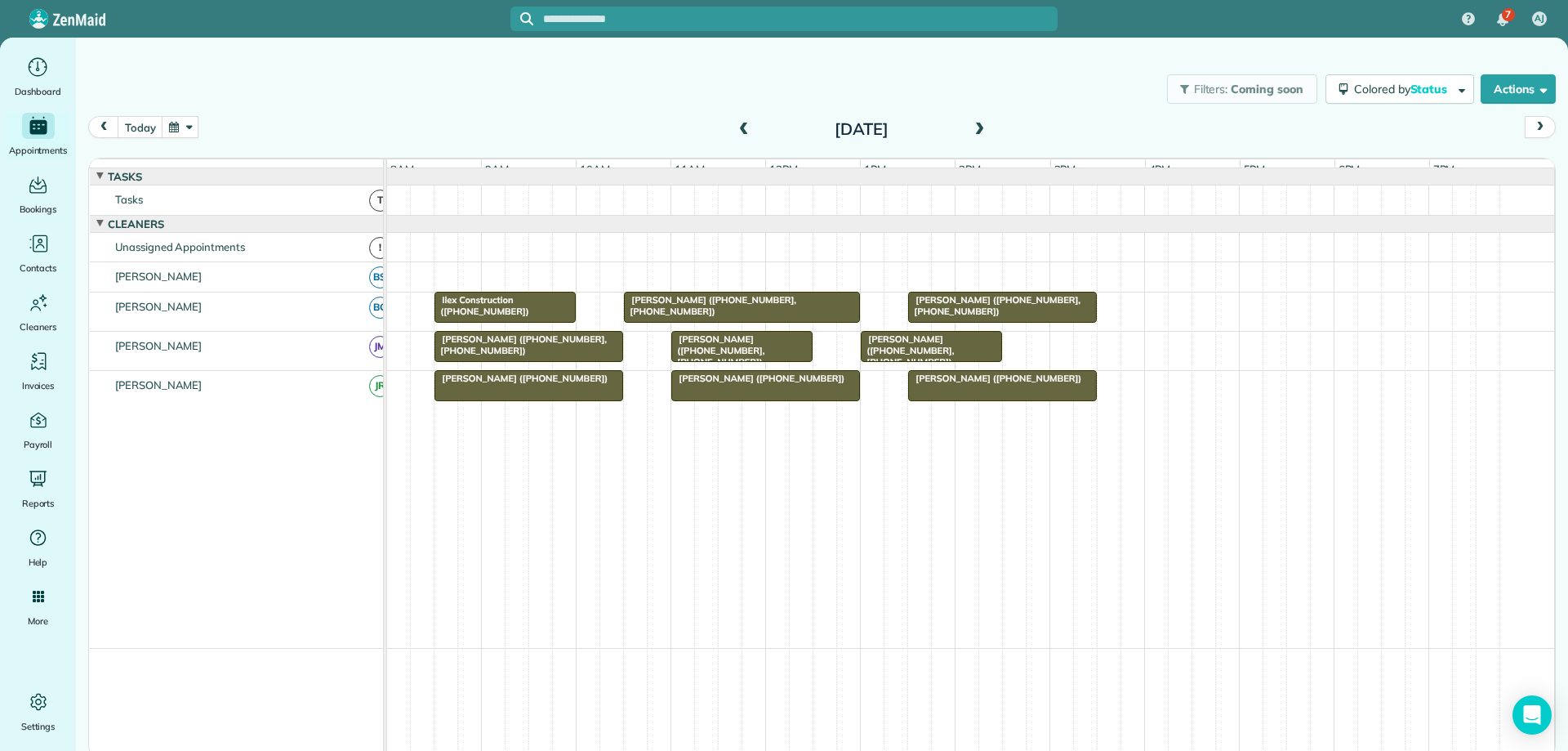
click at [791, 360] on div "[PERSON_NAME] ([PHONE_NUMBER], [PHONE_NUMBER])" at bounding box center [741, 350] width 131 height 35
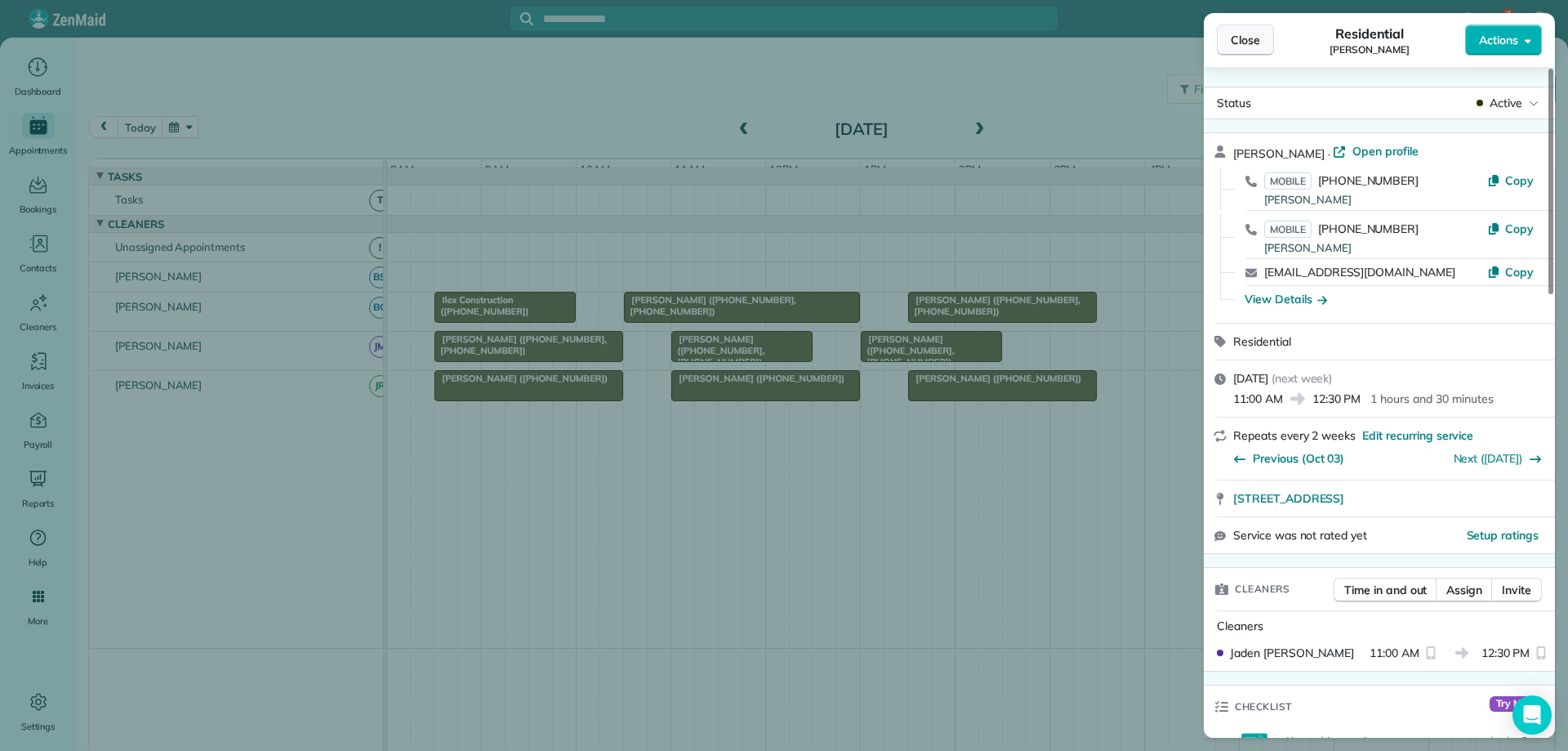
click at [1241, 36] on span "Close" at bounding box center [1245, 40] width 30 height 16
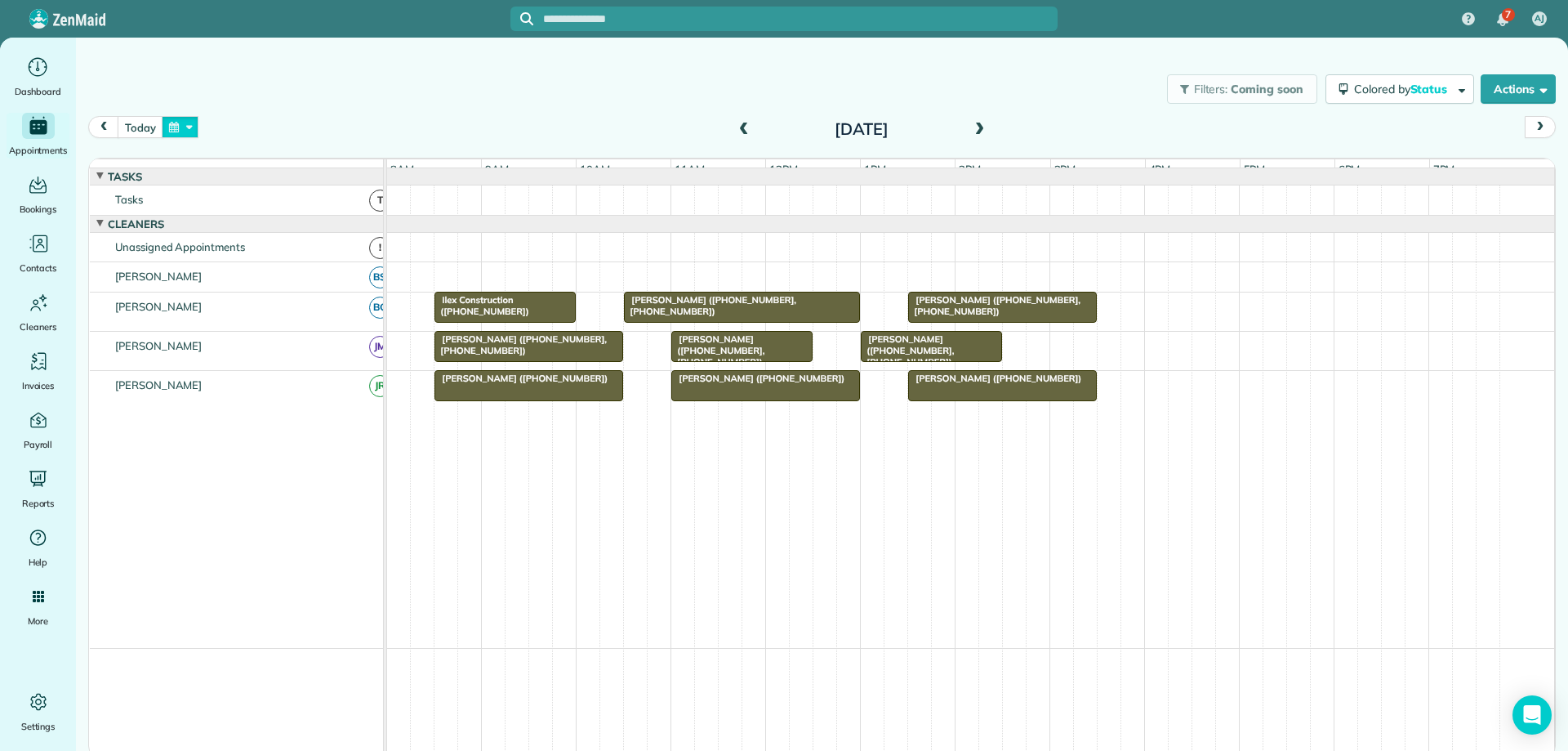
click at [166, 126] on button "button" at bounding box center [181, 127] width 37 height 22
click at [381, 137] on link "Next" at bounding box center [377, 137] width 45 height 41
click at [216, 137] on link "Prev" at bounding box center [220, 137] width 45 height 41
click at [127, 126] on button "today" at bounding box center [140, 127] width 45 height 22
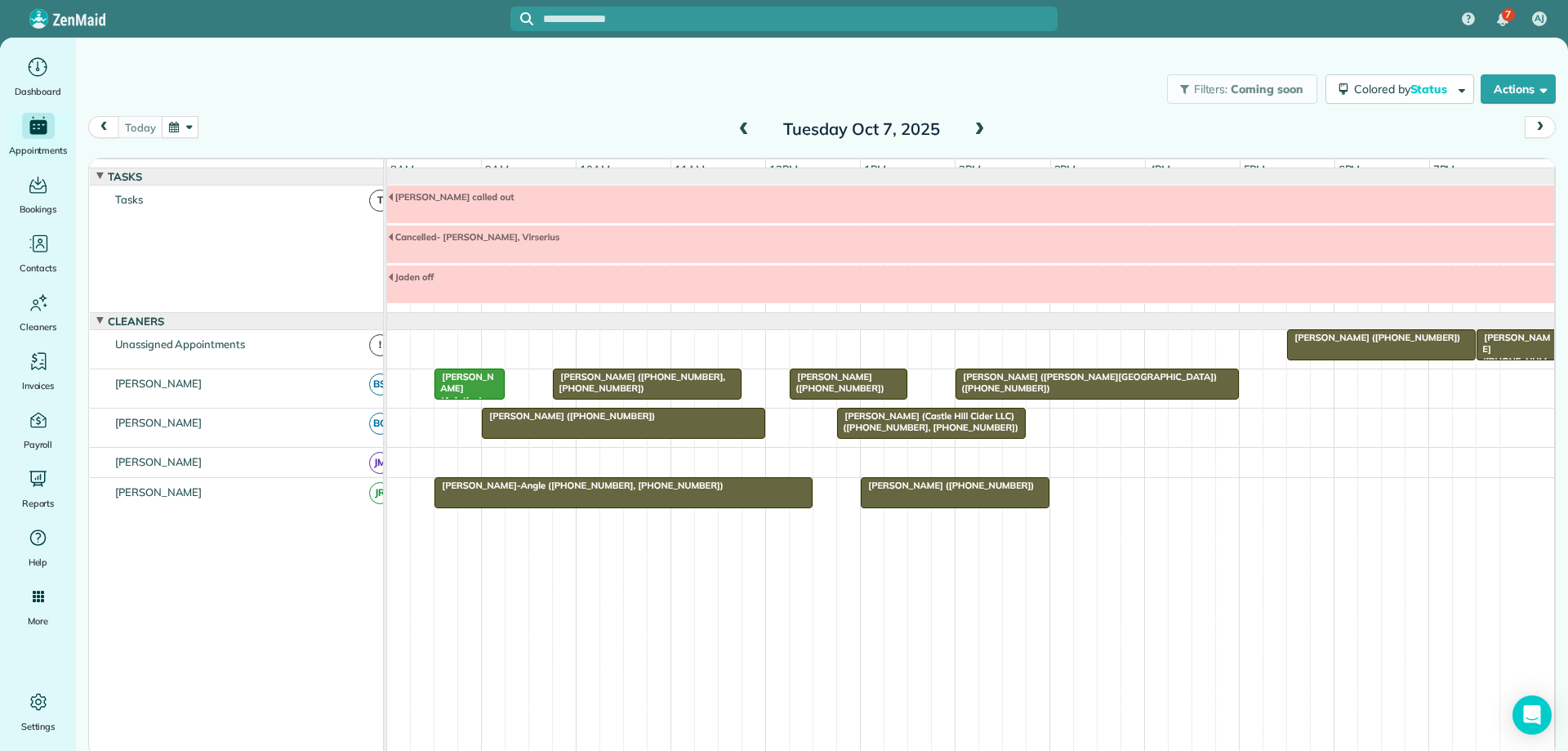
click at [657, 390] on span "[PERSON_NAME] ([PHONE_NUMBER], [PHONE_NUMBER])" at bounding box center [639, 382] width 173 height 23
